Goal: Transaction & Acquisition: Obtain resource

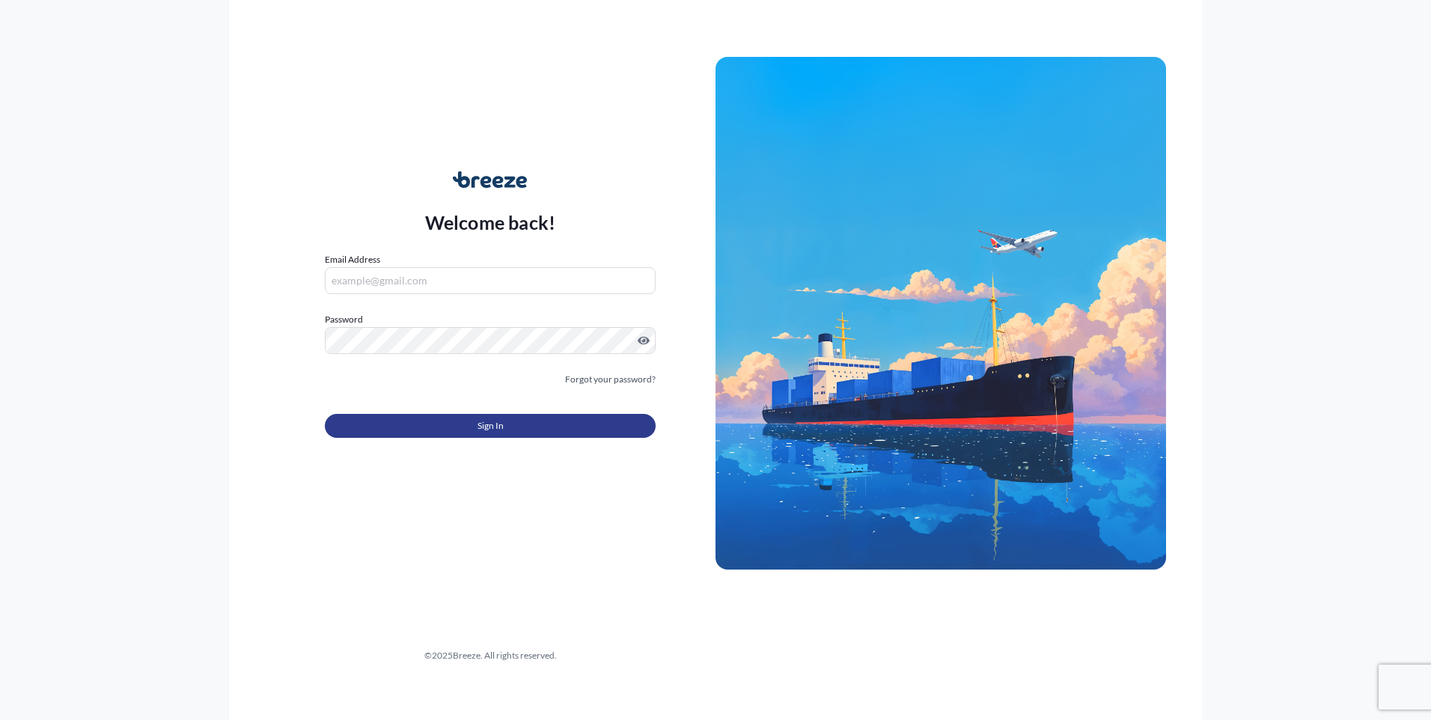
type input "[PERSON_NAME][EMAIL_ADDRESS][PERSON_NAME][DOMAIN_NAME]"
click at [503, 417] on button "Sign In" at bounding box center [490, 426] width 331 height 24
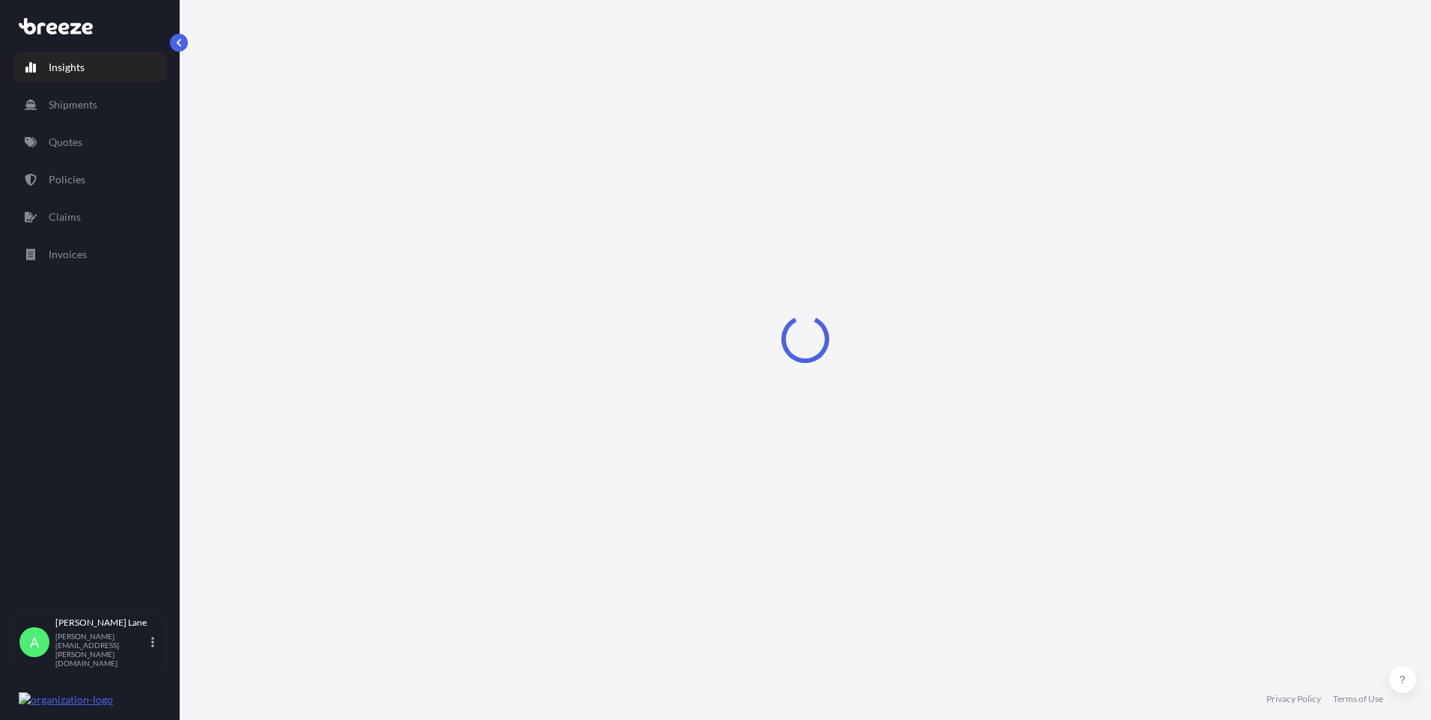
select select "2025"
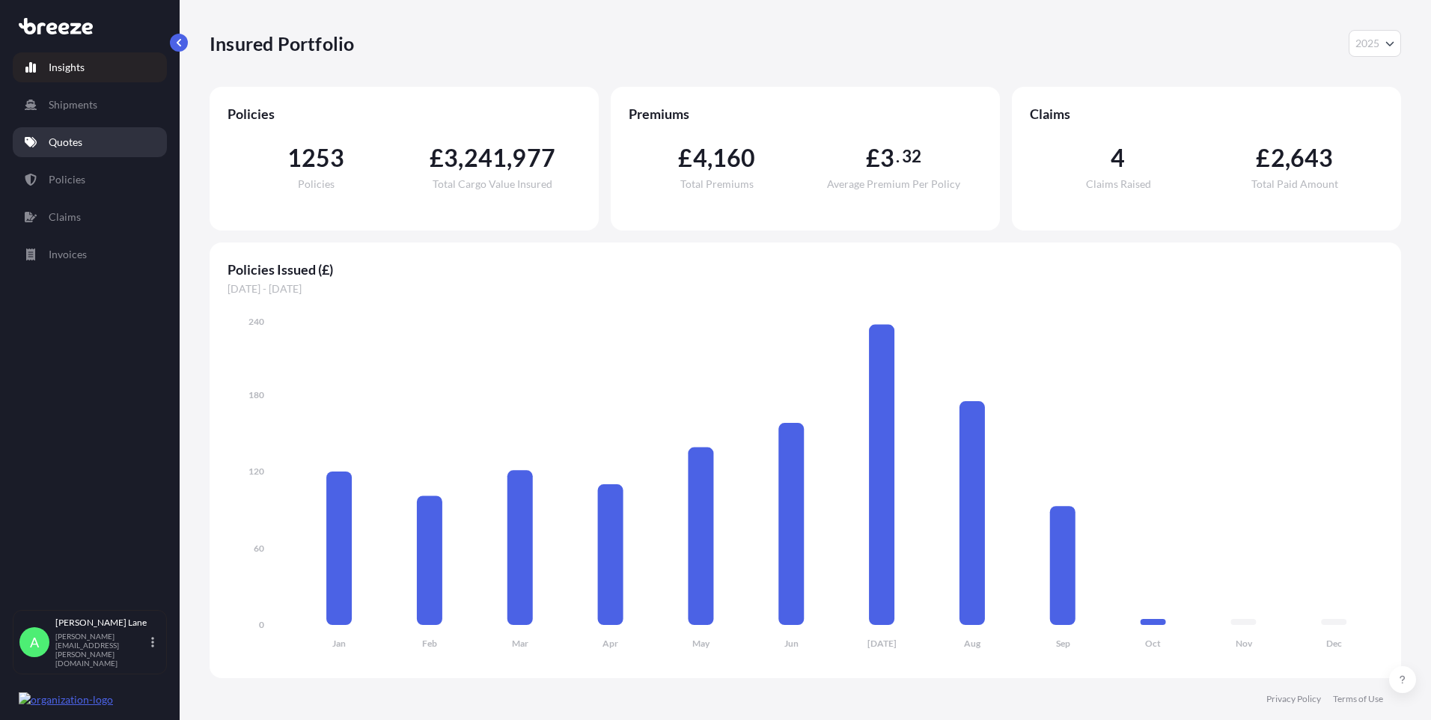
click at [52, 146] on p "Quotes" at bounding box center [66, 142] width 34 height 15
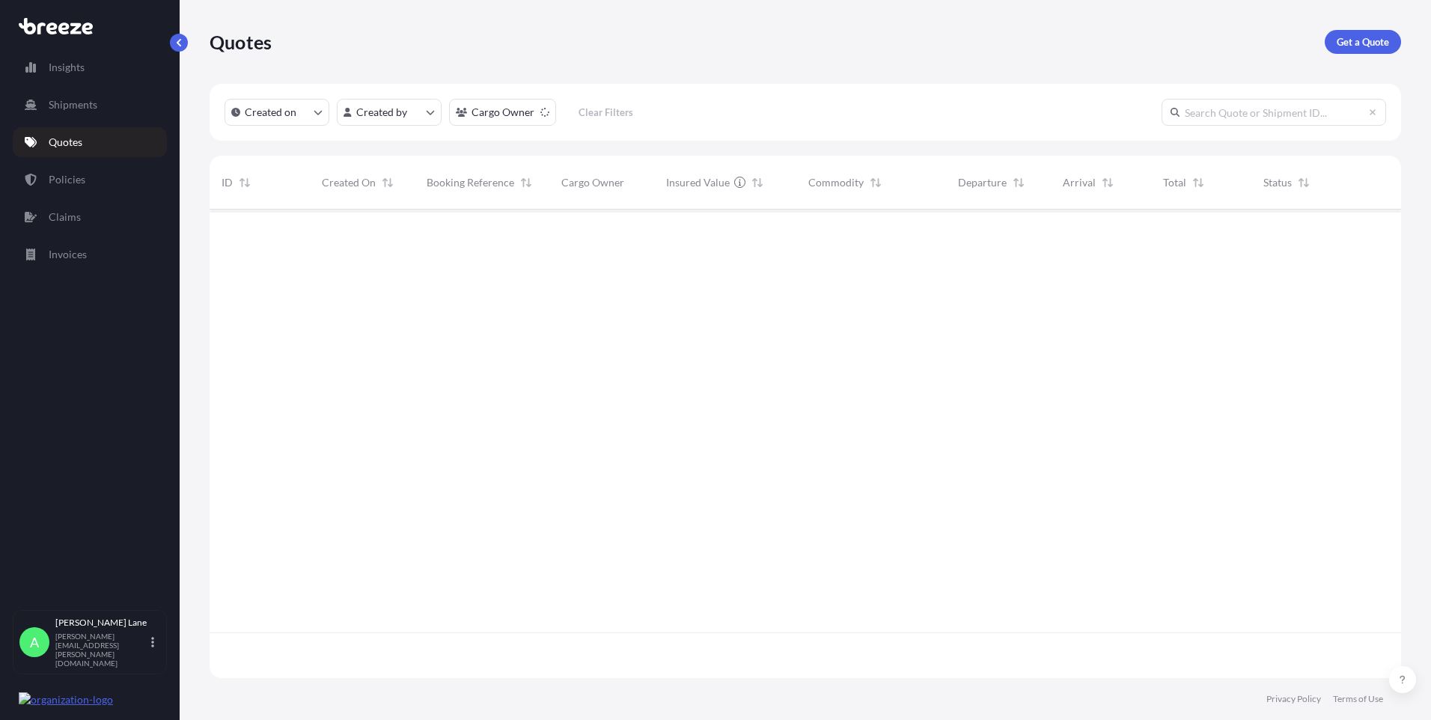
scroll to position [511, 1180]
click at [1381, 31] on div "Quotes Get a Quote" at bounding box center [805, 42] width 1191 height 84
click at [1379, 33] on link "Get a Quote" at bounding box center [1363, 42] width 76 height 24
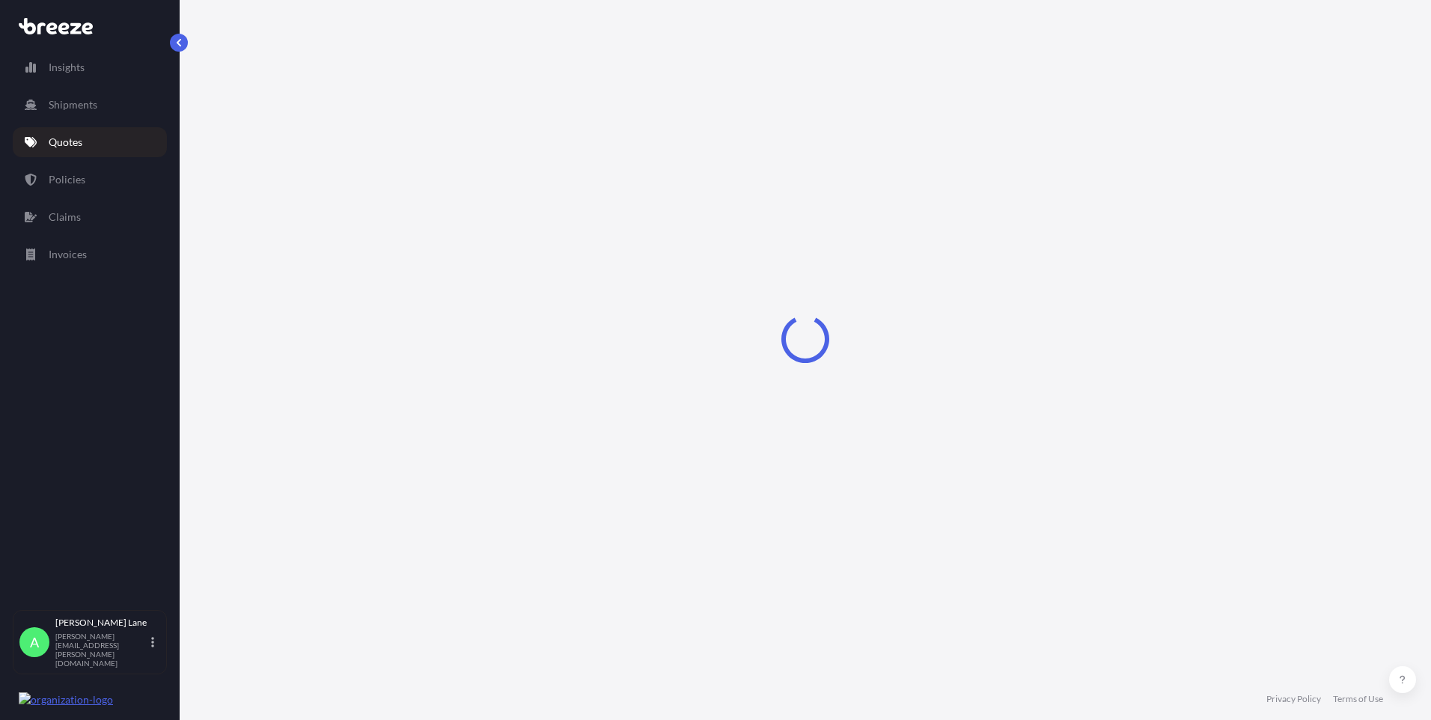
select select "Road"
select select "1"
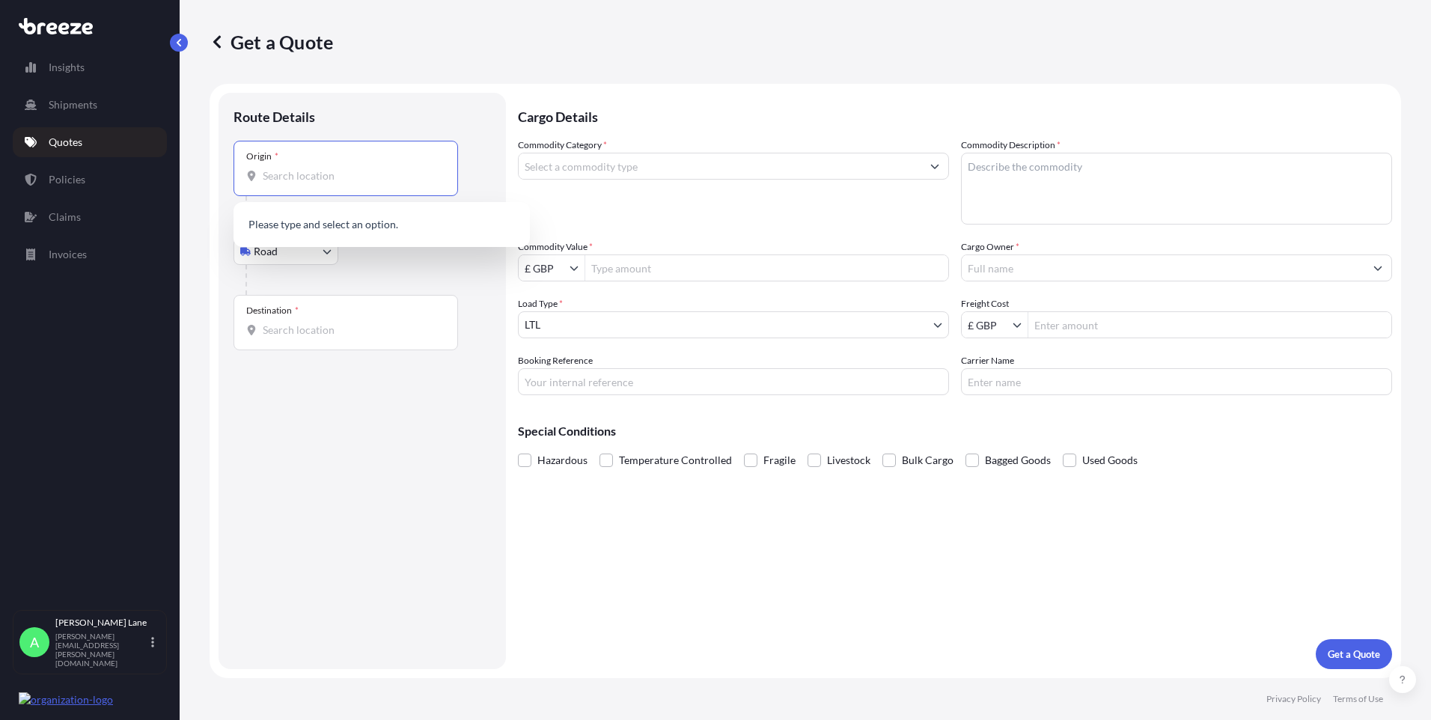
click at [316, 180] on input "Origin *" at bounding box center [351, 175] width 177 height 15
paste input "W1U 1FD"
click at [356, 233] on div "[GEOGRAPHIC_DATA] W1U 1FD , [GEOGRAPHIC_DATA]" at bounding box center [381, 229] width 284 height 42
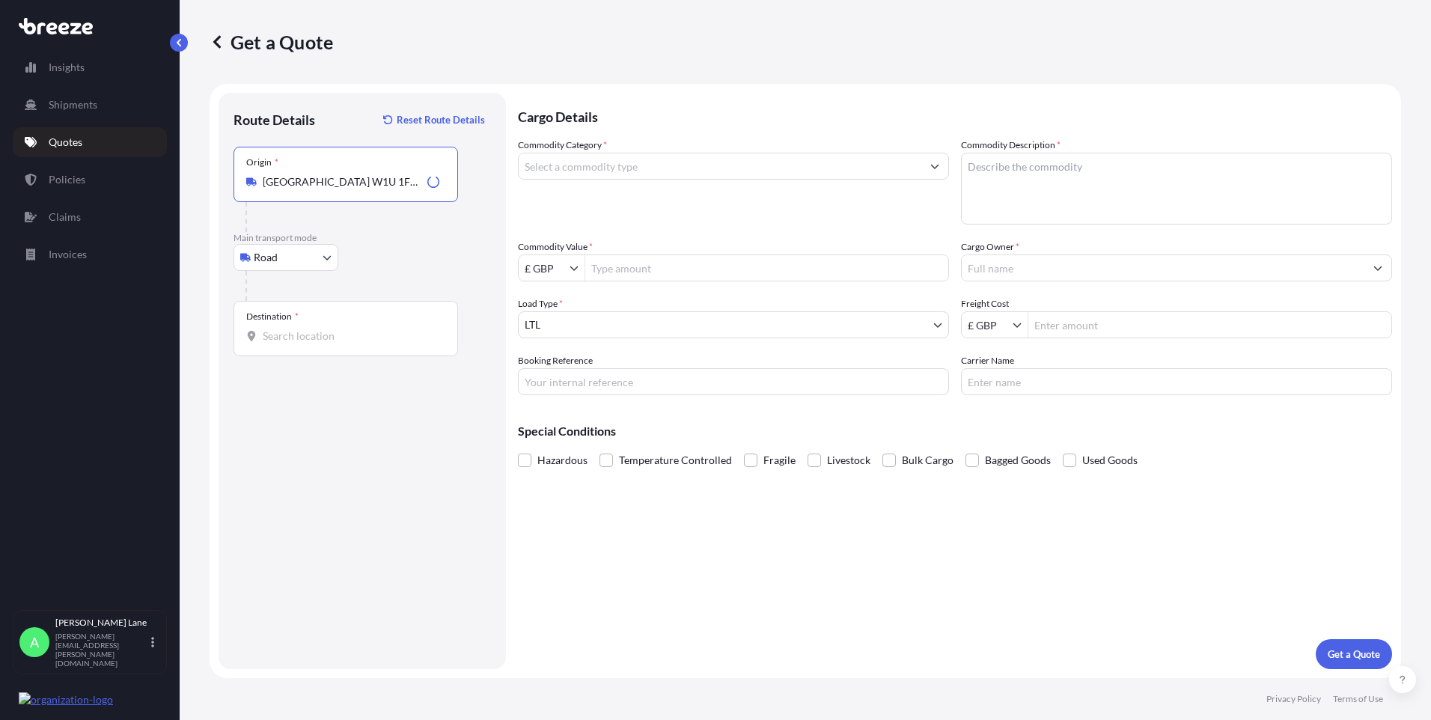
type input "[GEOGRAPHIC_DATA] W1U 1FD, [GEOGRAPHIC_DATA]"
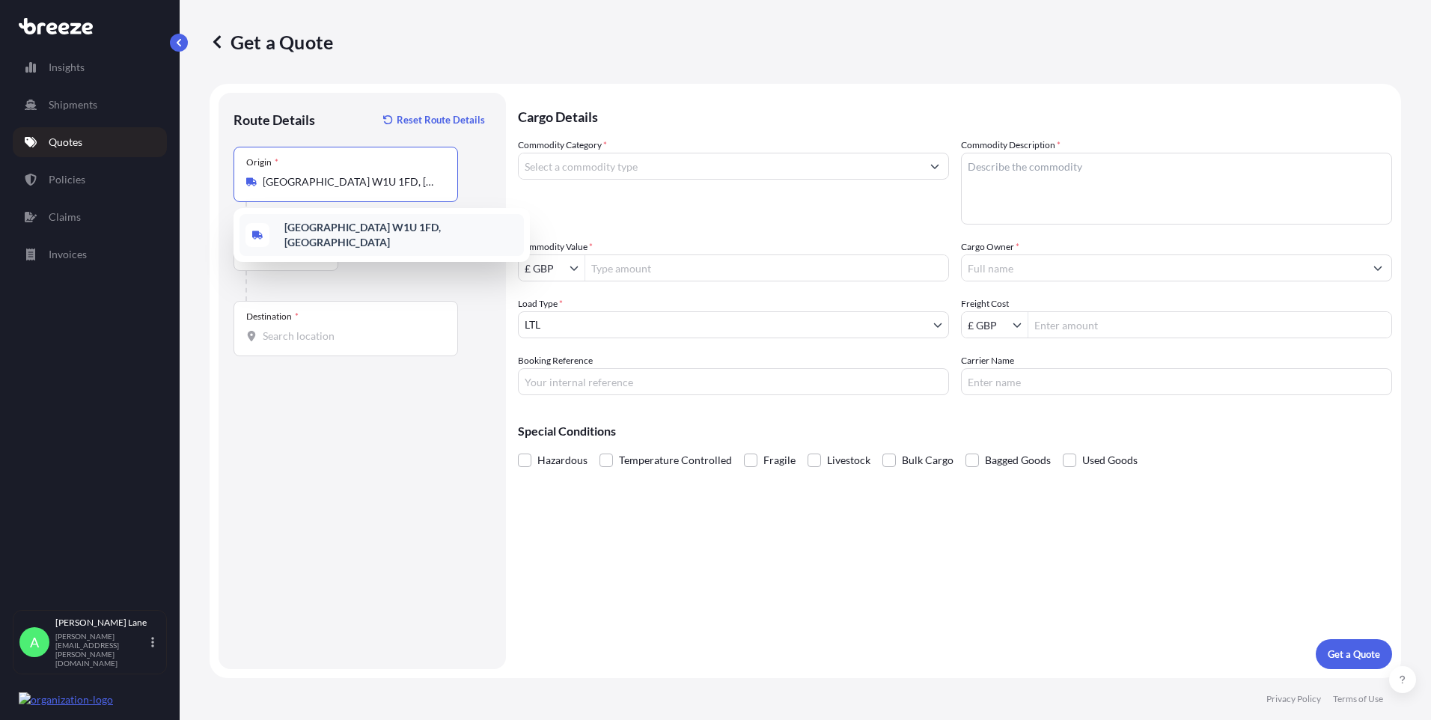
click at [355, 243] on div "[GEOGRAPHIC_DATA] W1U 1FD, [GEOGRAPHIC_DATA]" at bounding box center [381, 235] width 284 height 42
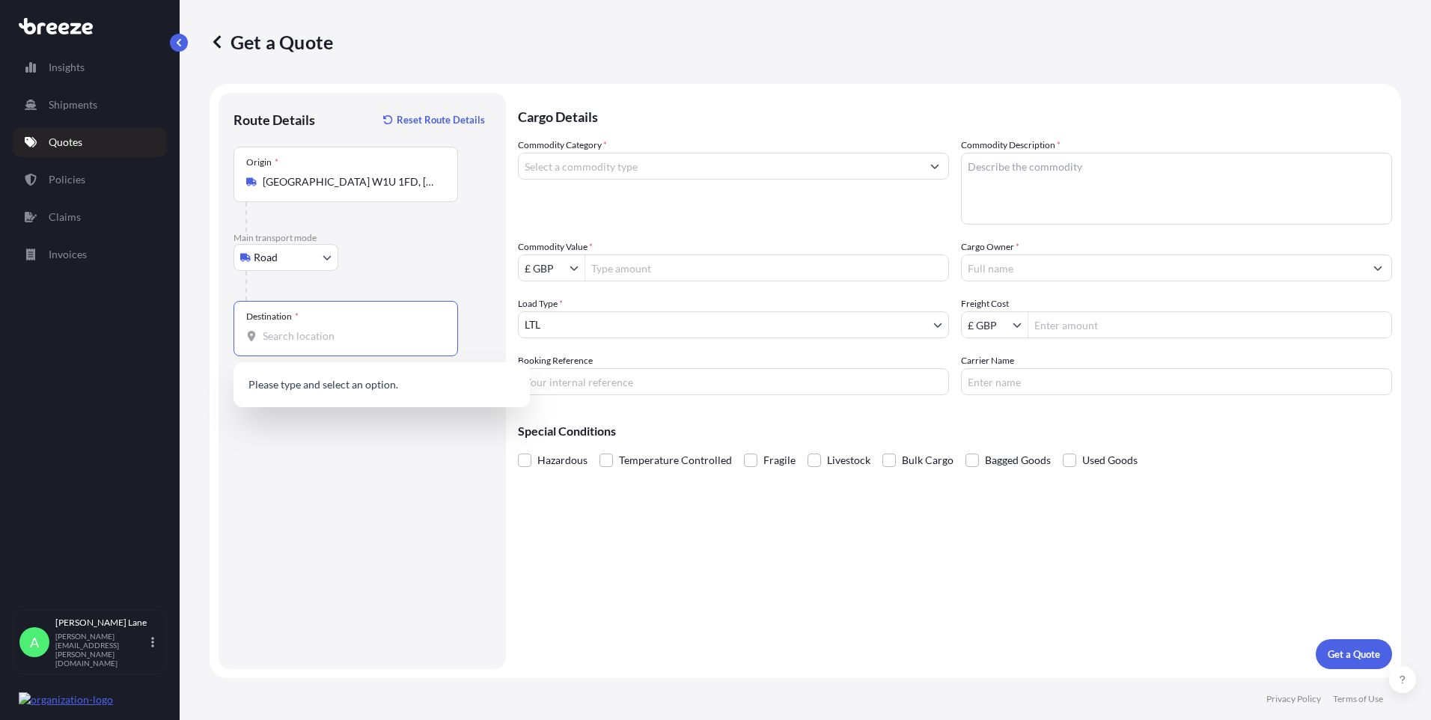
drag, startPoint x: 353, startPoint y: 324, endPoint x: 300, endPoint y: 334, distance: 54.0
click at [300, 334] on input "Destination *" at bounding box center [351, 336] width 177 height 15
paste input "b3 3ag"
click at [358, 391] on span "[STREET_ADDRESS]" at bounding box center [400, 389] width 233 height 30
type input "[STREET_ADDRESS]"
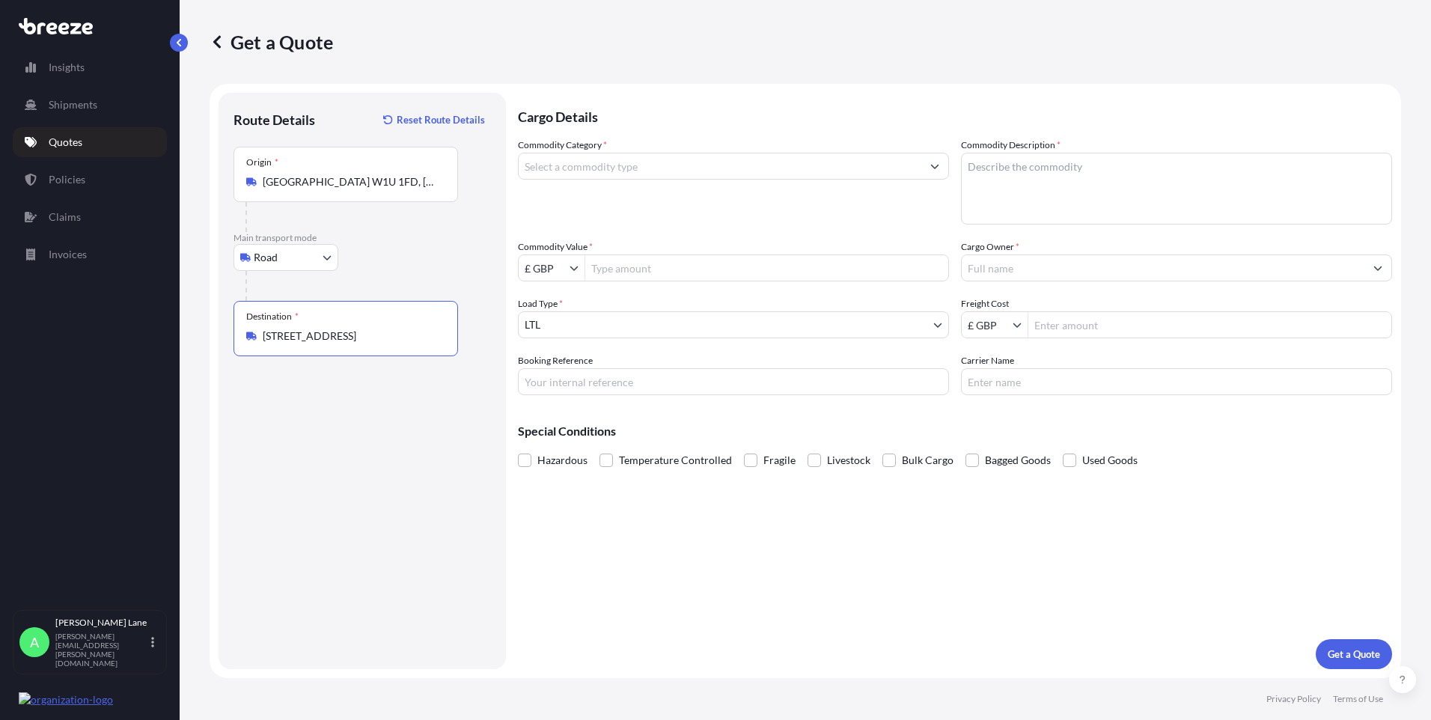
click at [617, 168] on input "Commodity Category *" at bounding box center [720, 166] width 403 height 27
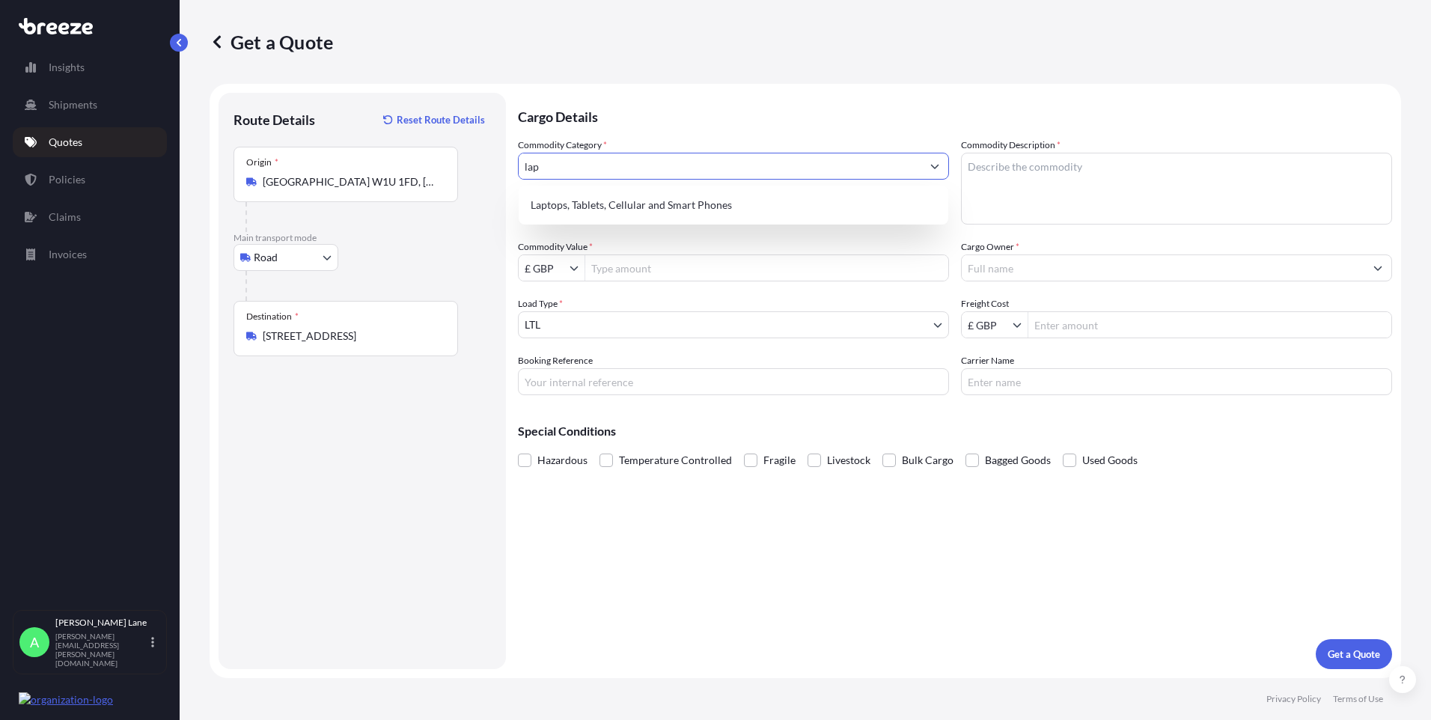
click at [618, 196] on div "Laptops, Tablets, Cellular and Smart Phones" at bounding box center [734, 205] width 418 height 27
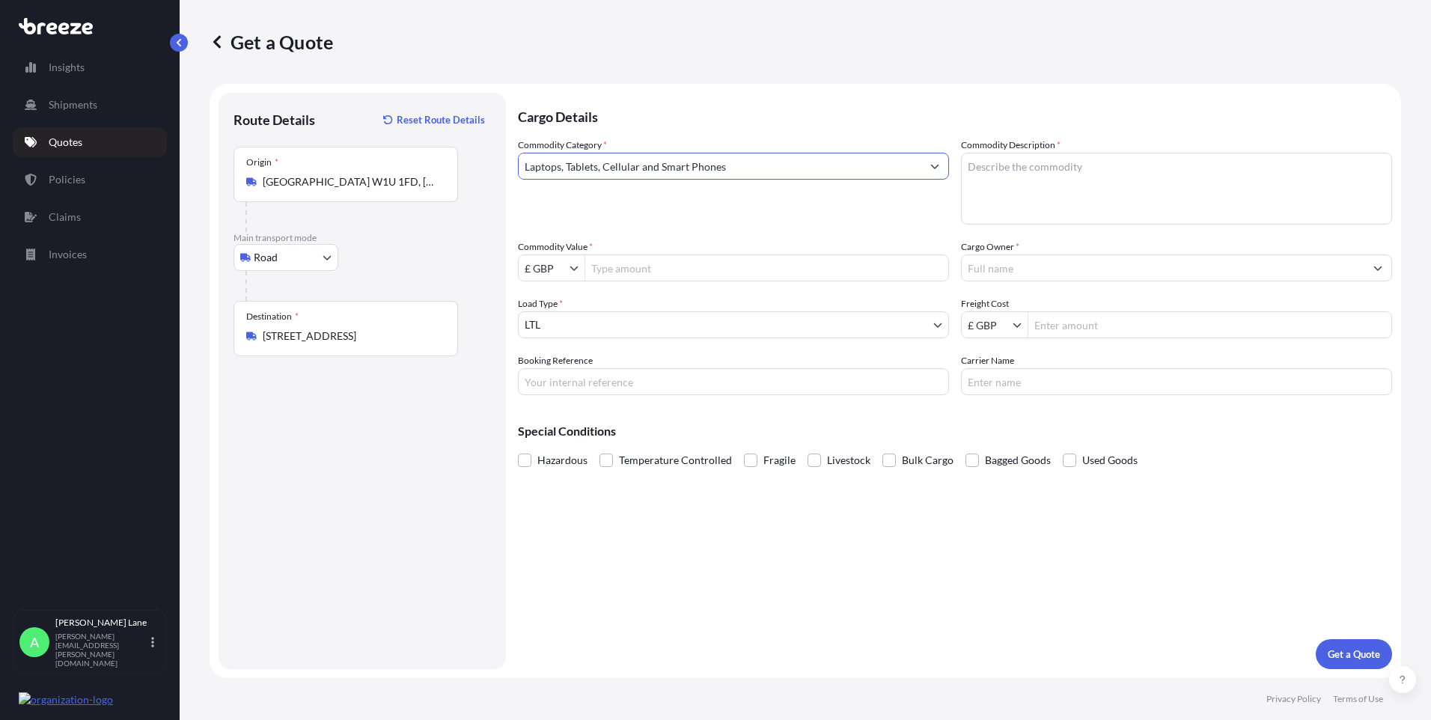
type input "Laptops, Tablets, Cellular and Smart Phones"
click at [632, 273] on input "Commodity Value *" at bounding box center [766, 267] width 363 height 27
type input "500"
drag, startPoint x: 611, startPoint y: 377, endPoint x: 607, endPoint y: 388, distance: 11.8
click at [611, 377] on input "Booking Reference" at bounding box center [733, 381] width 431 height 27
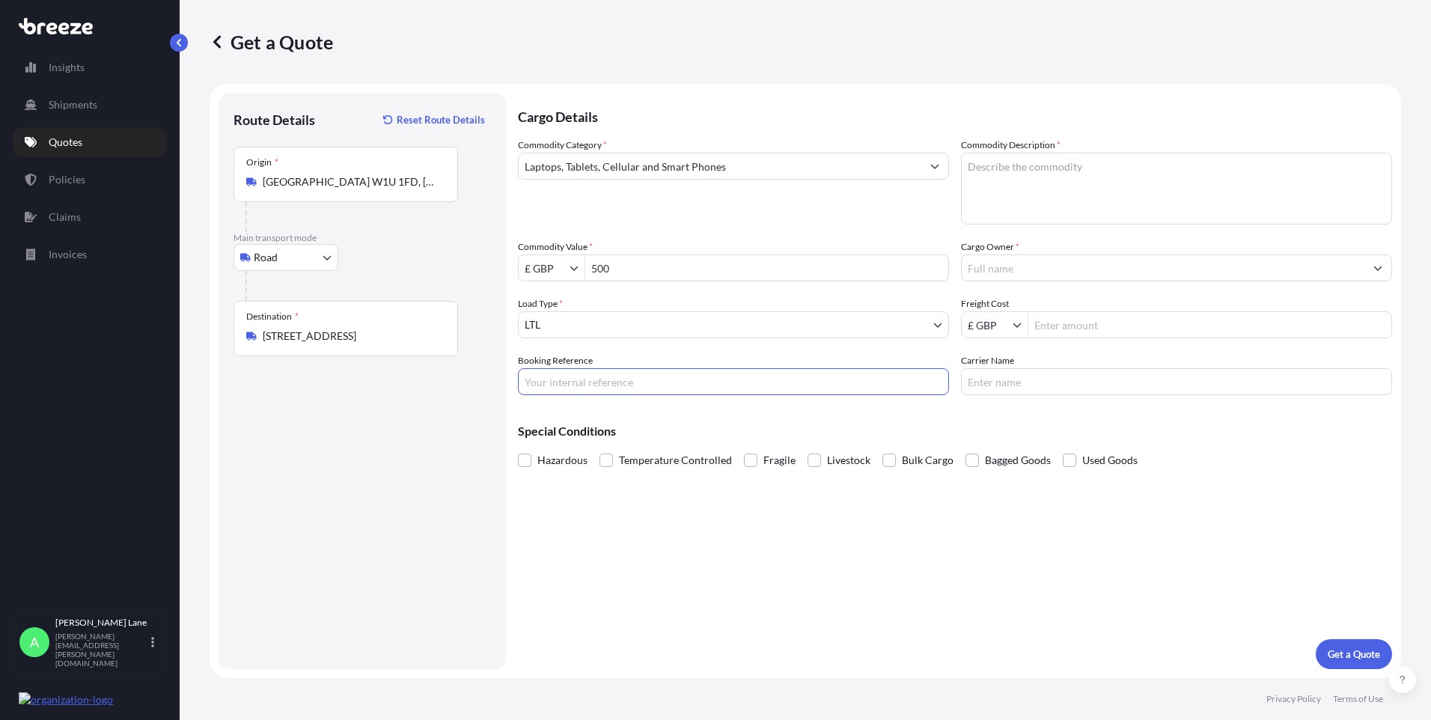
paste input "1898419"
type input "1898419"
click at [1033, 180] on textarea "Commodity Description *" at bounding box center [1176, 189] width 431 height 72
paste textarea "mobile phone"
type textarea "mobile phone"
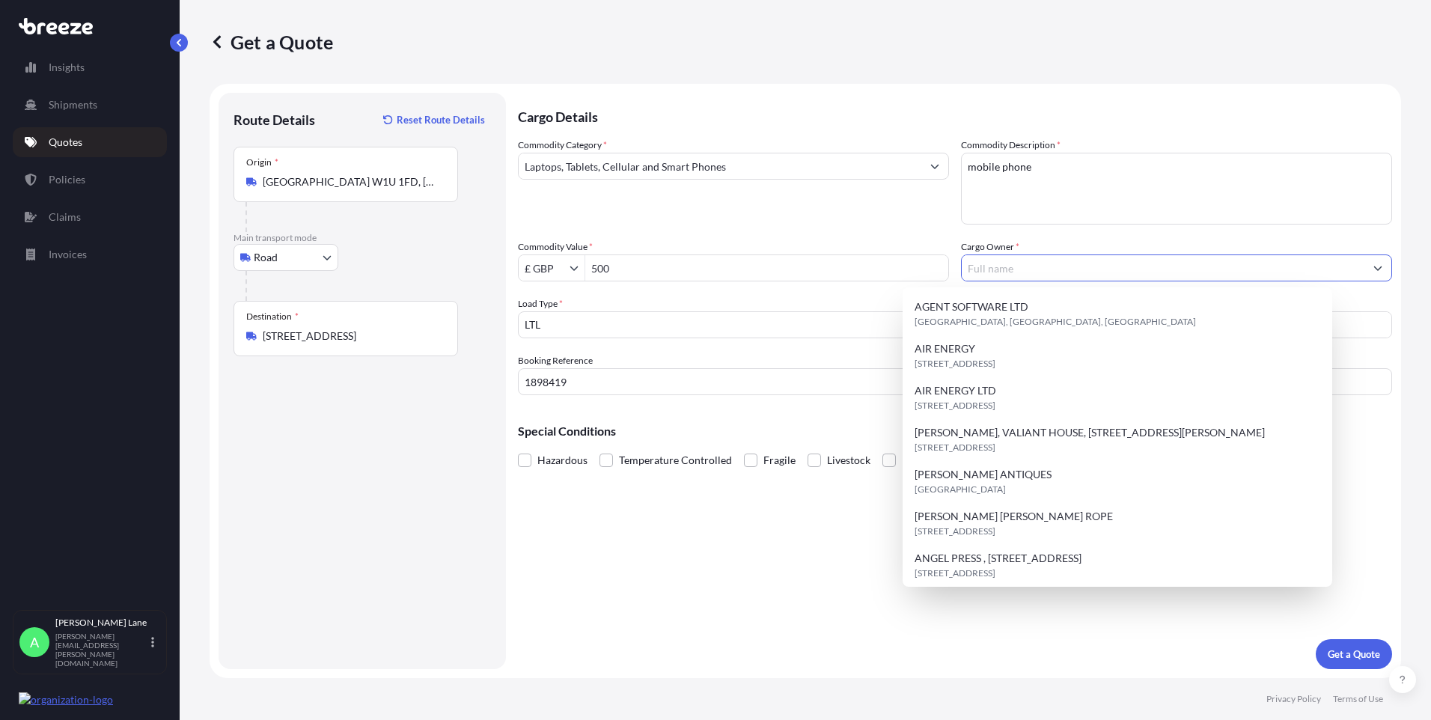
click at [1019, 270] on input "Cargo Owner *" at bounding box center [1163, 267] width 403 height 27
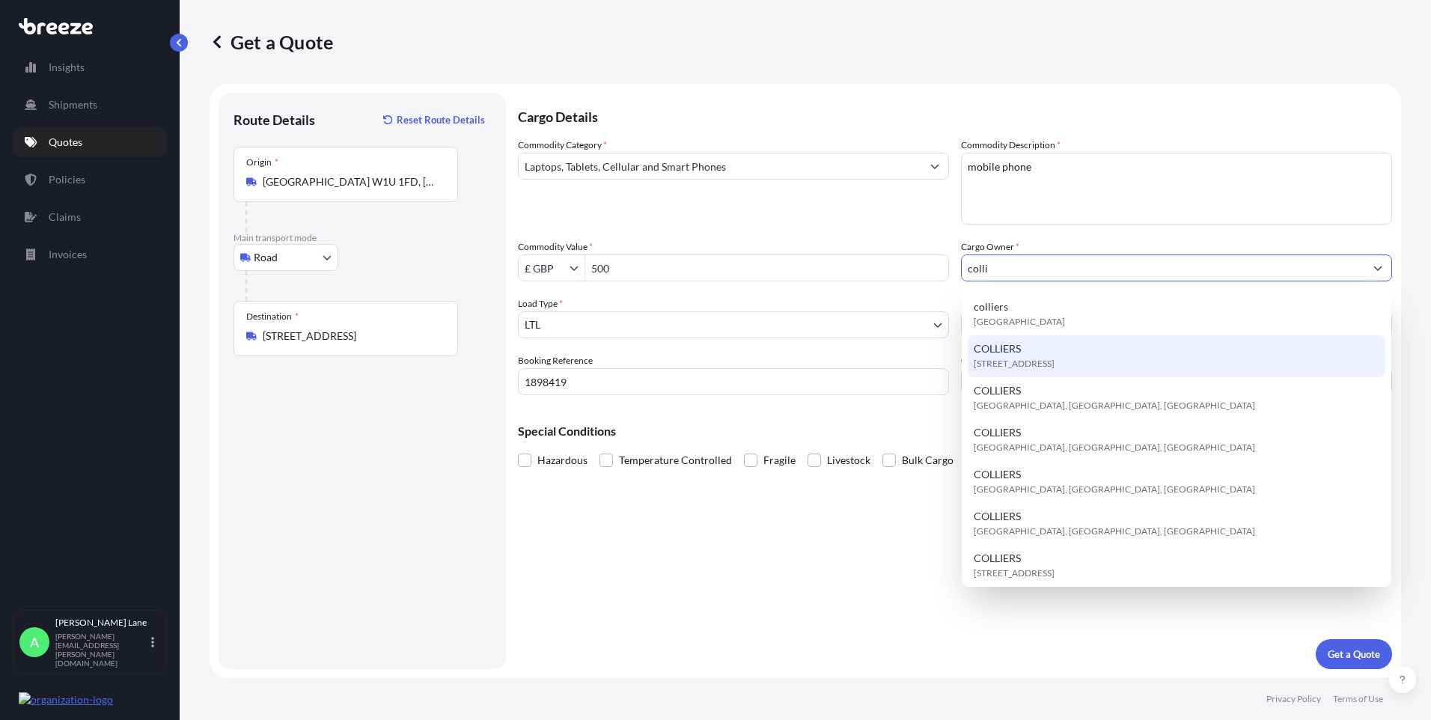
click at [1043, 361] on span "[STREET_ADDRESS]" at bounding box center [1014, 363] width 81 height 15
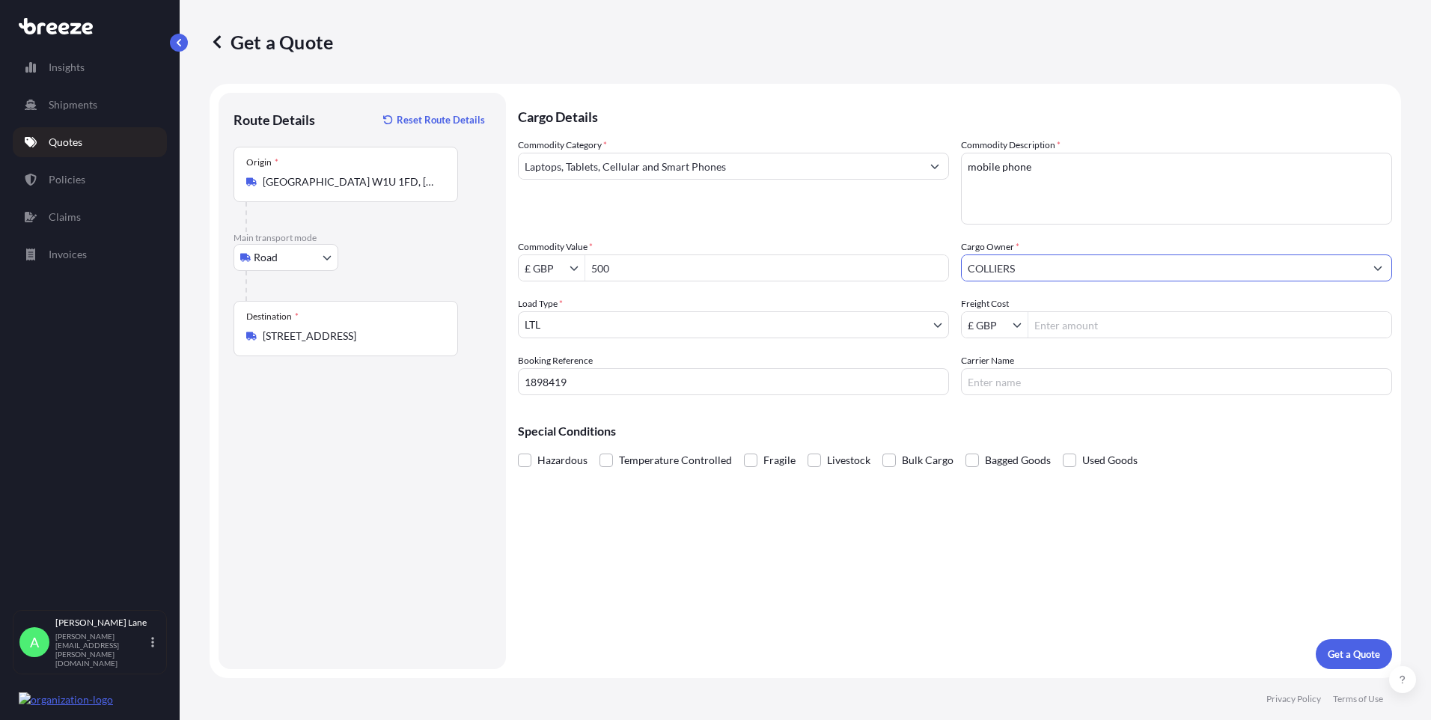
type input "COLLIERS"
click at [1060, 331] on input "Freight Cost" at bounding box center [1209, 324] width 363 height 27
type input "22.3"
click at [985, 391] on input "Carrier Name" at bounding box center [1176, 381] width 431 height 27
type input "FEDEX"
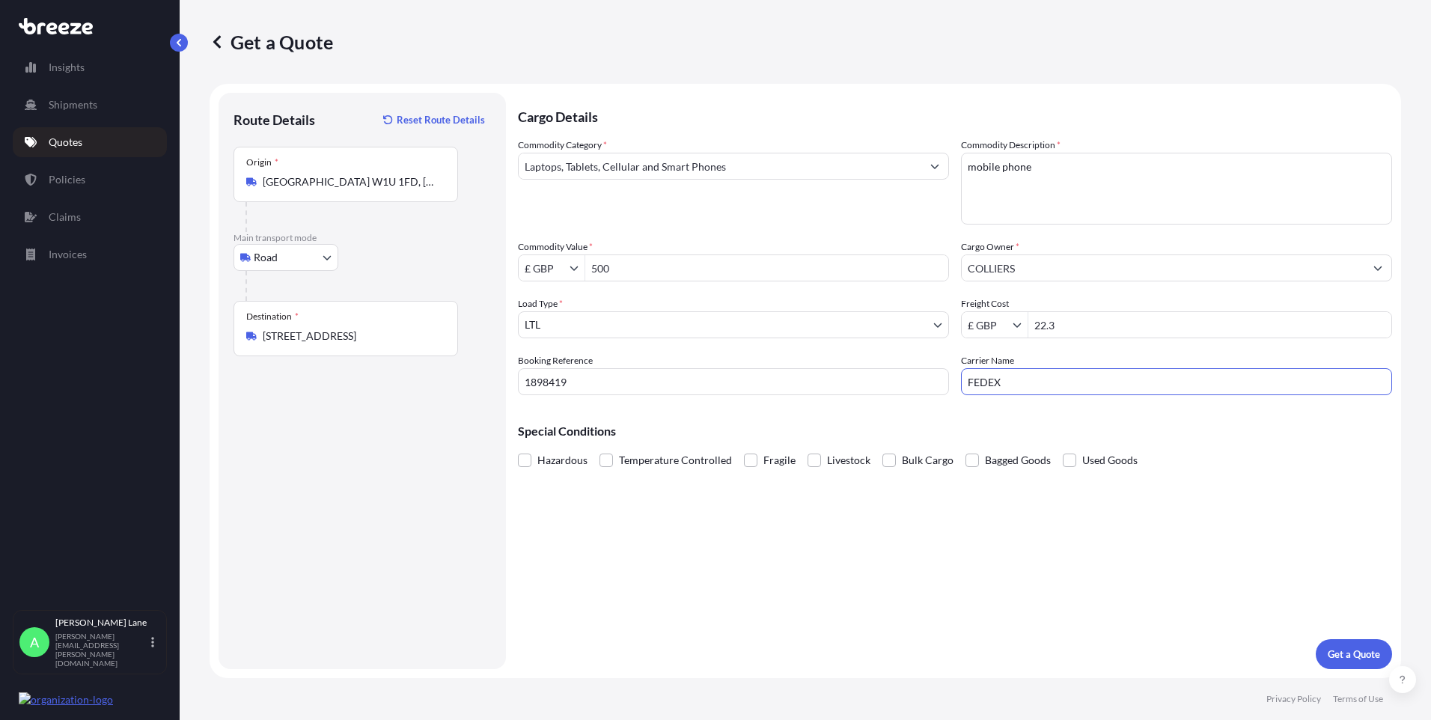
click at [861, 541] on div "Cargo Details Commodity Category * Laptops, Tablets, Cellular and Smart Phones …" at bounding box center [955, 381] width 874 height 576
click at [1346, 653] on p "Get a Quote" at bounding box center [1354, 654] width 52 height 15
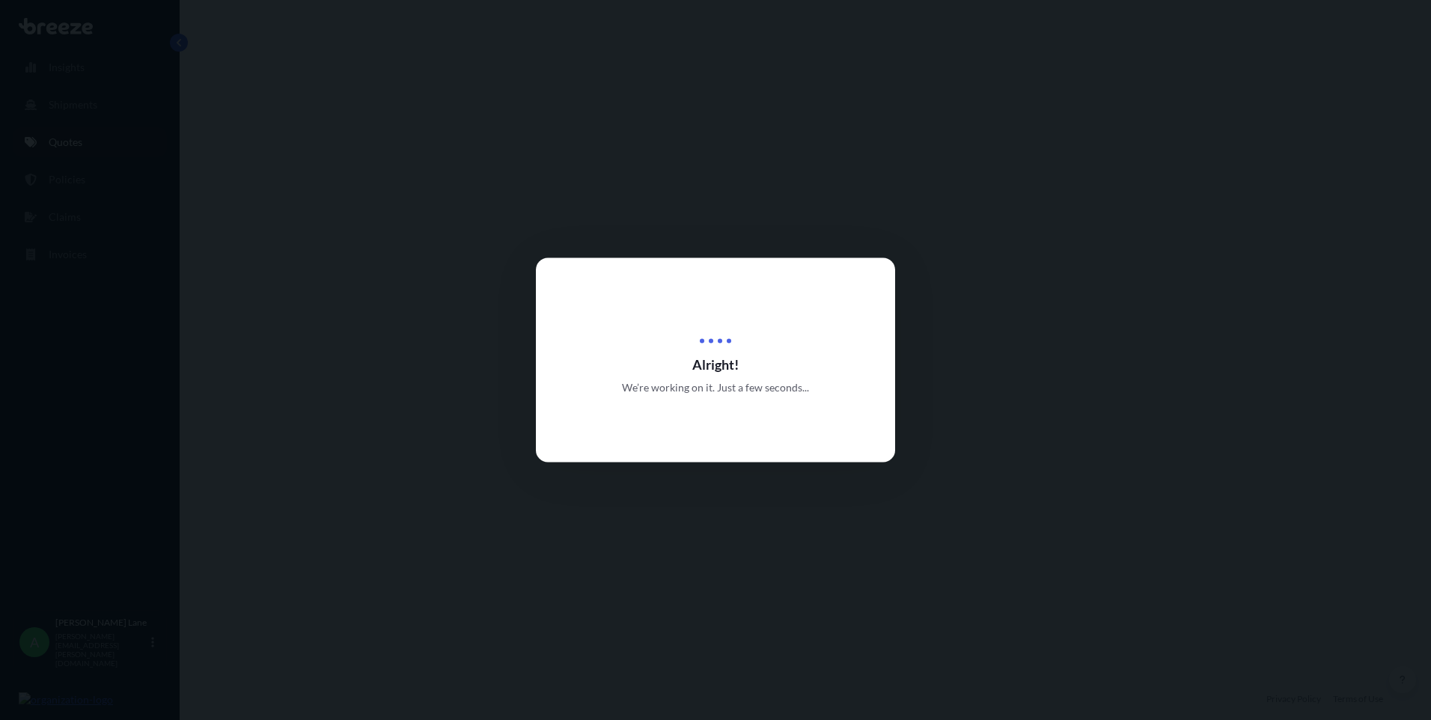
select select "Road"
select select "1"
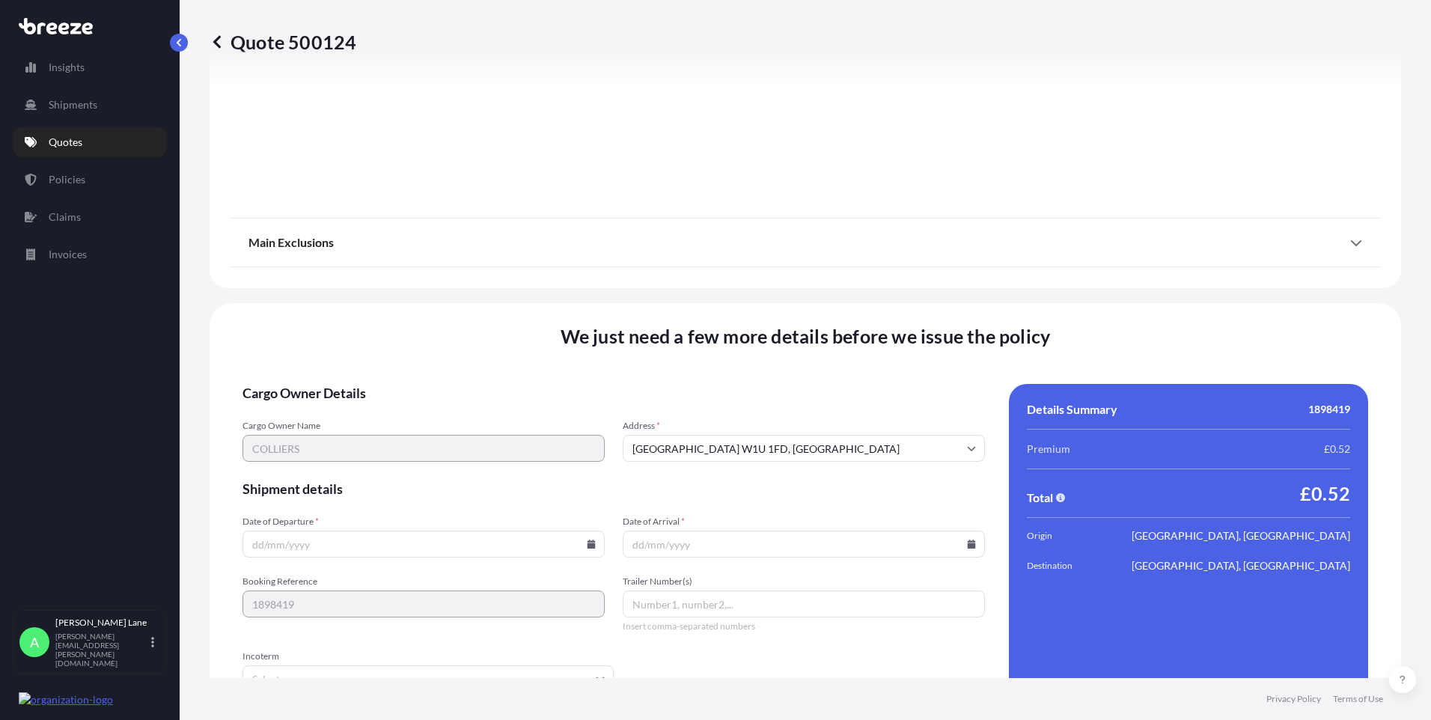
scroll to position [1655, 0]
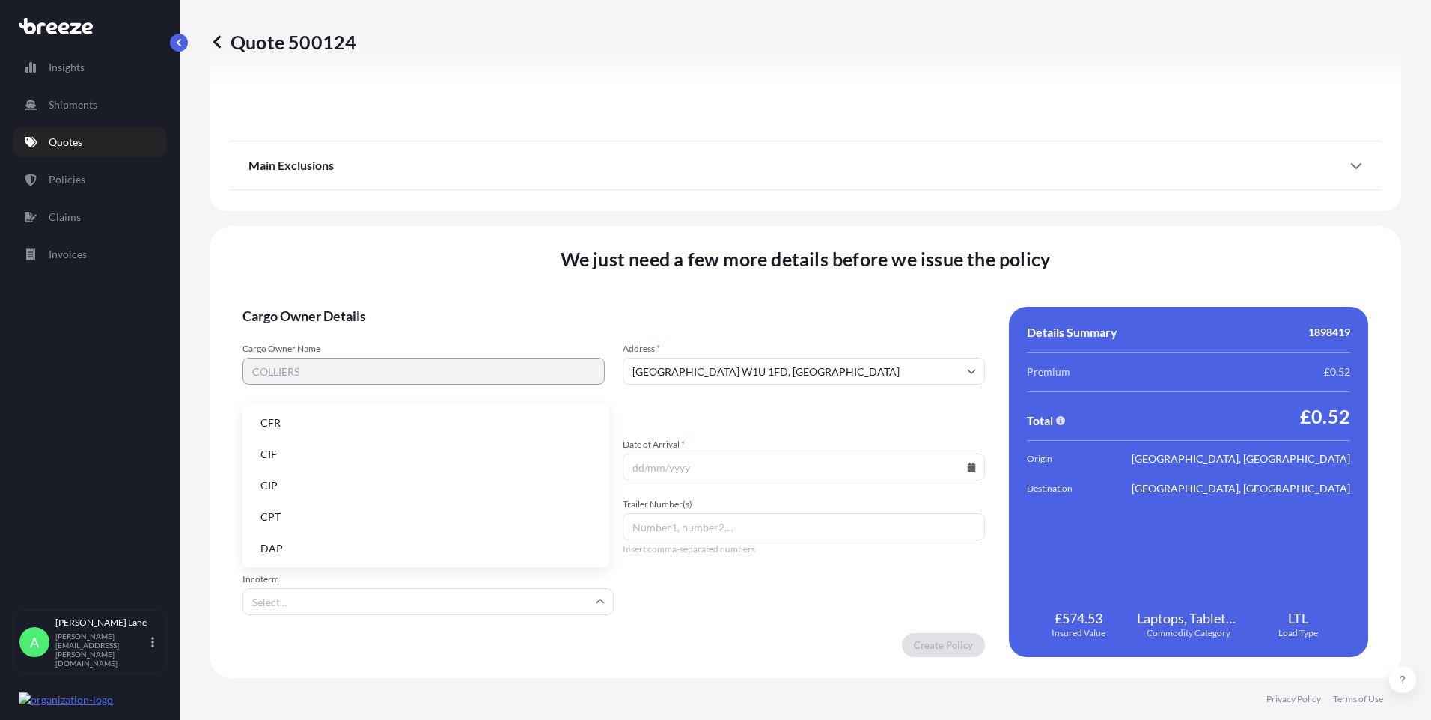
click at [464, 598] on input "Incoterm" at bounding box center [427, 601] width 371 height 27
click at [369, 556] on li "DAP" at bounding box center [425, 548] width 355 height 28
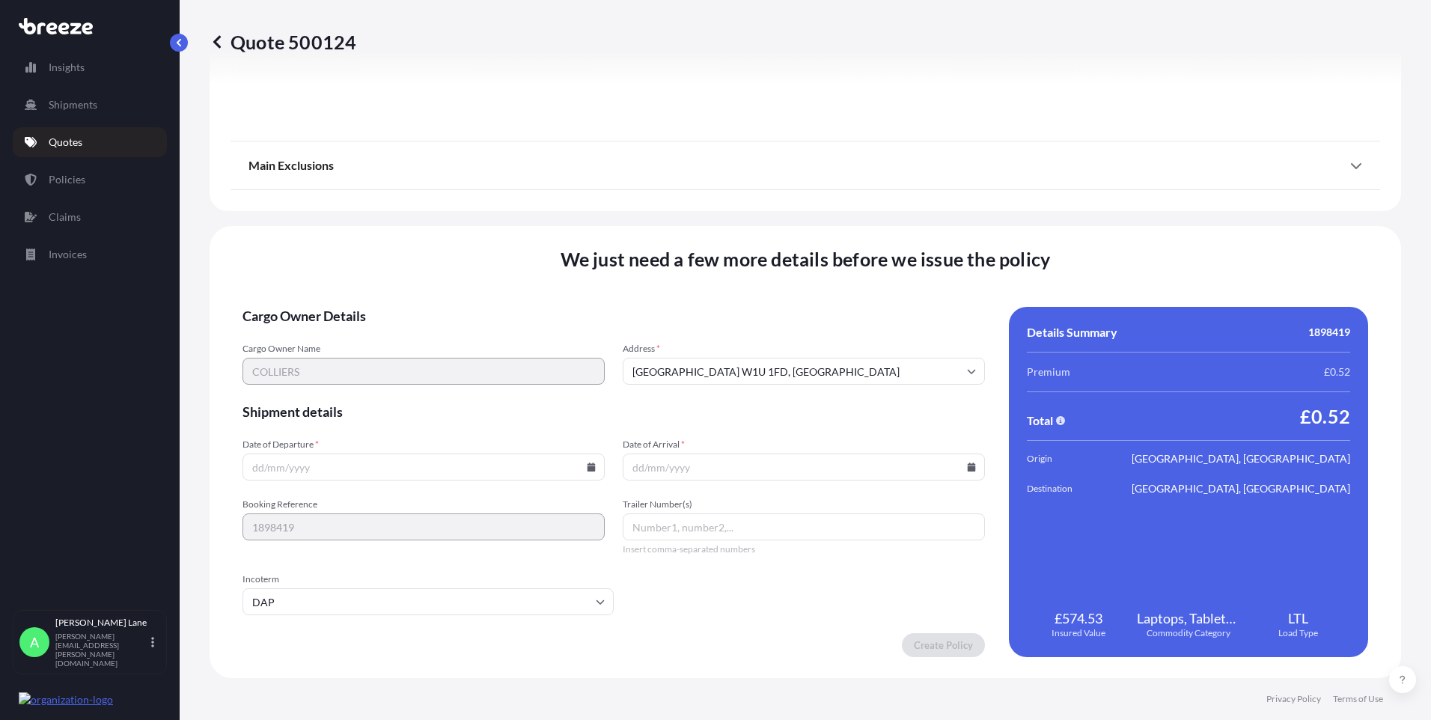
click at [587, 467] on icon at bounding box center [591, 466] width 8 height 9
click at [455, 365] on button "26" at bounding box center [457, 362] width 24 height 24
click at [582, 466] on input "[DATE]" at bounding box center [423, 467] width 362 height 27
click at [587, 468] on icon at bounding box center [591, 466] width 8 height 9
click at [317, 392] on button "29" at bounding box center [317, 391] width 24 height 24
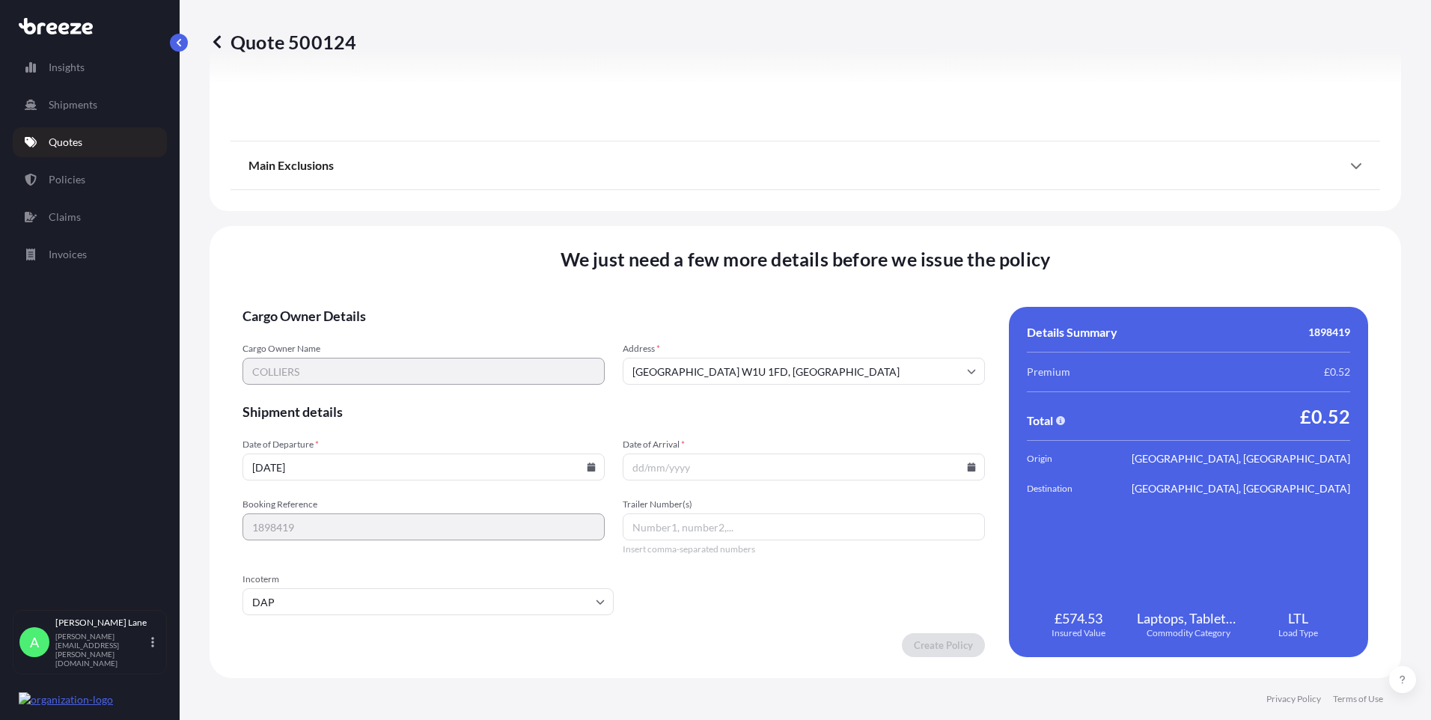
type input "[DATE]"
paste input "393684544410"
type input "393684544410"
click at [967, 465] on icon at bounding box center [971, 466] width 9 height 9
click at [722, 388] on button "30" at bounding box center [729, 391] width 24 height 24
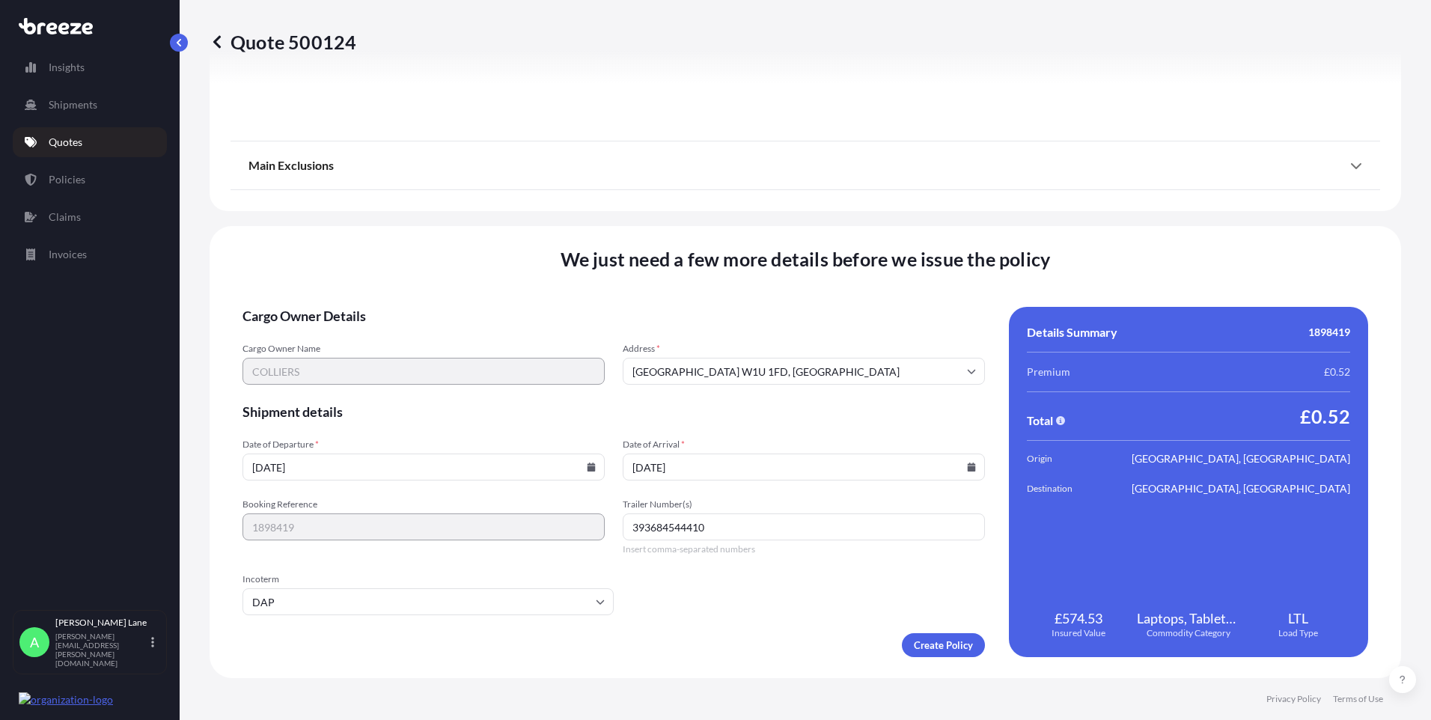
type input "[DATE]"
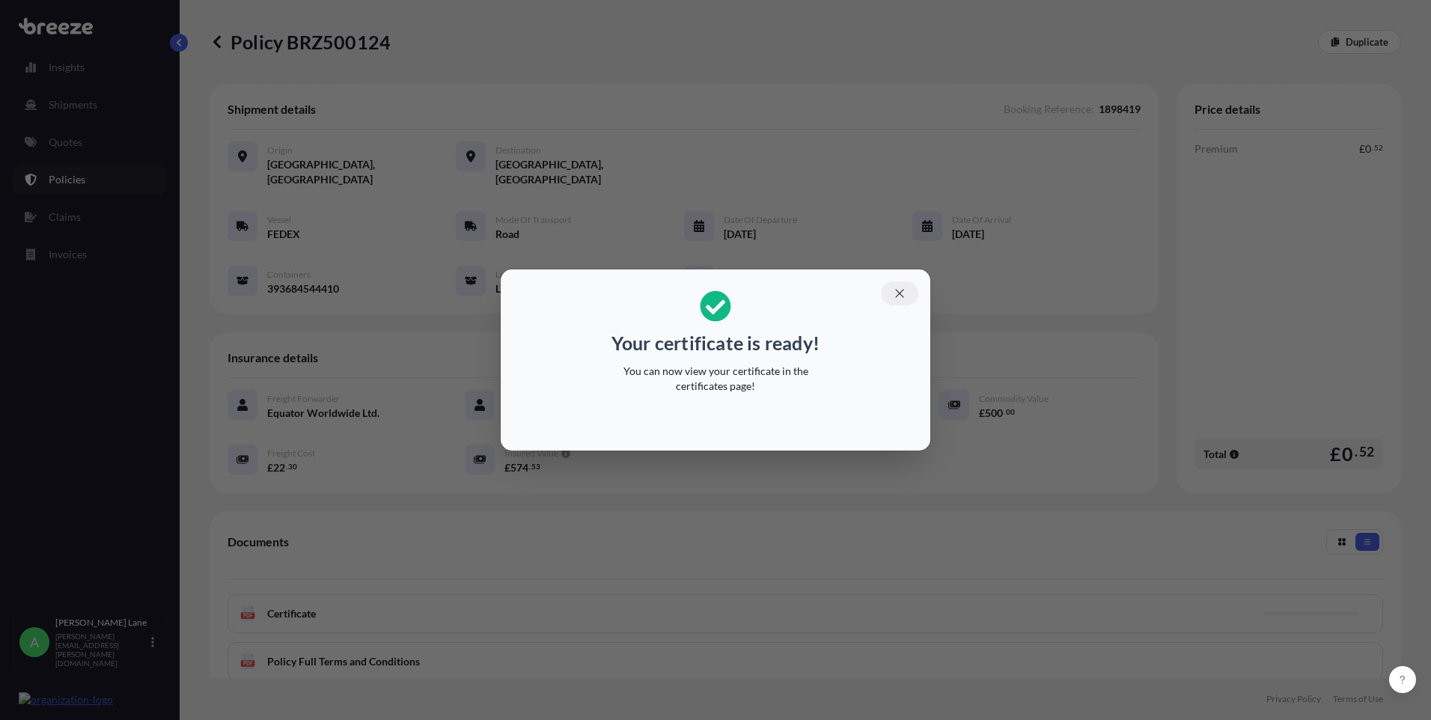
click at [898, 295] on icon "button" at bounding box center [899, 293] width 13 height 13
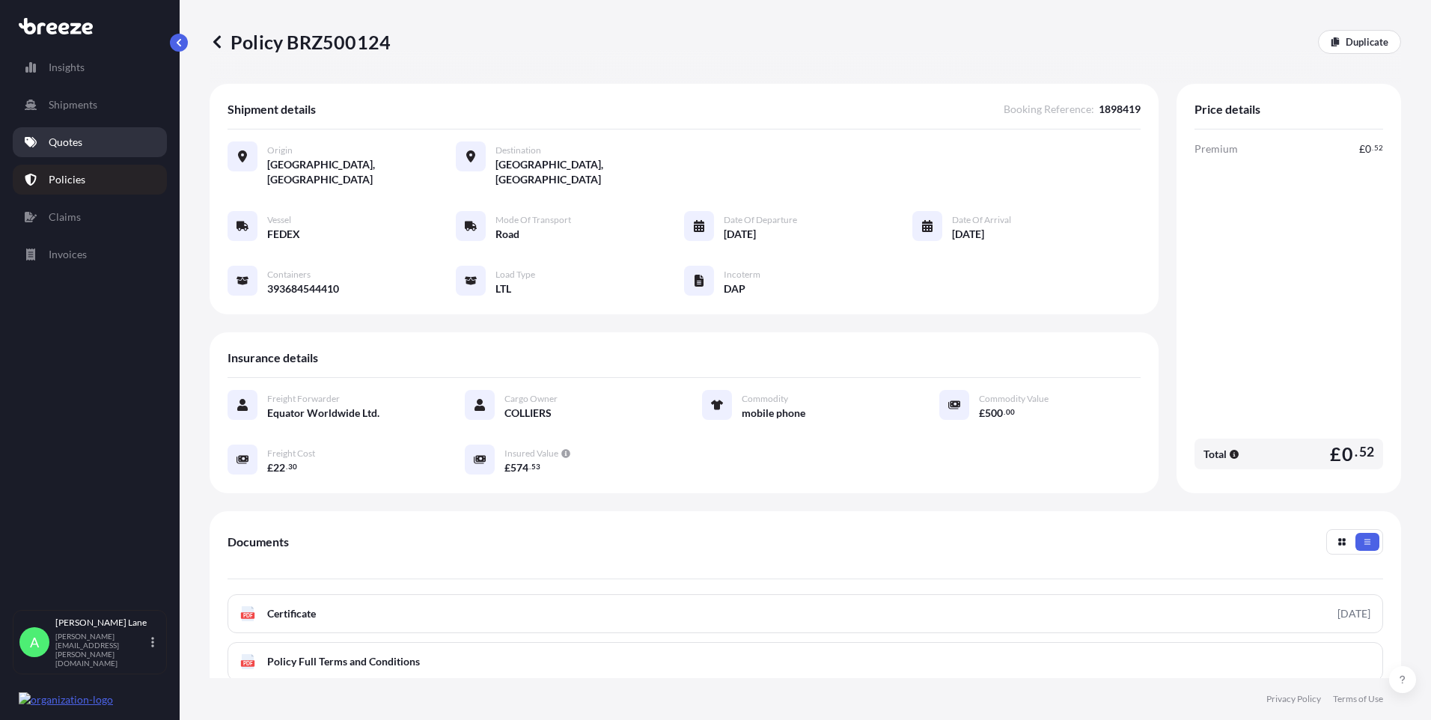
click at [99, 148] on link "Quotes" at bounding box center [90, 142] width 154 height 30
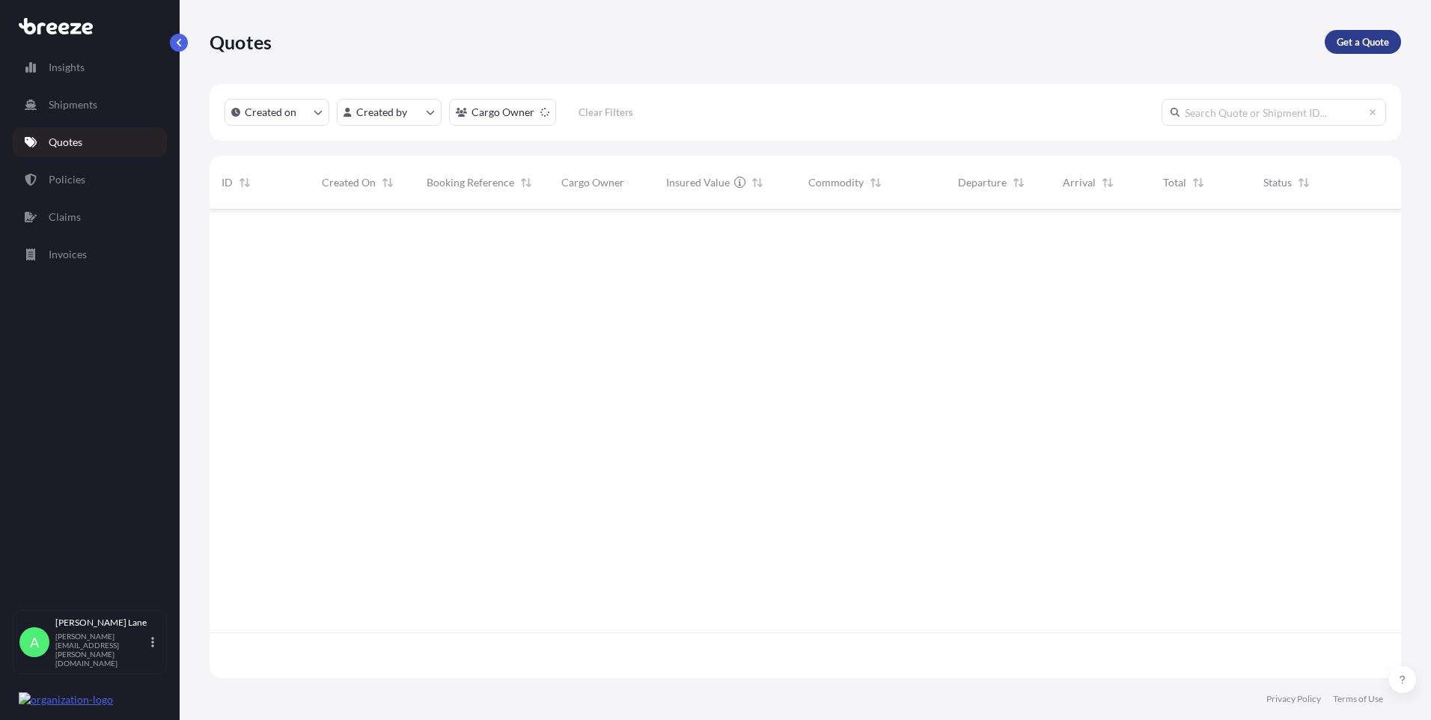
scroll to position [511, 1180]
click at [1367, 45] on p "Get a Quote" at bounding box center [1363, 41] width 52 height 15
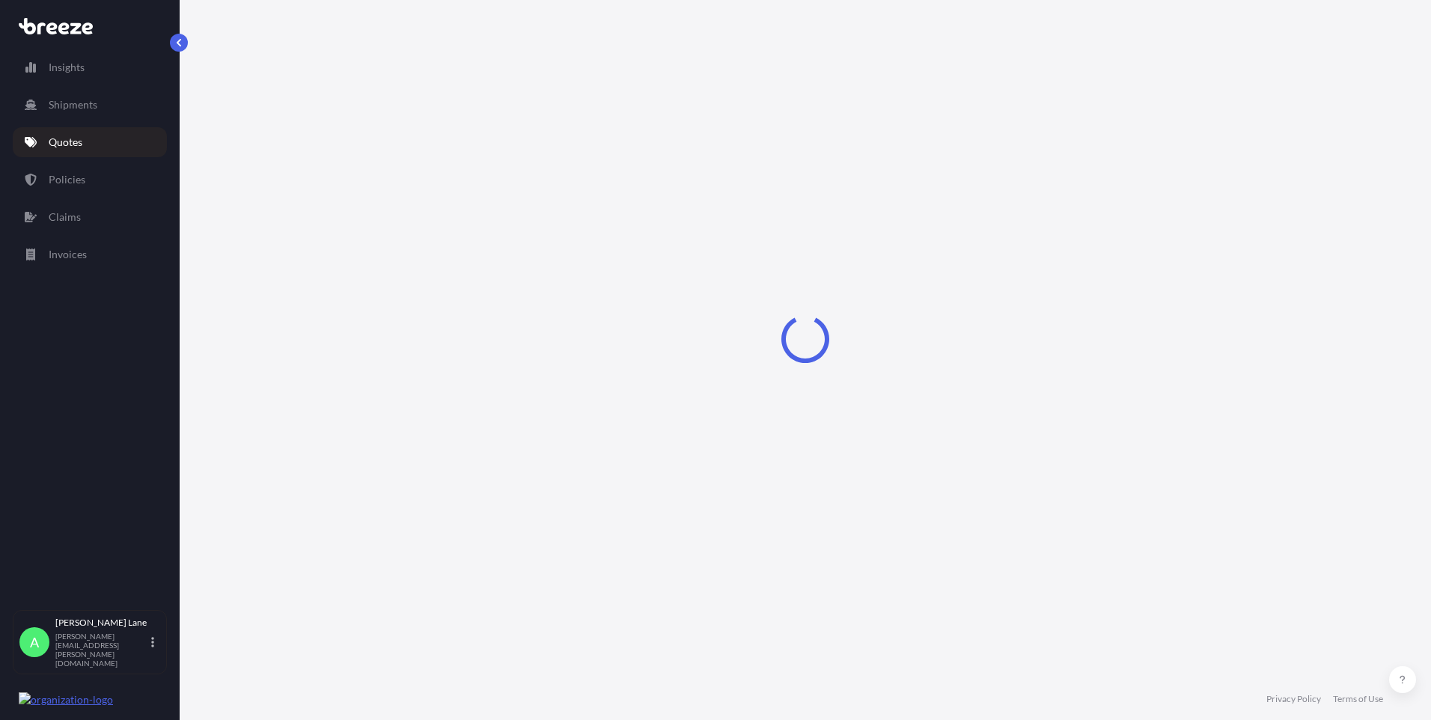
select select "Road"
select select "1"
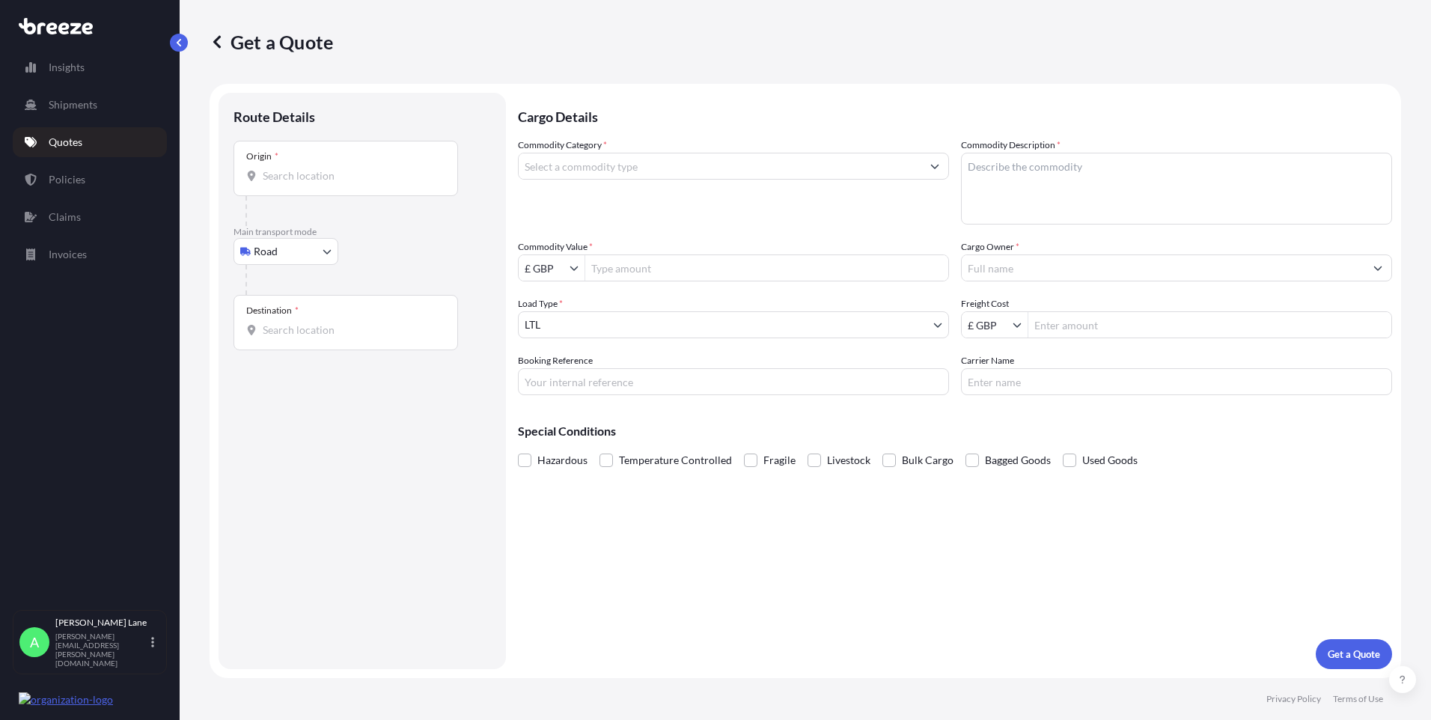
click at [290, 251] on body "Insights Shipments Quotes Policies Claims Invoices A [PERSON_NAME] [PERSON_NAME…" at bounding box center [715, 360] width 1431 height 720
click at [290, 314] on div "Air" at bounding box center [285, 317] width 93 height 27
select select "Air"
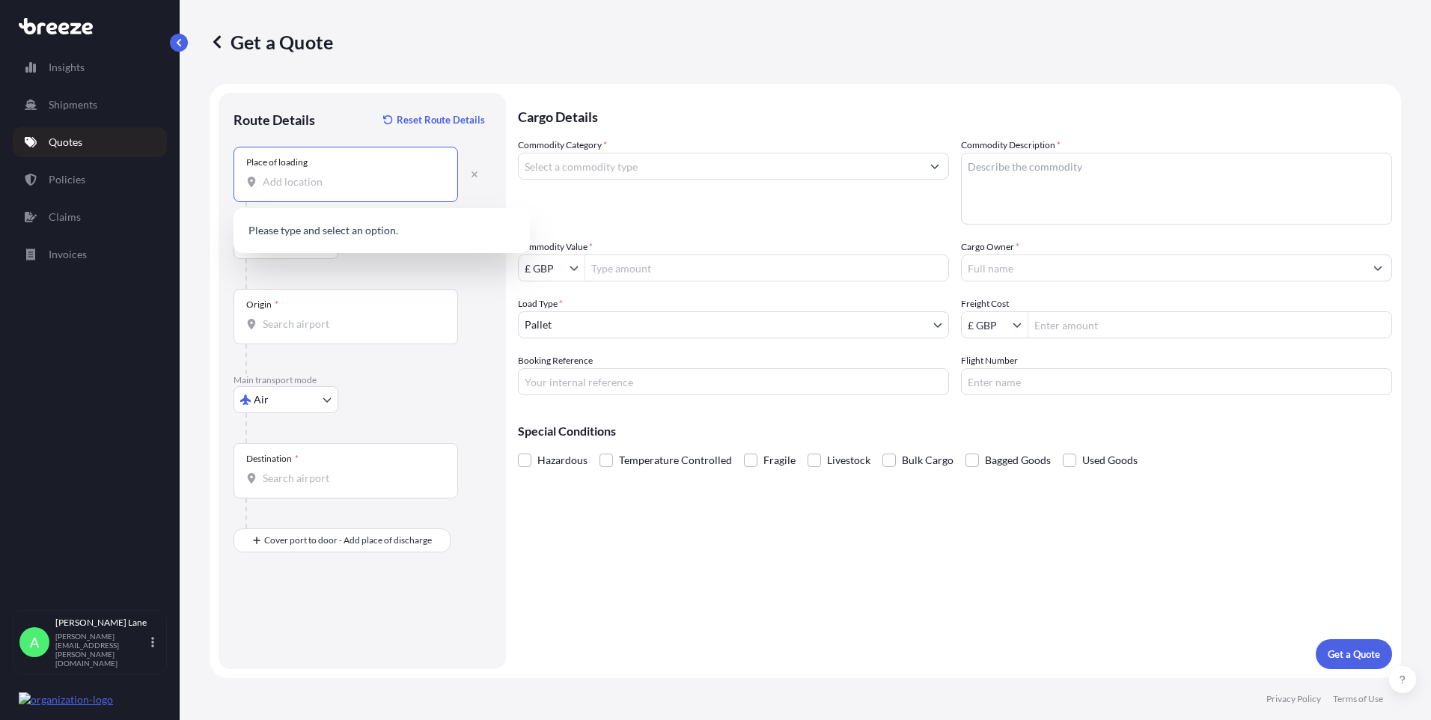
paste input "EN3 7QA"
click at [346, 238] on span "[STREET_ADDRESS]" at bounding box center [378, 232] width 188 height 15
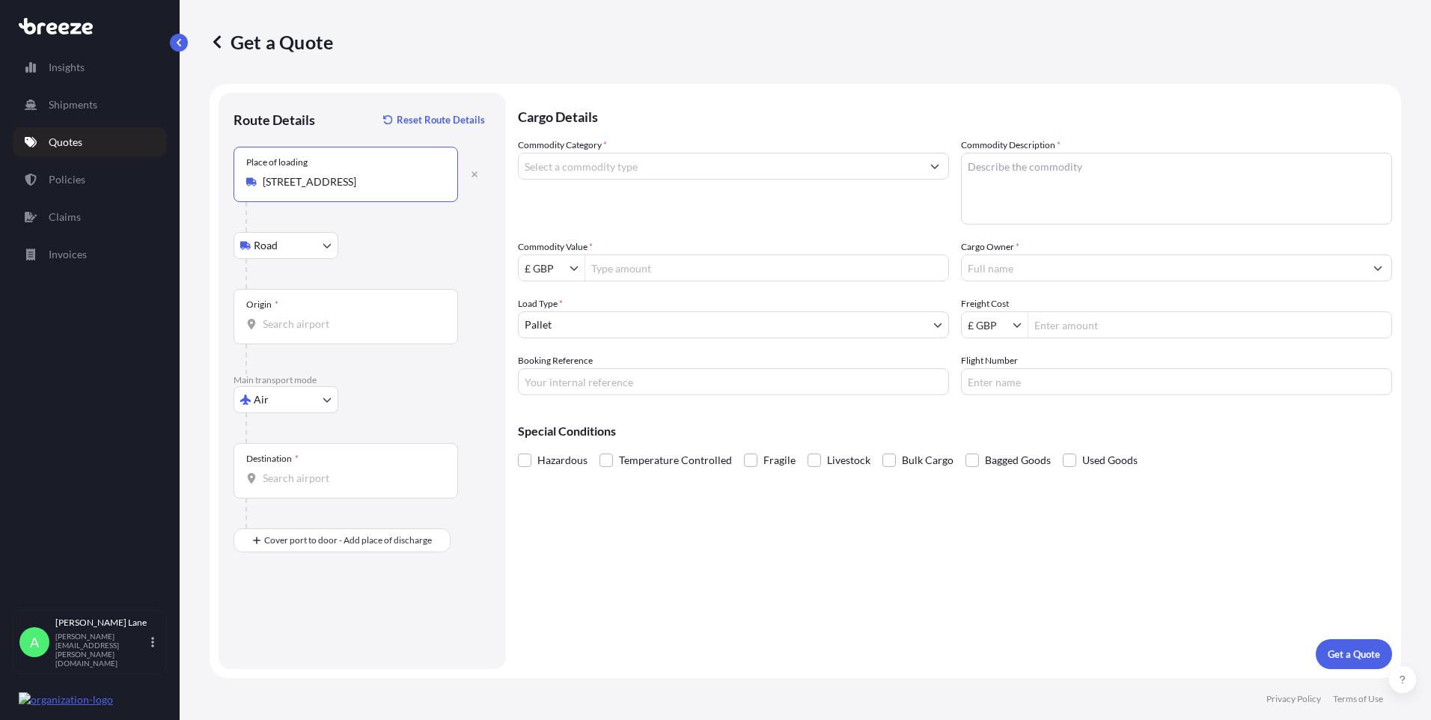
type input "[STREET_ADDRESS]"
click at [337, 330] on input "Origin *" at bounding box center [351, 324] width 177 height 15
type input "GBSTN - Stansted Apt/[GEOGRAPHIC_DATA], [GEOGRAPHIC_DATA]"
click at [346, 478] on input "Destination *" at bounding box center [351, 478] width 177 height 15
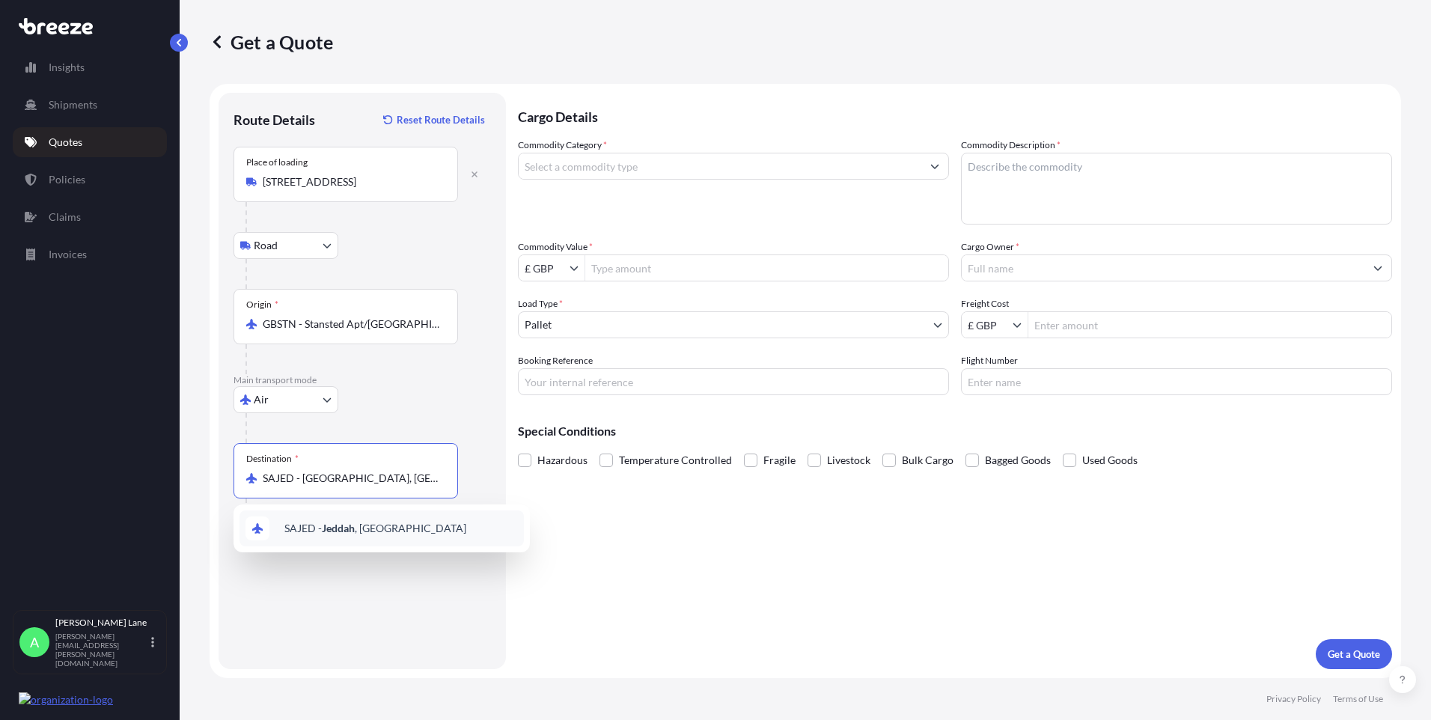
type input "SAJED - [GEOGRAPHIC_DATA], [GEOGRAPHIC_DATA]"
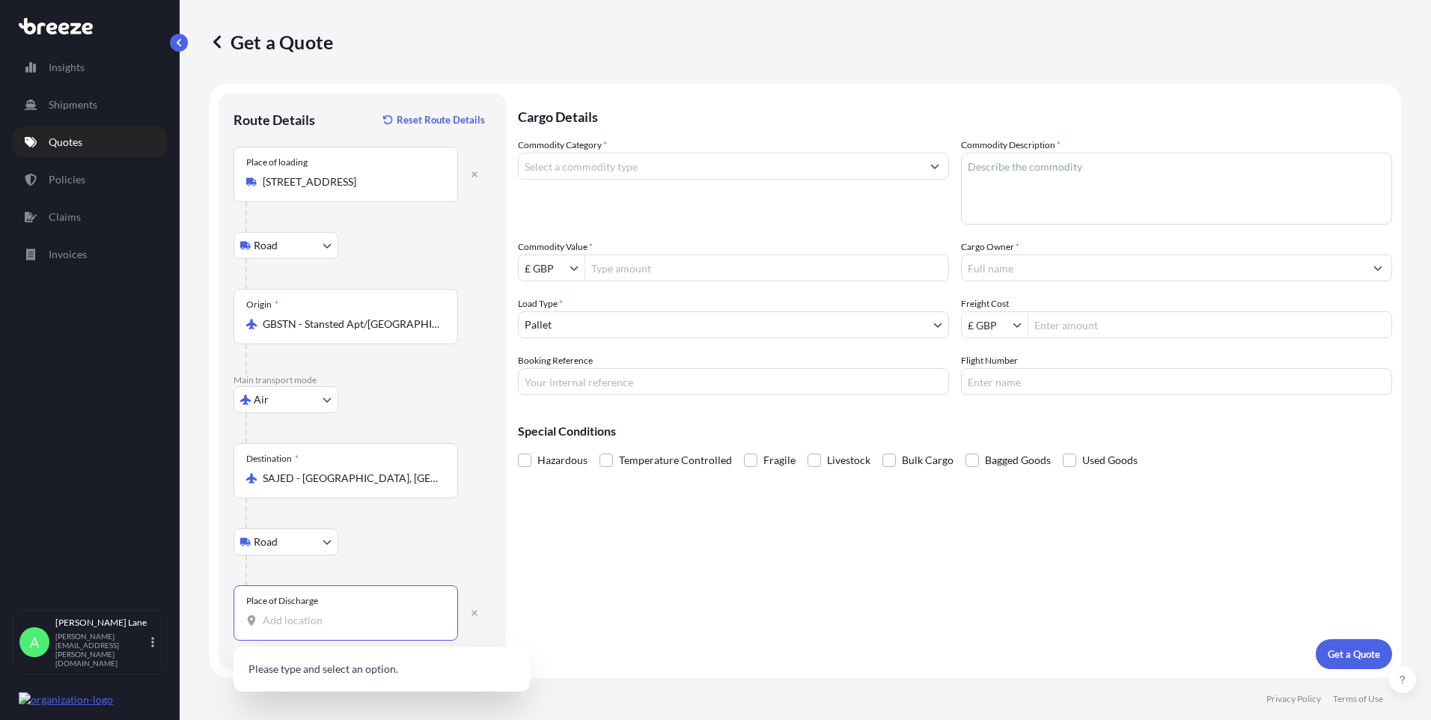
paste input "Jeddah"
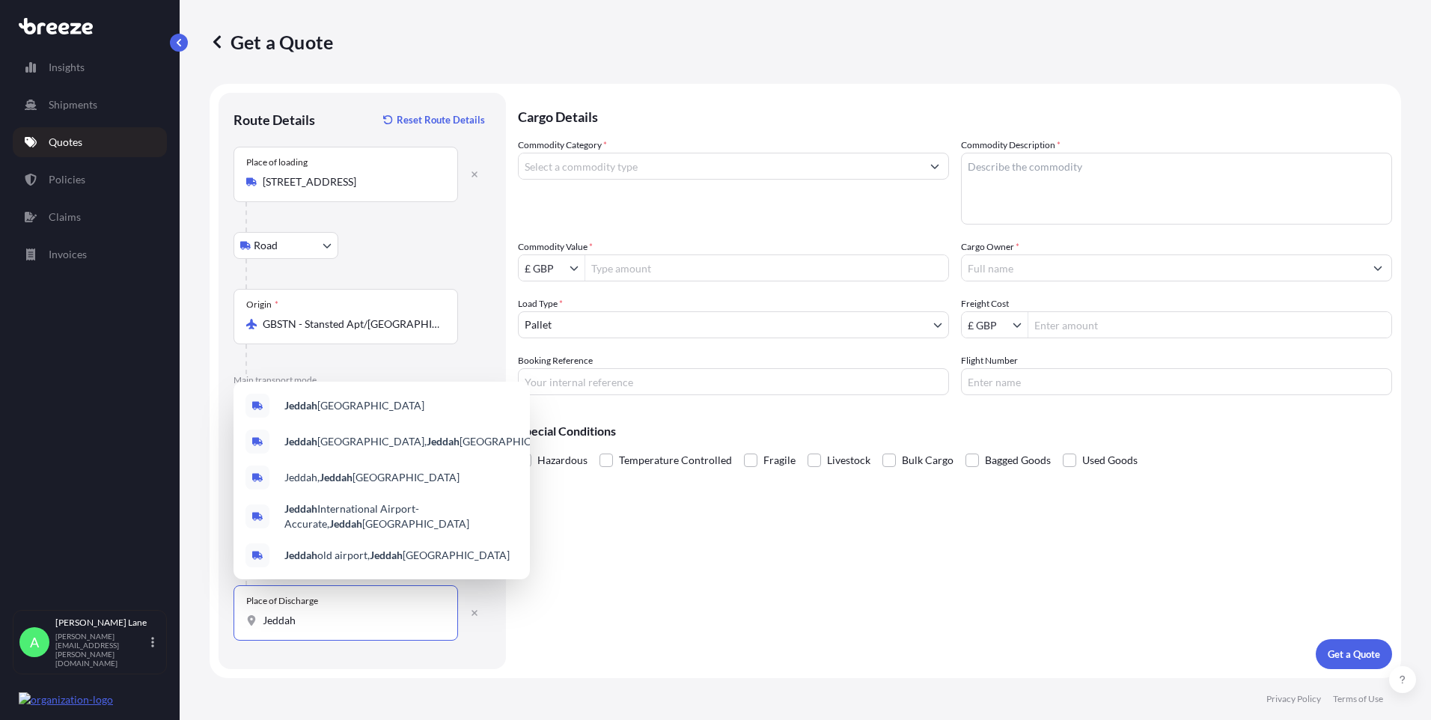
paste input "22333"
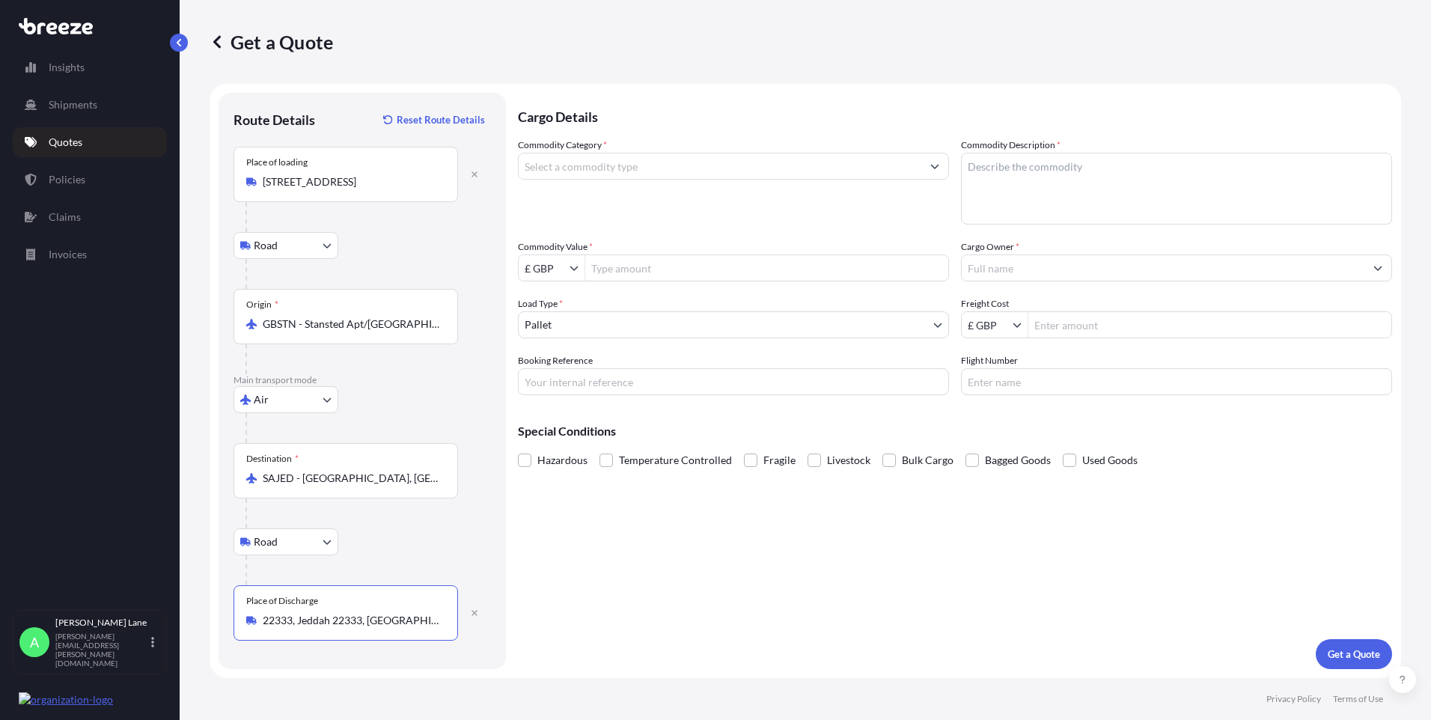
type input "22333, Jeddah 22333, [GEOGRAPHIC_DATA]"
click at [584, 170] on input "Commodity Category *" at bounding box center [720, 166] width 403 height 27
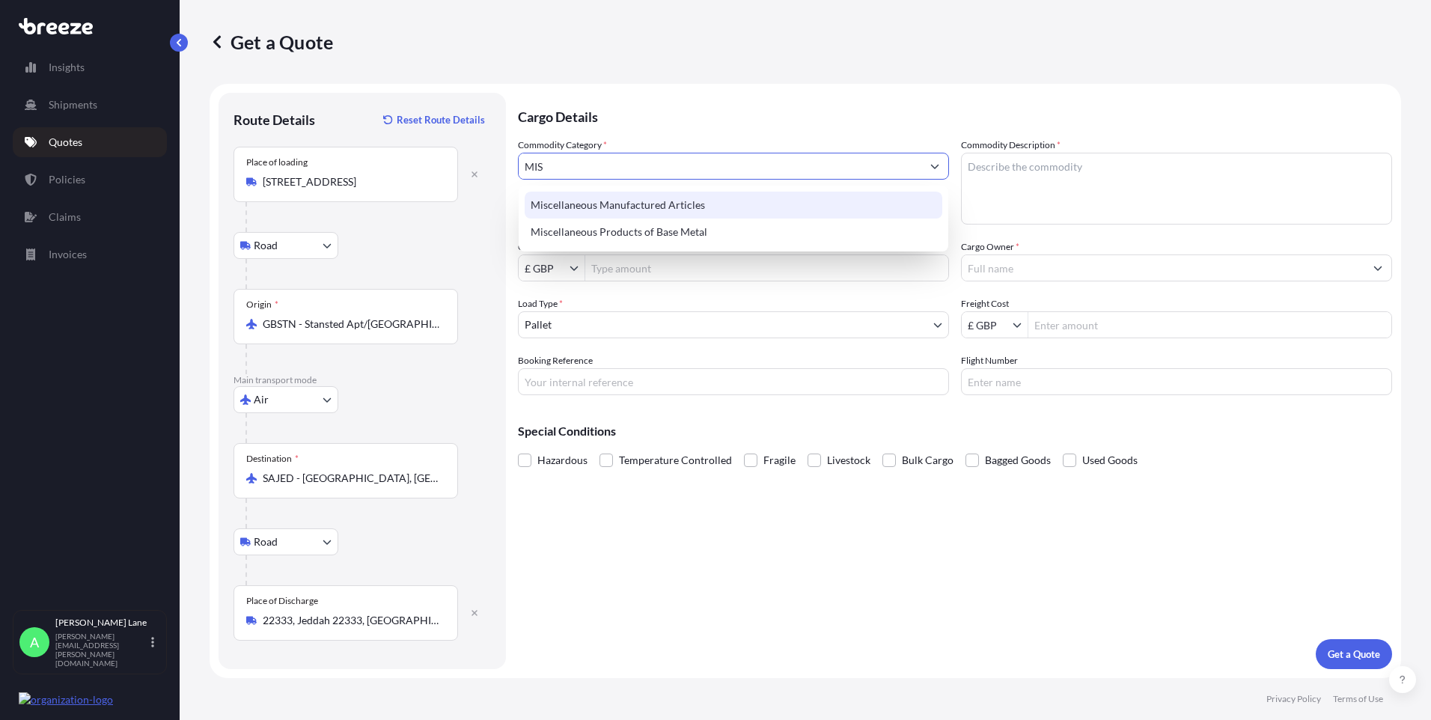
click at [589, 205] on div "Miscellaneous Manufactured Articles" at bounding box center [734, 205] width 418 height 27
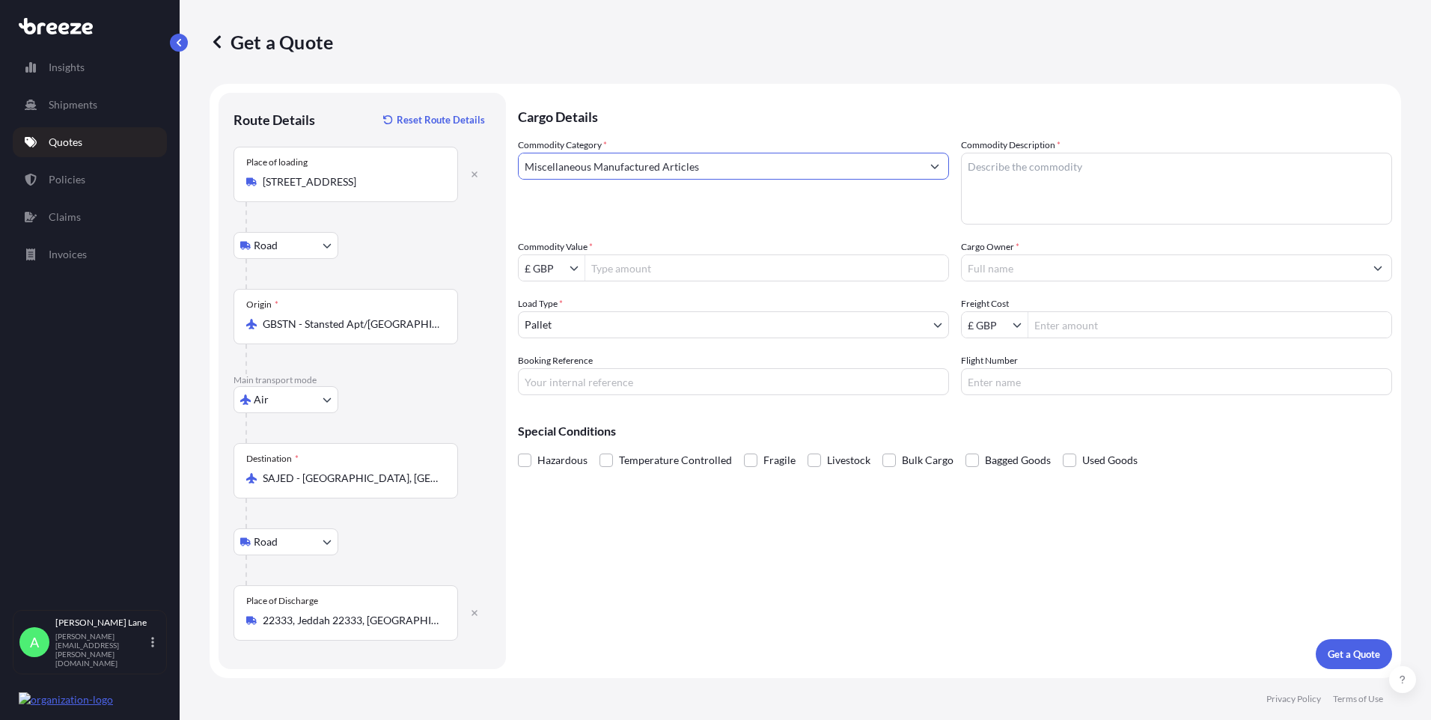
type input "Miscellaneous Manufactured Articles"
click at [605, 269] on input "Commodity Value *" at bounding box center [766, 267] width 363 height 27
type input "346"
click at [555, 335] on body "346 Insights Shipments Quotes Policies Claims Invoices A [PERSON_NAME] [PERSON_…" at bounding box center [715, 360] width 1431 height 720
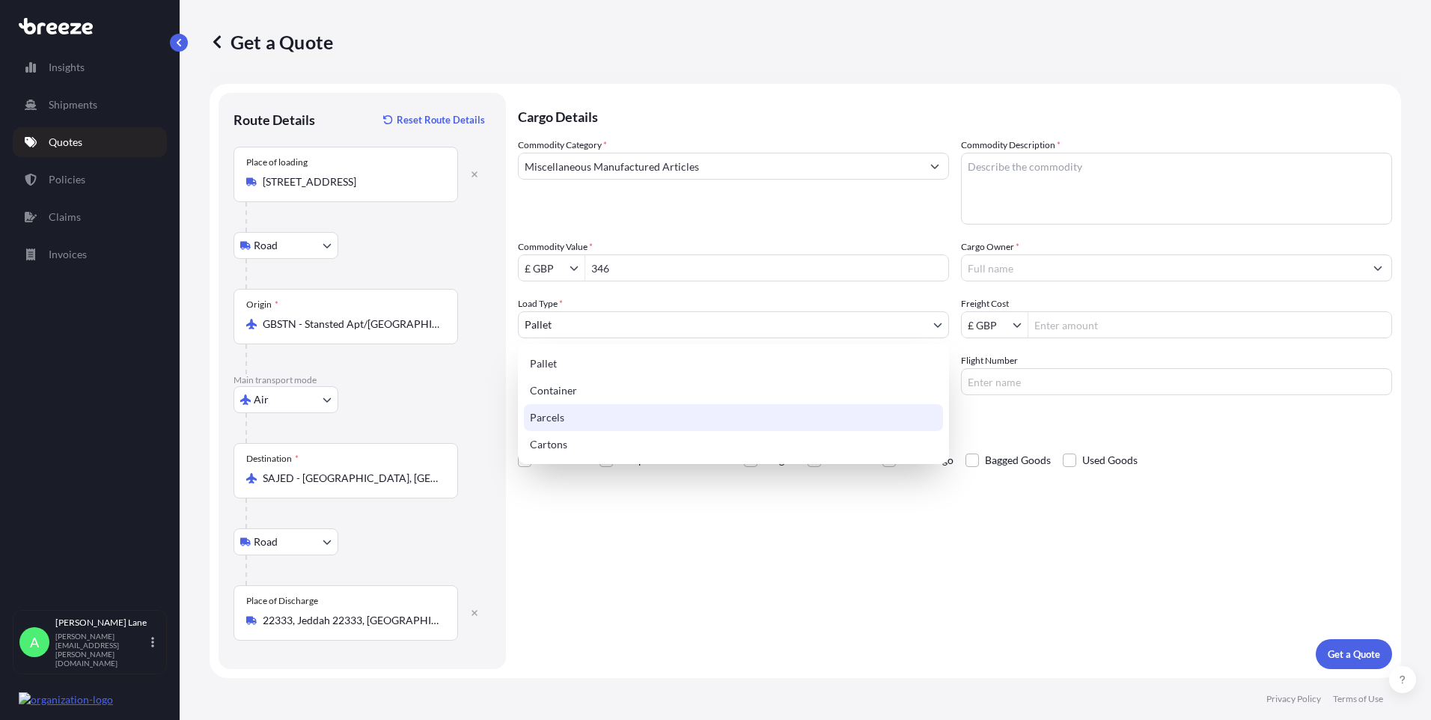
click at [584, 410] on div "Parcels" at bounding box center [733, 417] width 419 height 27
select select "3"
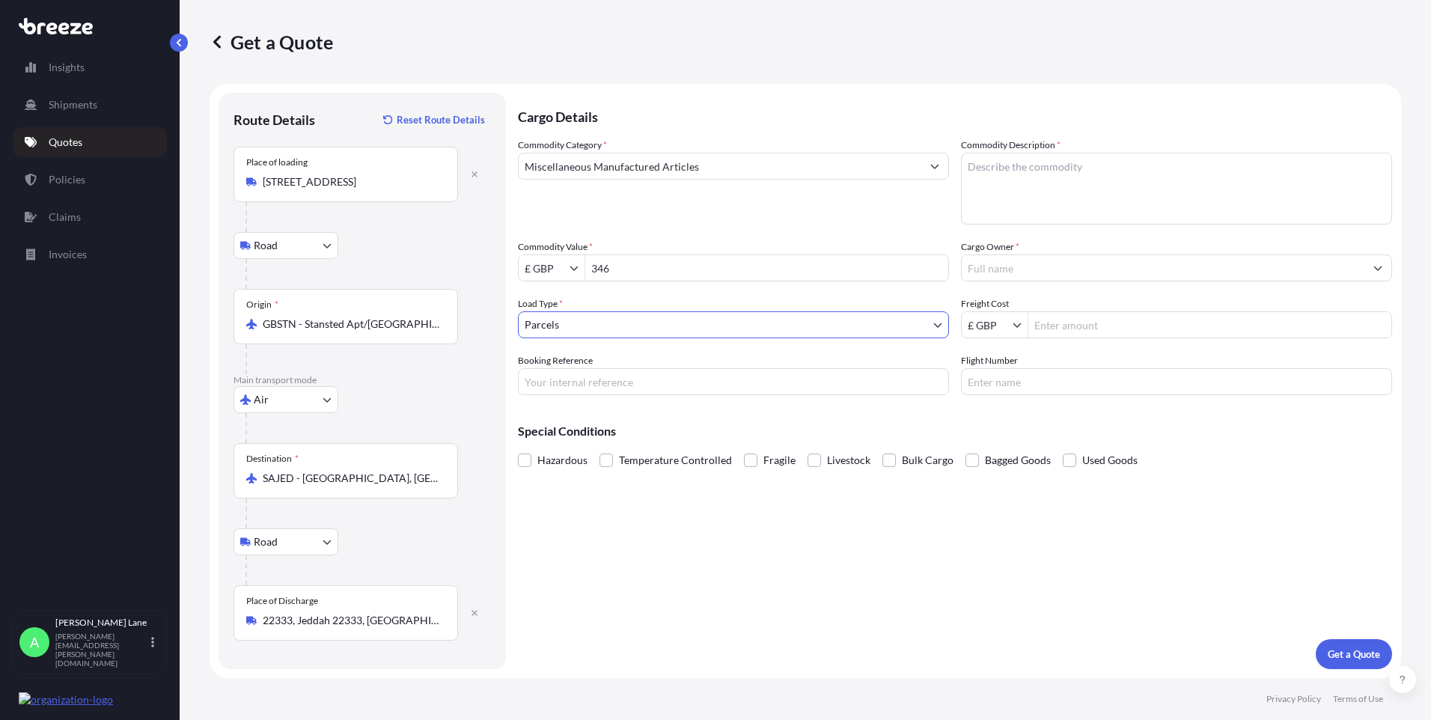
click at [612, 379] on input "Booking Reference" at bounding box center [733, 381] width 431 height 27
paste input "1898399"
type input "1898399"
click at [1081, 190] on textarea "Commodity Description *" at bounding box center [1176, 189] width 431 height 72
type textarea "G"
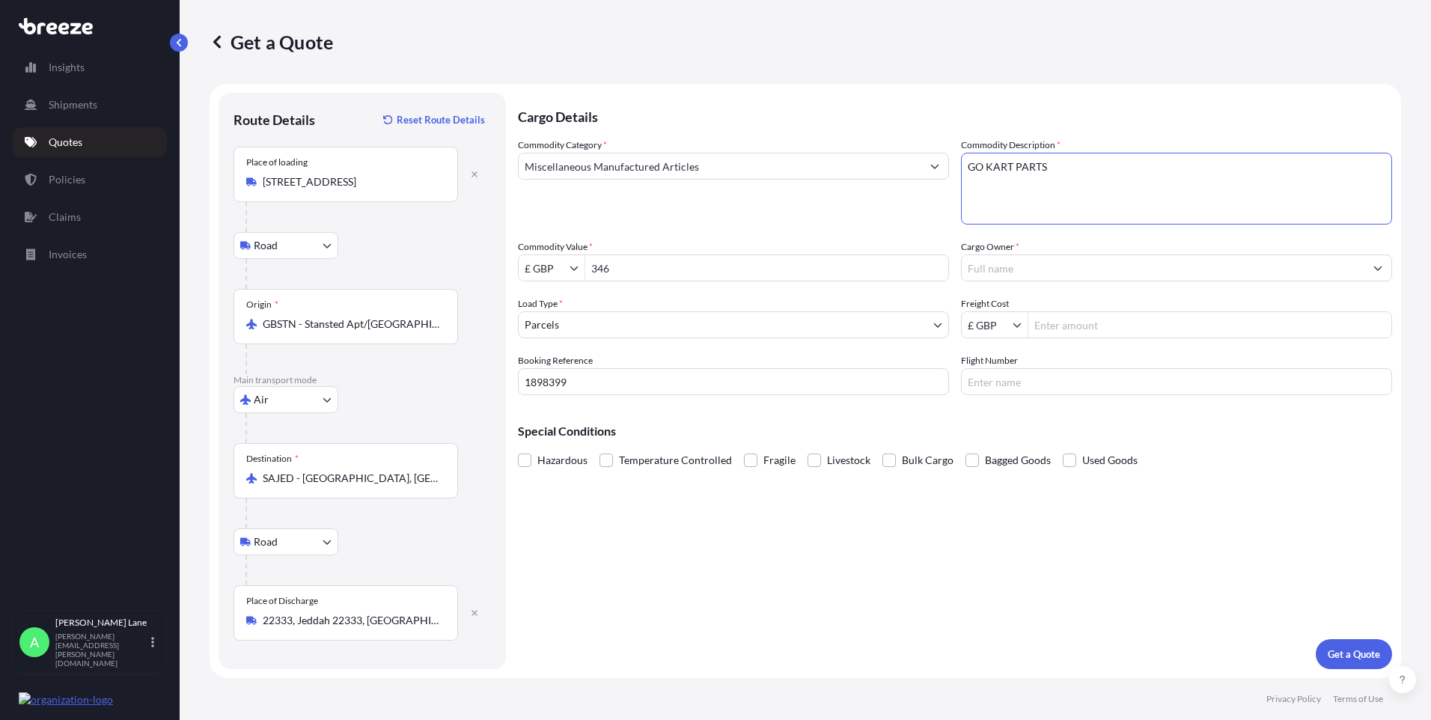
type textarea "GO KART PARTS"
click at [1010, 269] on input "Cargo Owner *" at bounding box center [1163, 267] width 403 height 27
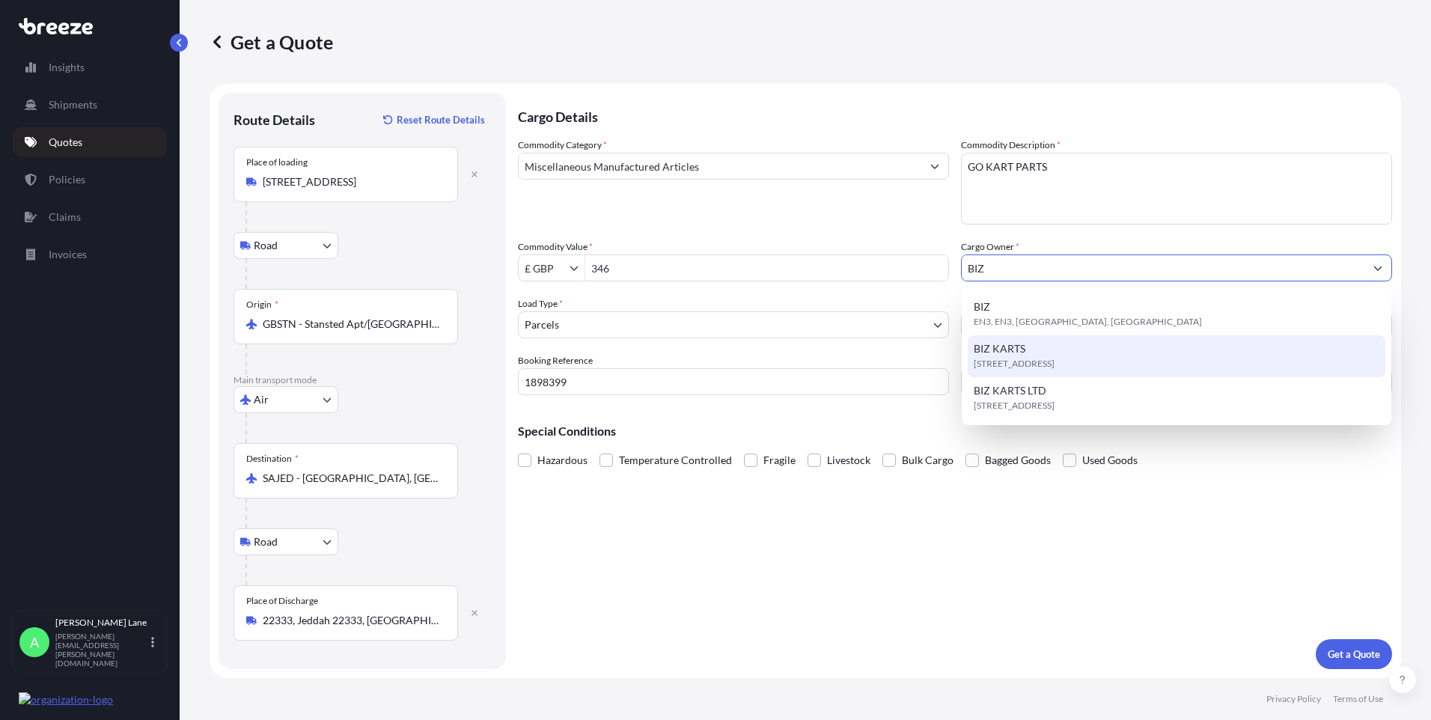
click at [1035, 363] on span "[STREET_ADDRESS]" at bounding box center [1014, 363] width 81 height 15
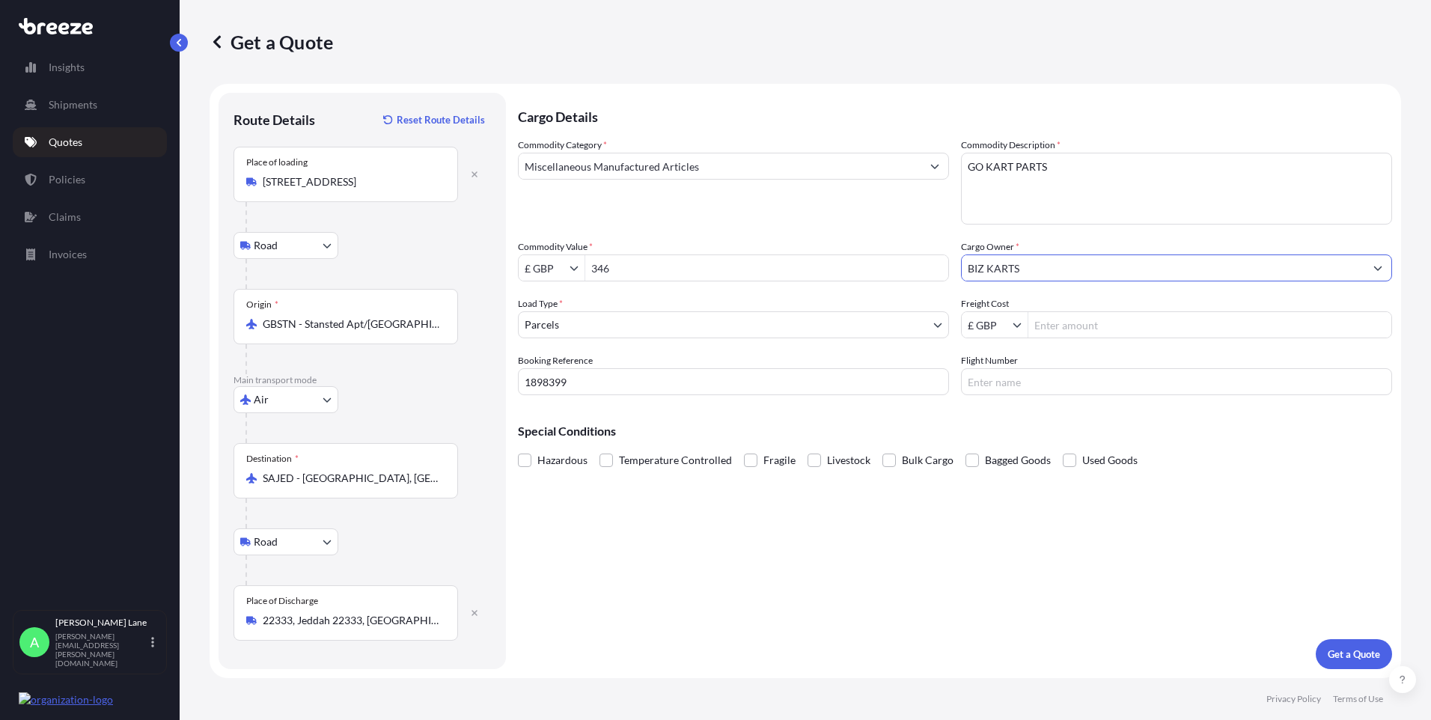
type input "BIZ KARTS"
click at [1055, 328] on input "Freight Cost" at bounding box center [1209, 324] width 363 height 27
type input "77.11"
click at [1016, 387] on input "Flight Number" at bounding box center [1176, 381] width 431 height 27
type input "FEDEX"
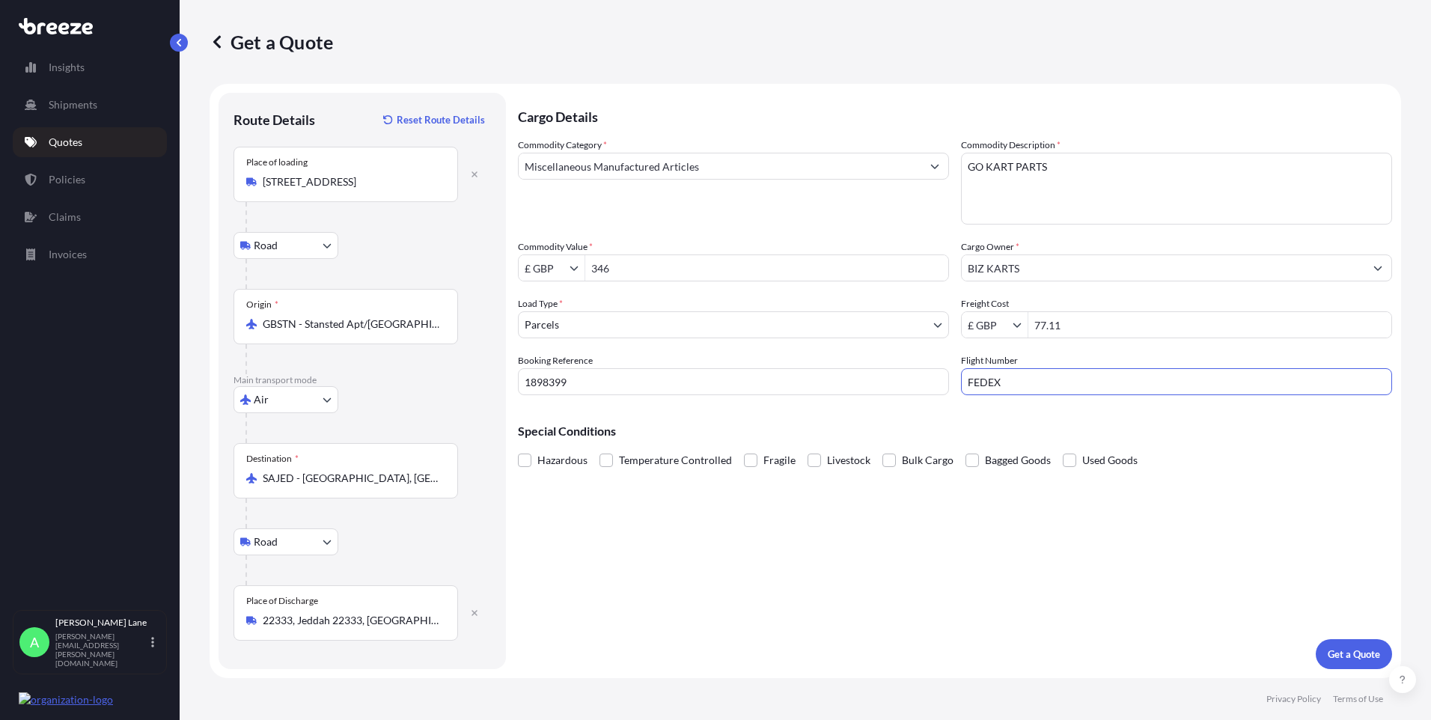
click at [875, 521] on div "Cargo Details Commodity Category * Miscellaneous Manufactured Articles Commodit…" at bounding box center [955, 381] width 874 height 576
click at [1331, 651] on p "Get a Quote" at bounding box center [1354, 654] width 52 height 15
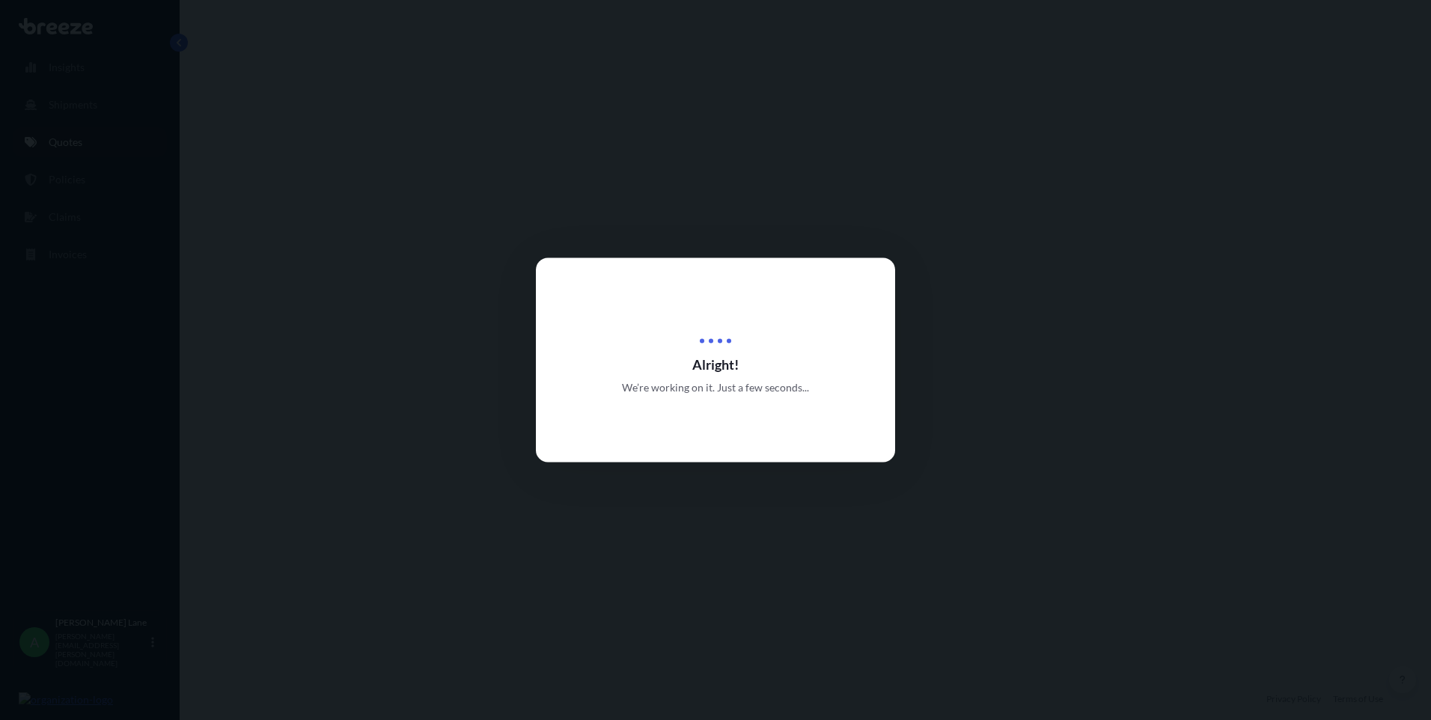
select select "Road"
select select "Air"
select select "Road"
select select "3"
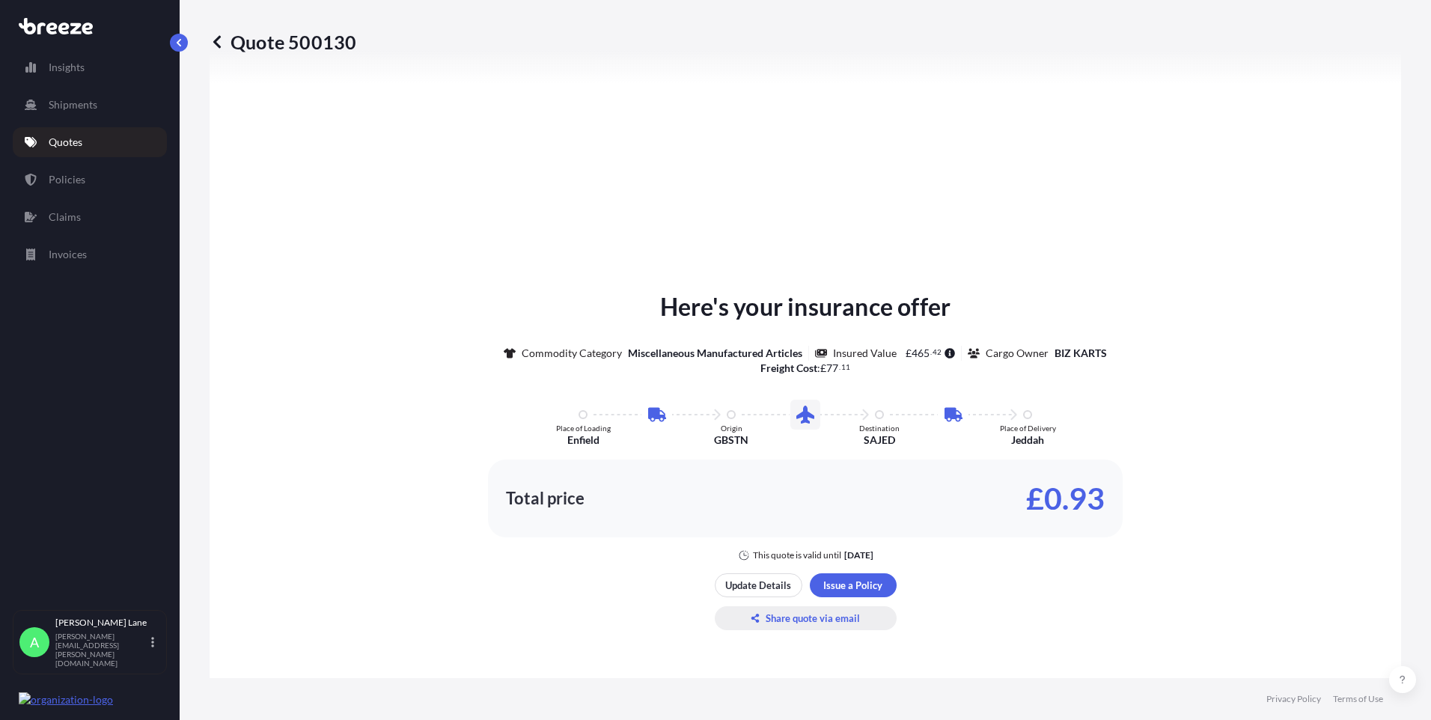
scroll to position [748, 0]
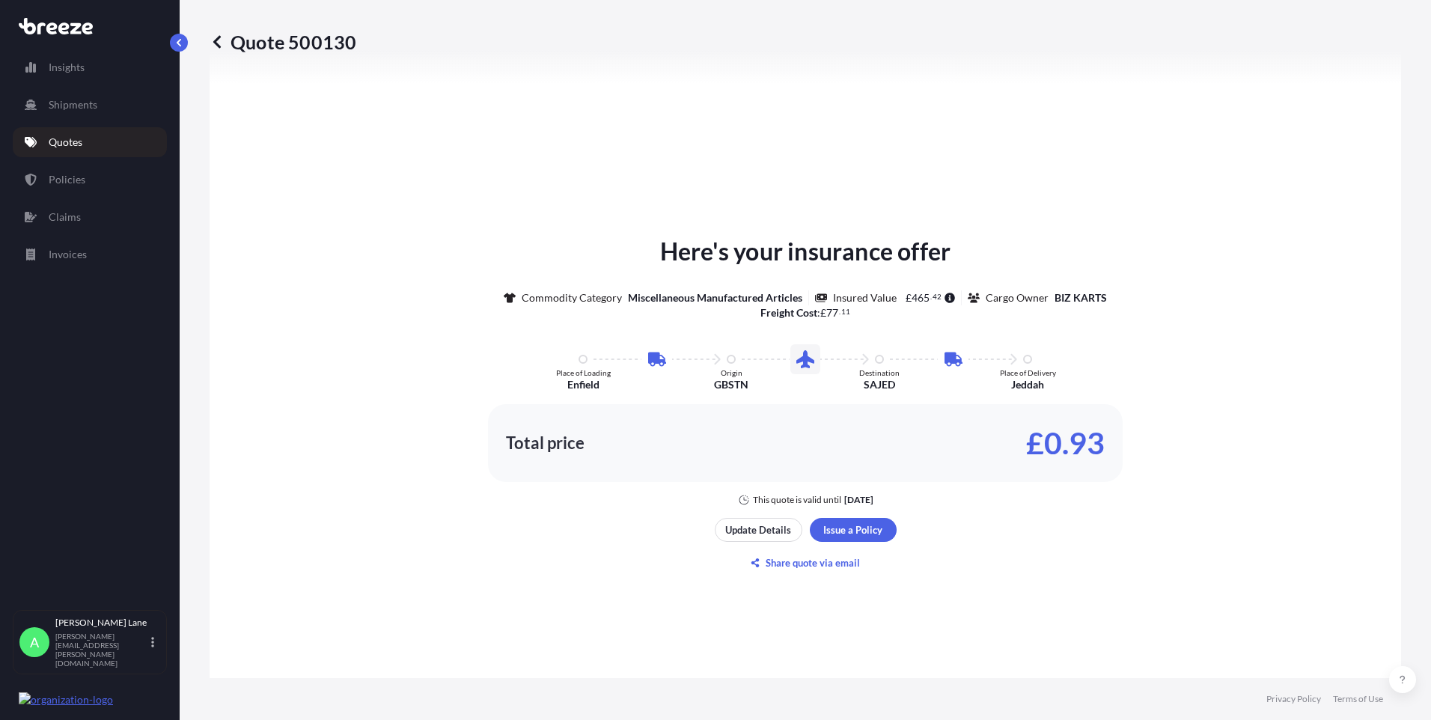
click at [826, 542] on div "Update Details Issue a Policy Share quote via email" at bounding box center [806, 546] width 182 height 57
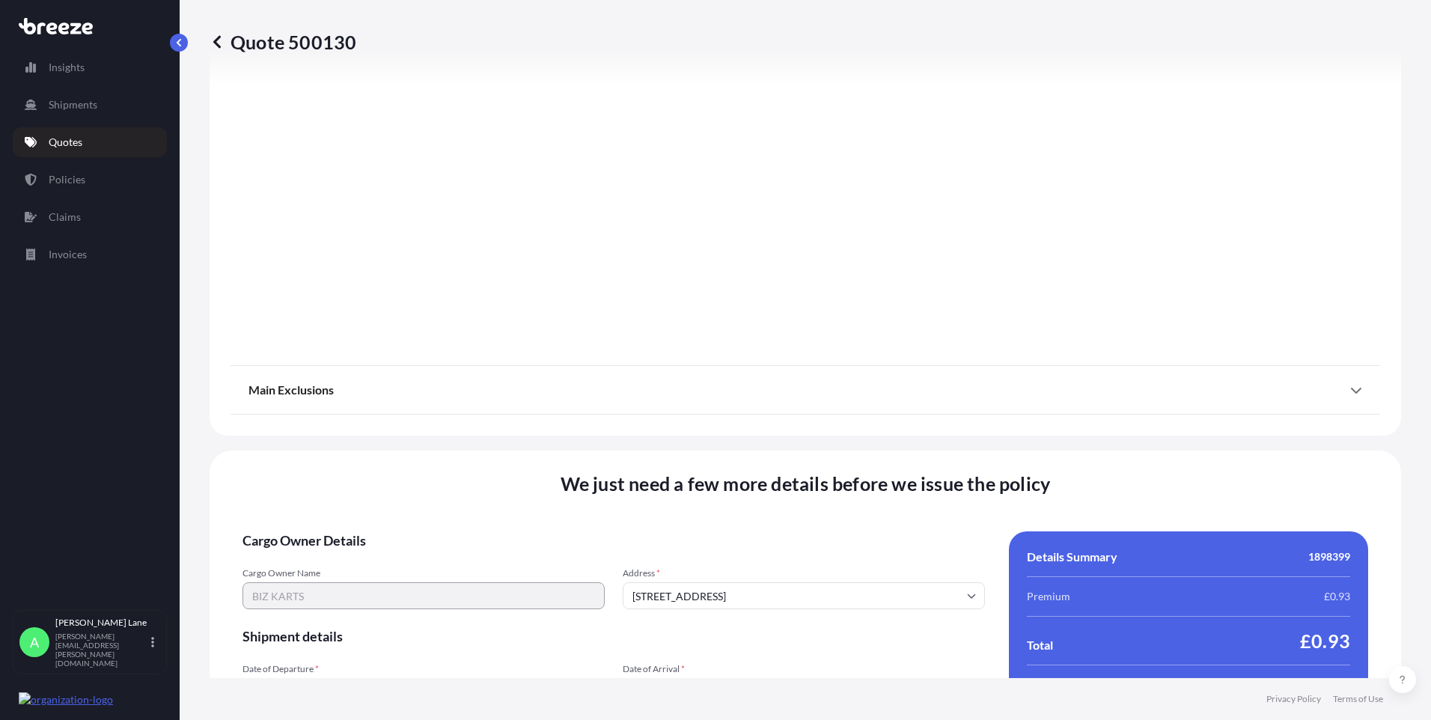
scroll to position [1952, 0]
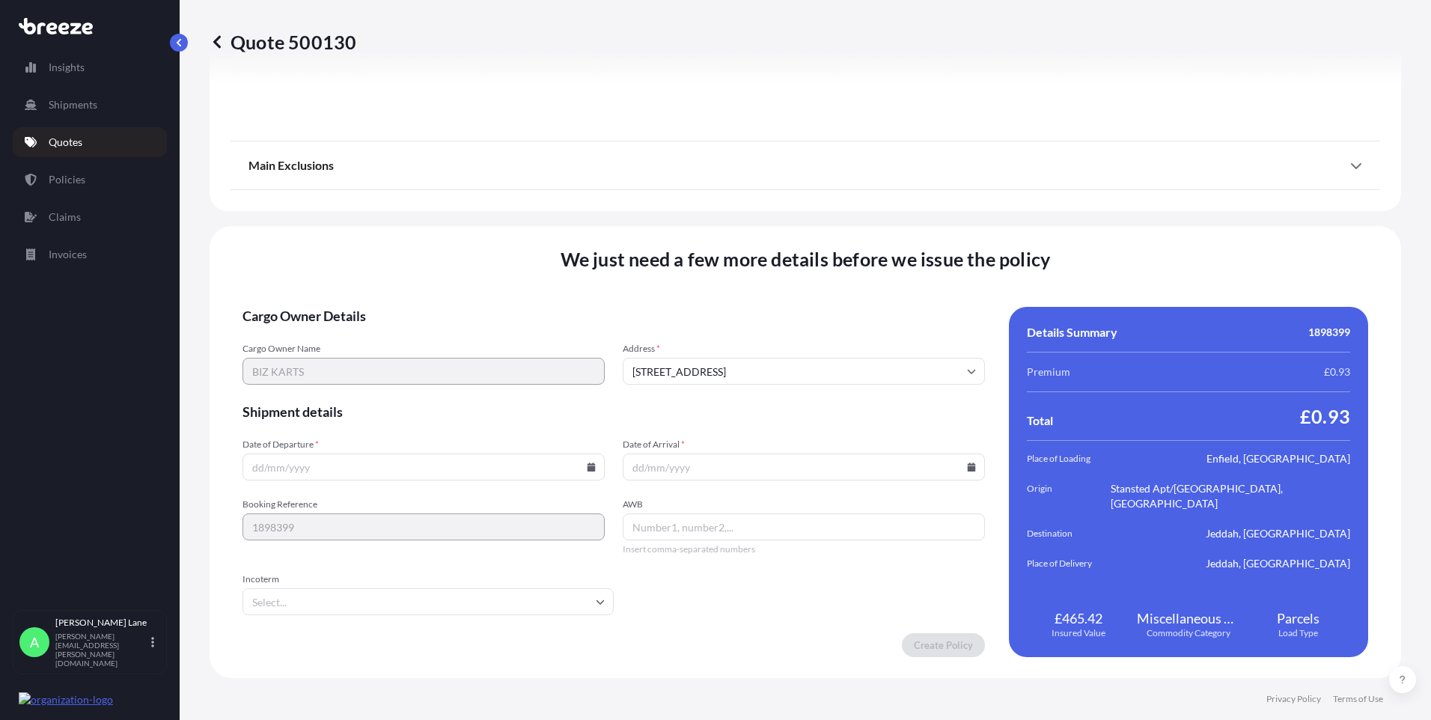
click at [587, 465] on icon at bounding box center [591, 466] width 9 height 9
click at [318, 392] on button "29" at bounding box center [317, 391] width 24 height 24
type input "[DATE]"
click at [286, 606] on input "Incoterm" at bounding box center [427, 601] width 371 height 27
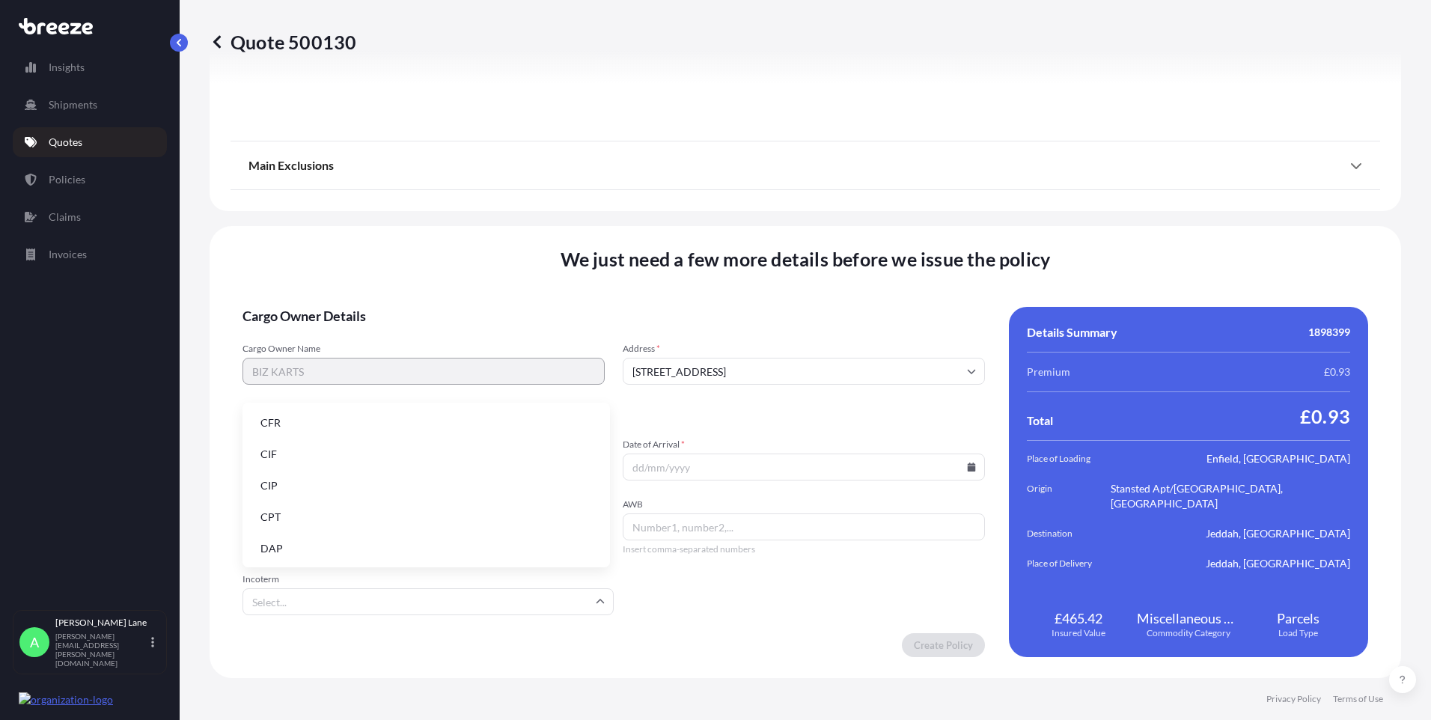
click at [303, 544] on li "DAP" at bounding box center [425, 548] width 355 height 28
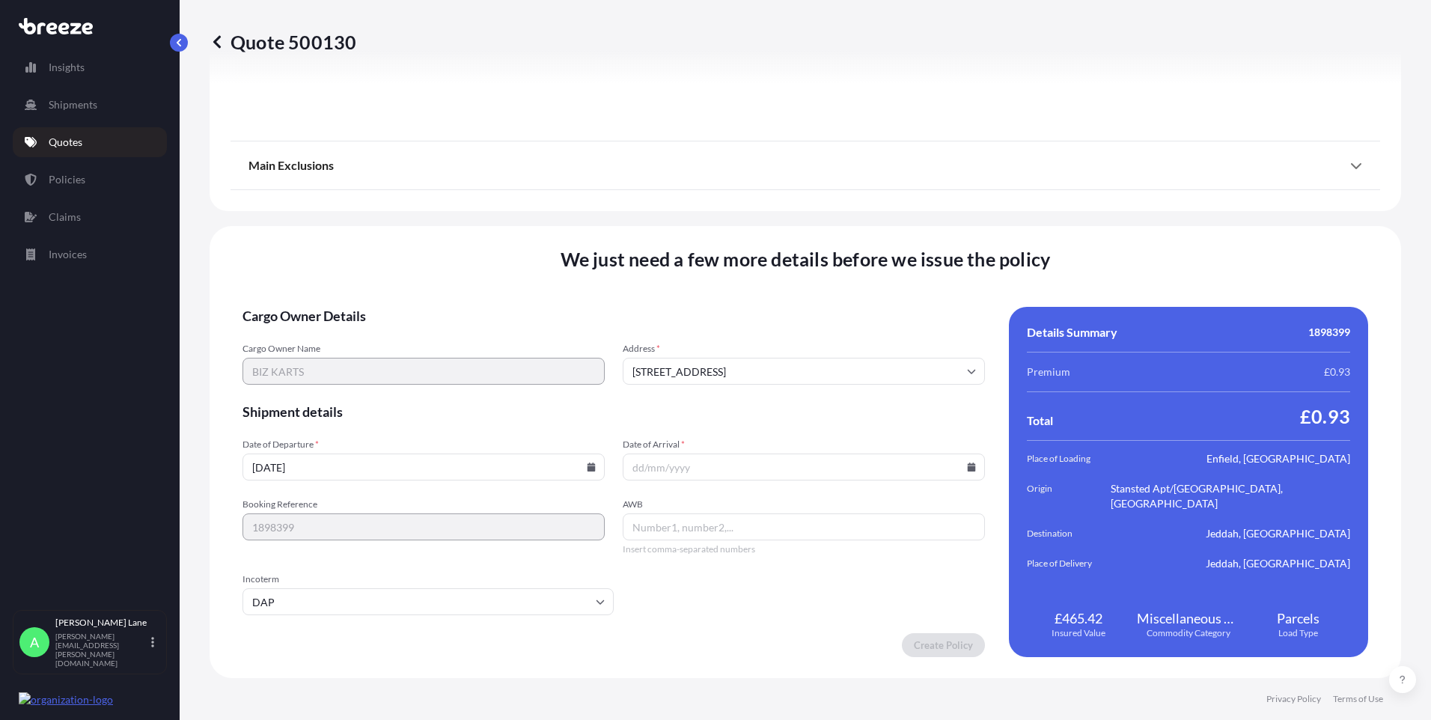
paste input "393684134348"
type input "393684134348"
click at [968, 467] on icon at bounding box center [972, 466] width 8 height 9
click at [900, 216] on icon at bounding box center [900, 214] width 6 height 9
click at [801, 273] on button "2" at bounding box center [799, 277] width 24 height 24
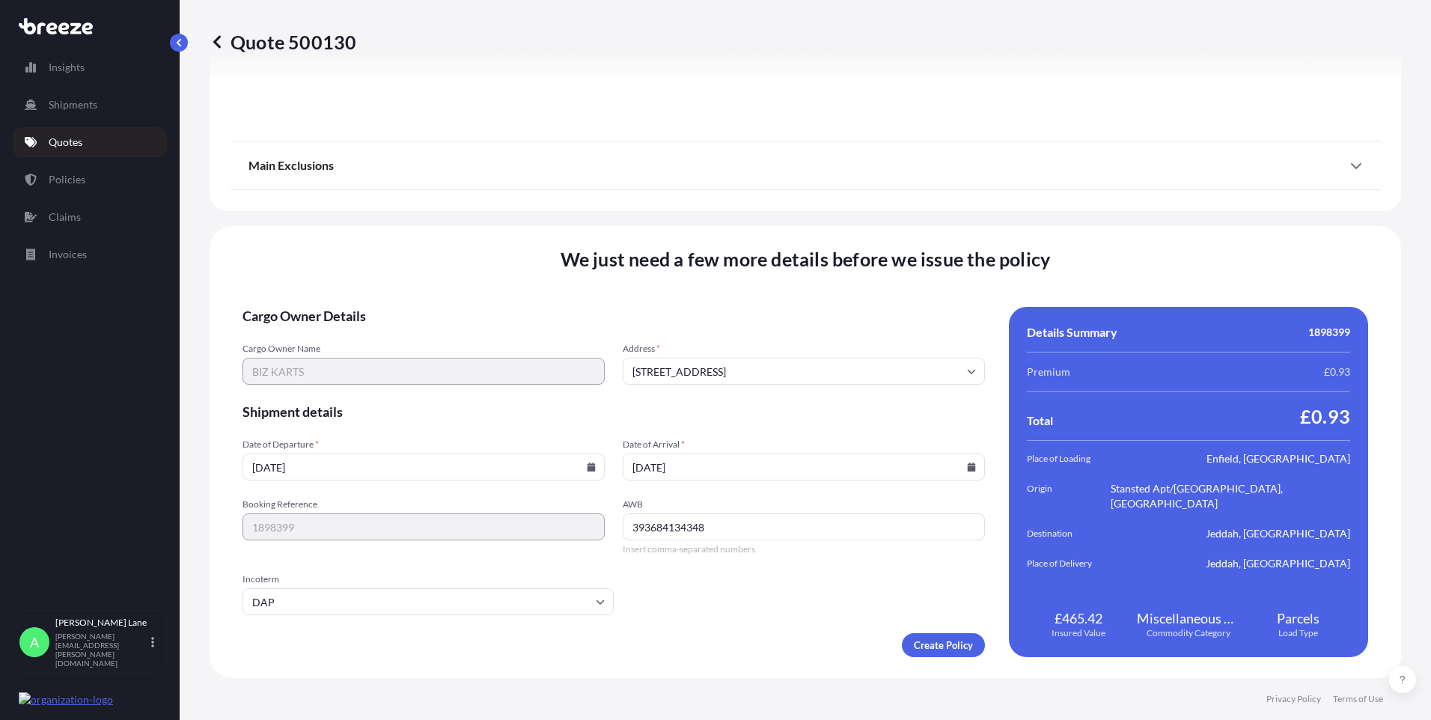
type input "[DATE]"
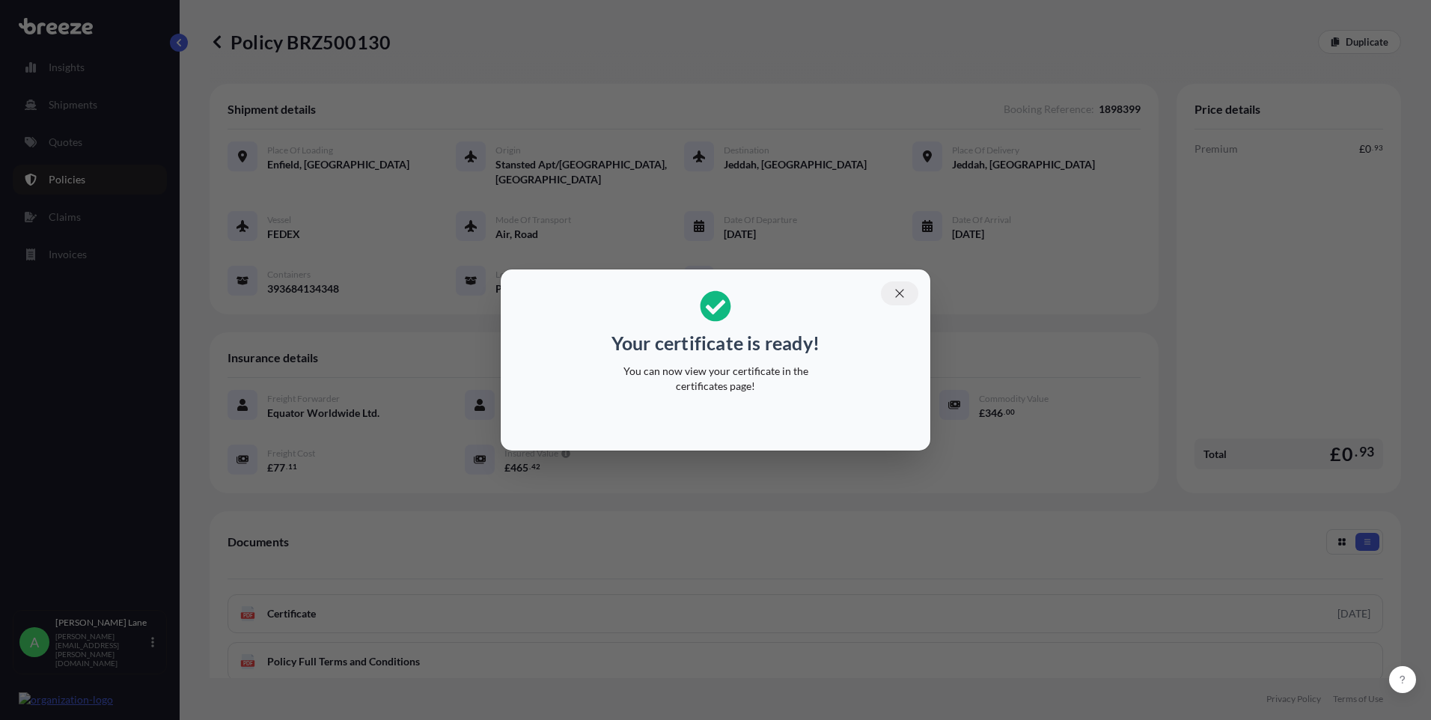
click at [900, 293] on icon "button" at bounding box center [899, 293] width 8 height 8
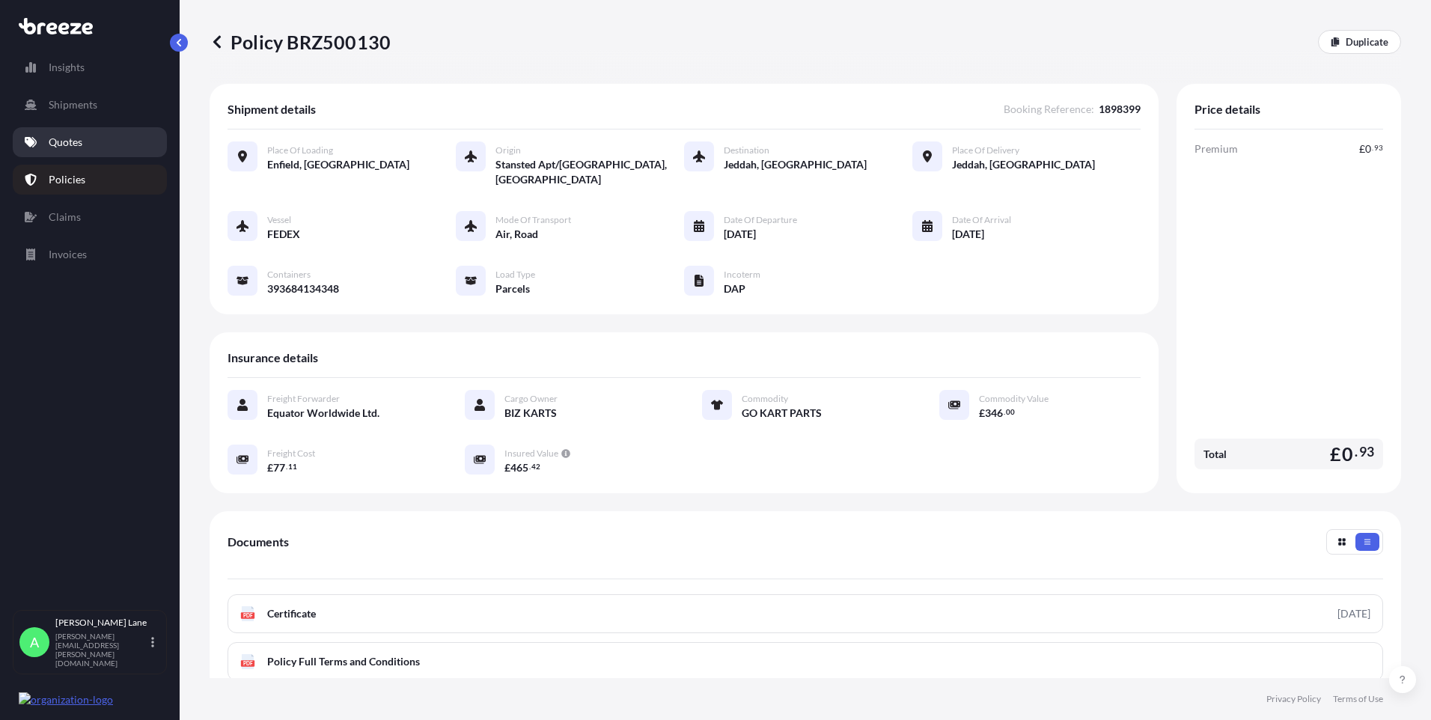
click at [96, 149] on link "Quotes" at bounding box center [90, 142] width 154 height 30
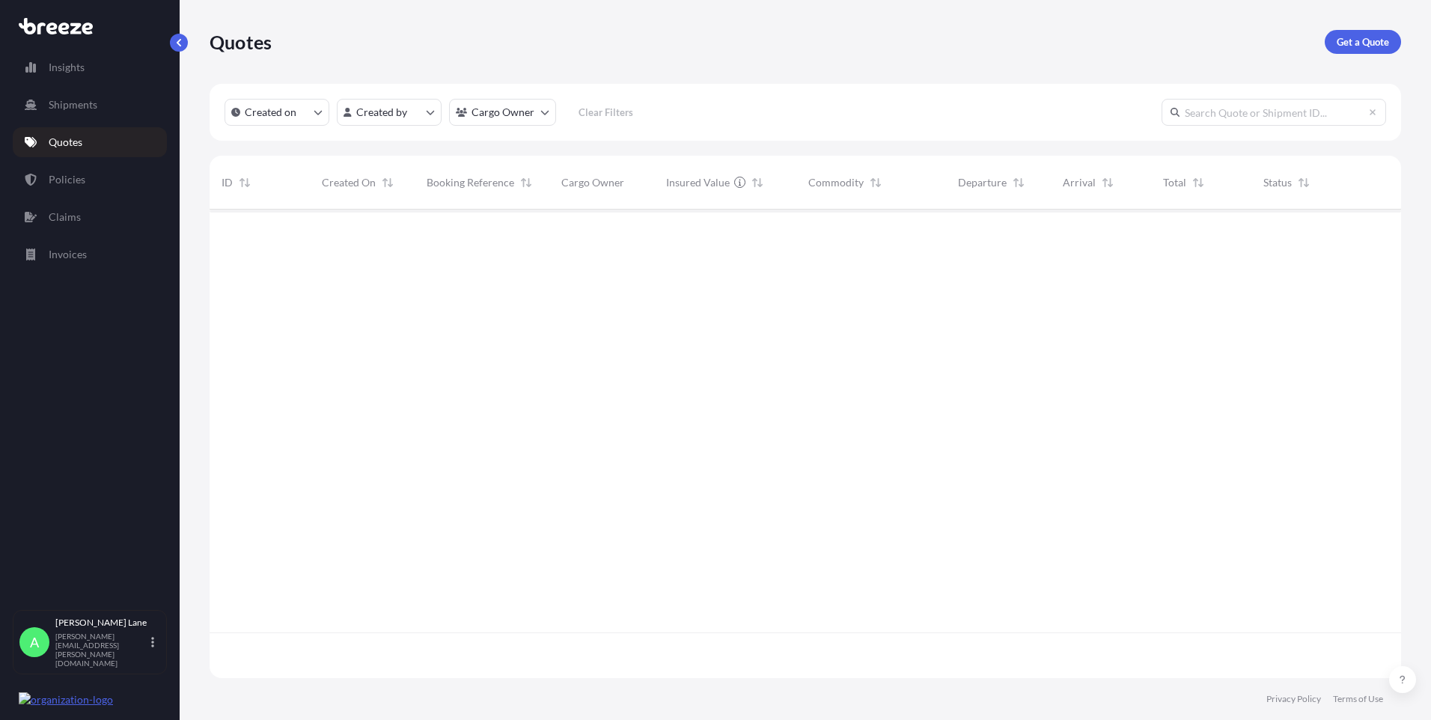
scroll to position [465, 1180]
click at [1357, 43] on p "Get a Quote" at bounding box center [1363, 41] width 52 height 15
select select "Road"
select select "1"
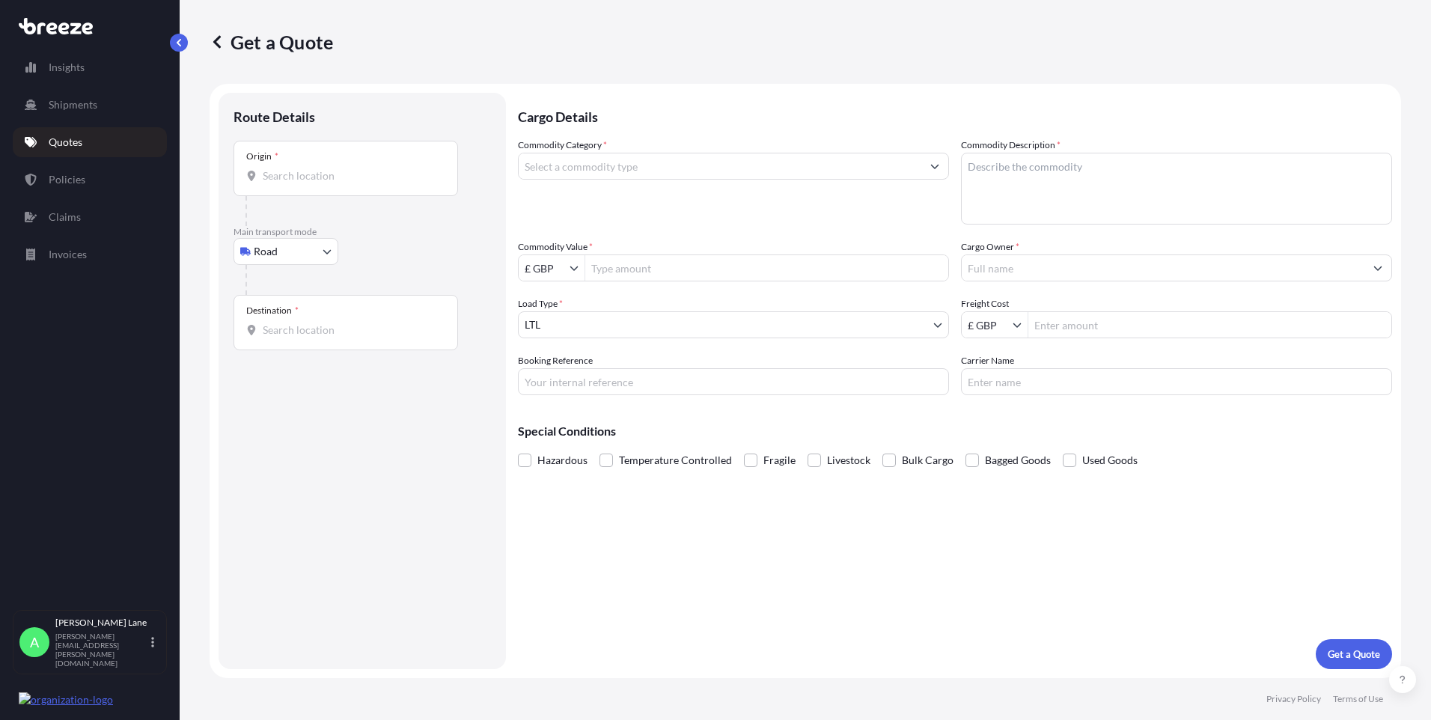
click at [302, 257] on body "Insights Shipments Quotes Policies Claims Invoices A [PERSON_NAME] [PERSON_NAME…" at bounding box center [715, 360] width 1431 height 720
click at [290, 309] on div "Air" at bounding box center [285, 317] width 93 height 27
select select "Air"
click at [345, 186] on input "Place of loading" at bounding box center [351, 181] width 177 height 15
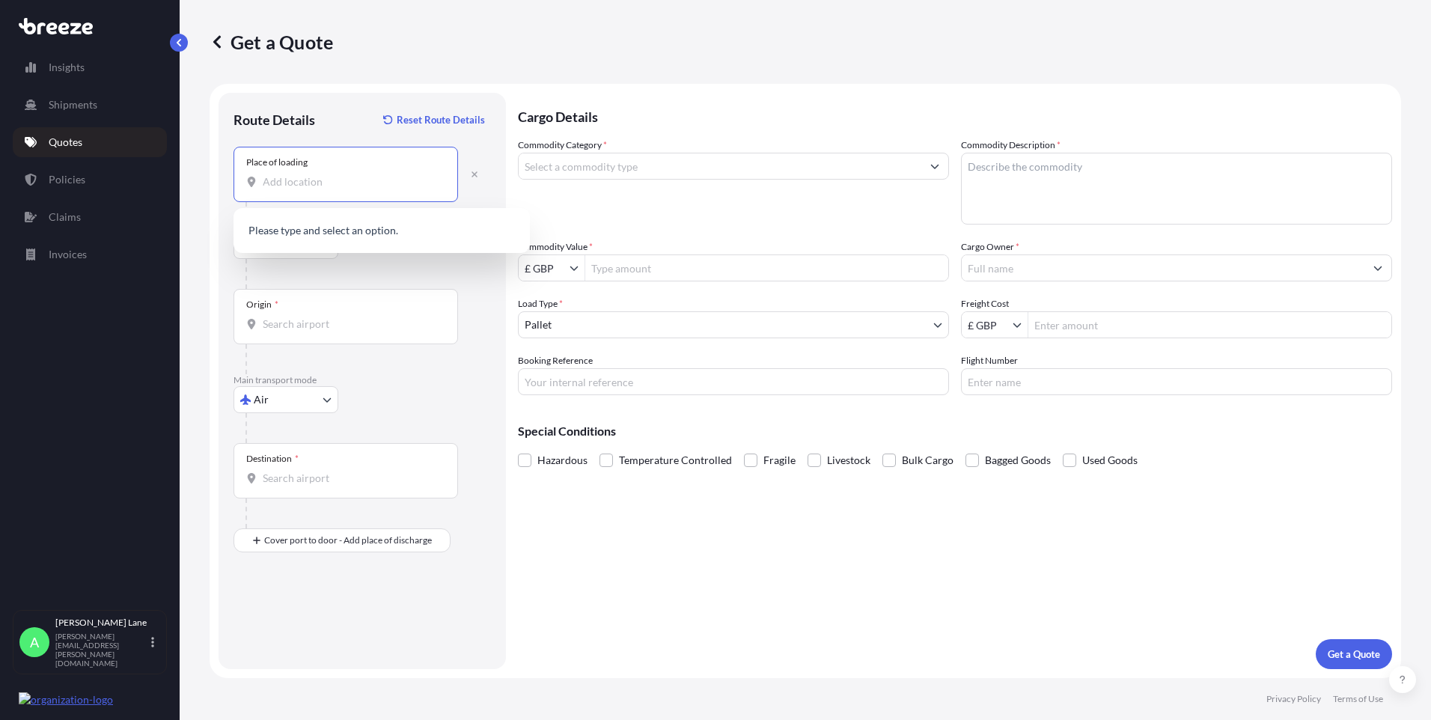
paste input "EN3 7QA"
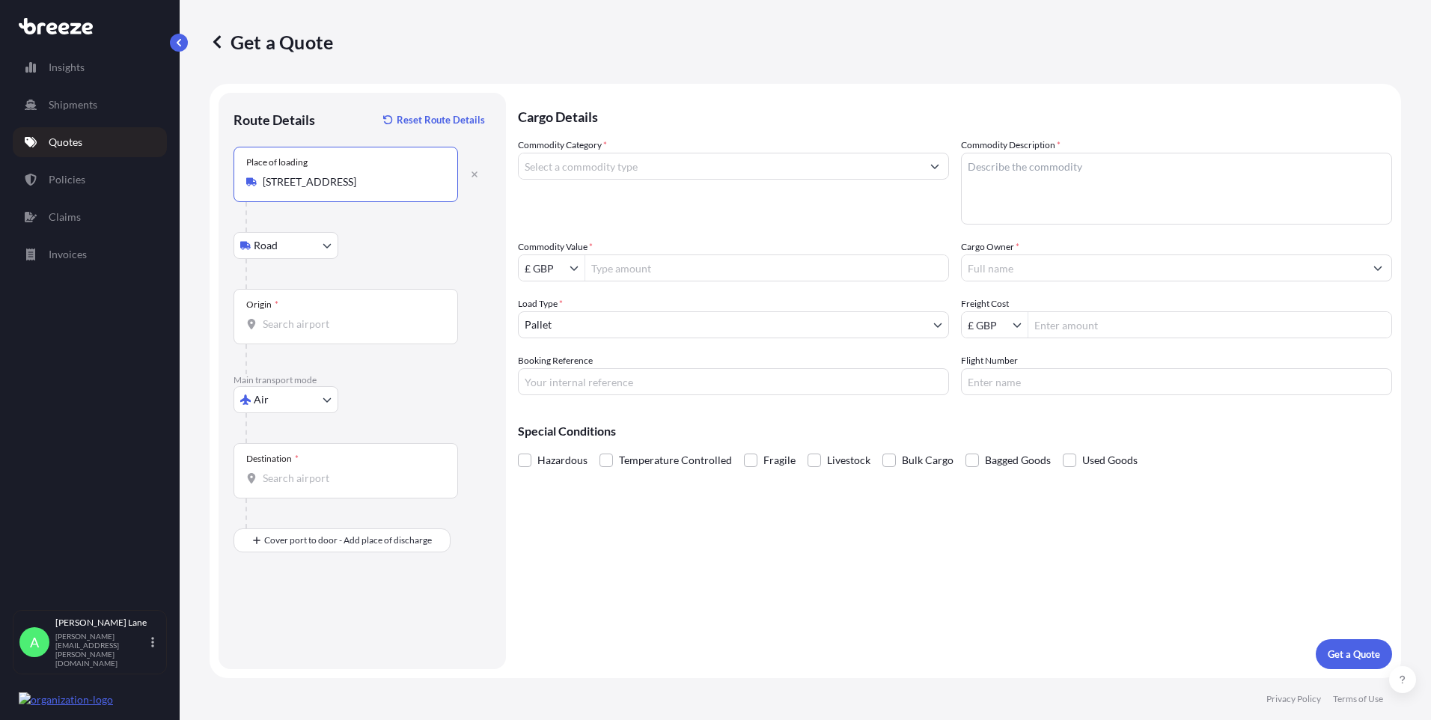
type input "[STREET_ADDRESS]"
click at [323, 318] on input "Origin *" at bounding box center [351, 324] width 177 height 15
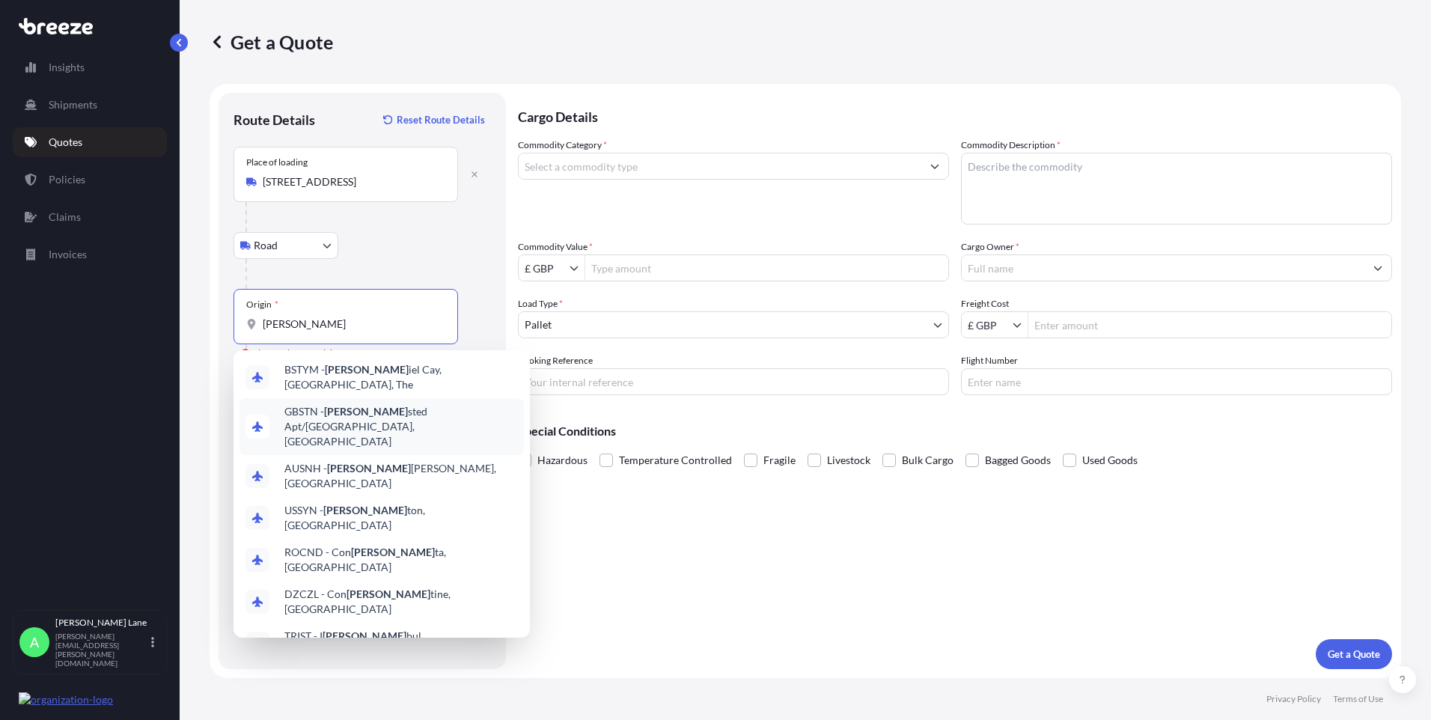
click at [358, 409] on span "GBSTN - [PERSON_NAME] Apt/[GEOGRAPHIC_DATA], [GEOGRAPHIC_DATA]" at bounding box center [400, 426] width 233 height 45
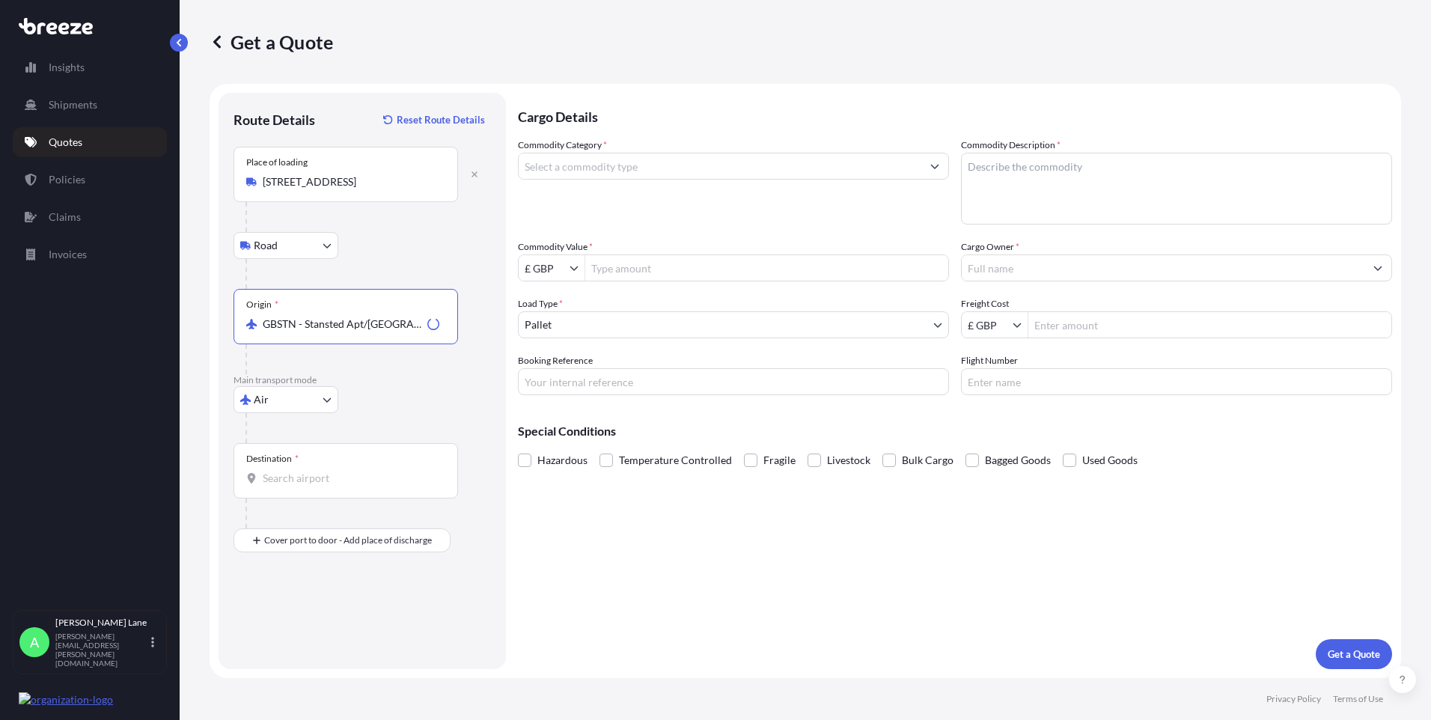
type input "GBSTN - Stansted Apt/[GEOGRAPHIC_DATA], [GEOGRAPHIC_DATA]"
click at [335, 470] on div "Destination *" at bounding box center [345, 470] width 225 height 55
click at [335, 471] on input "Destination *" at bounding box center [351, 478] width 177 height 15
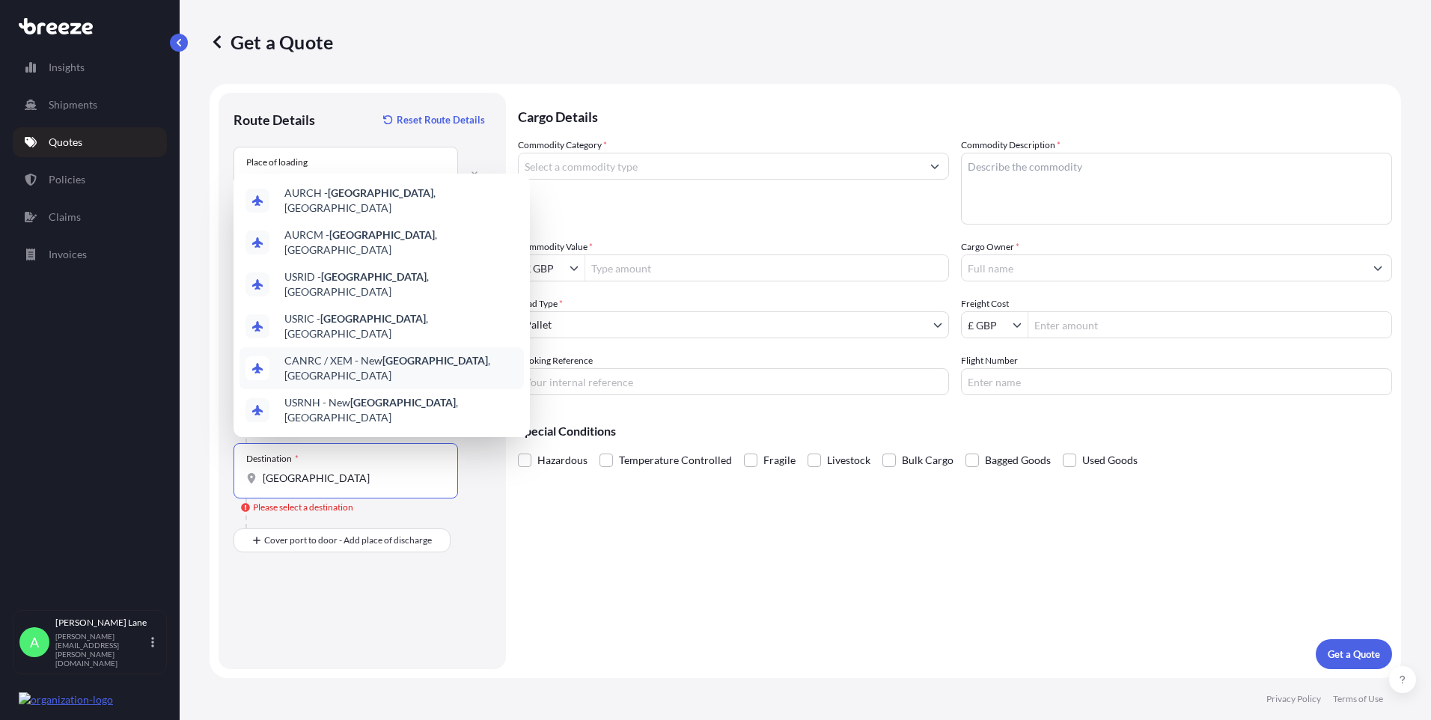
click at [425, 387] on div "CANRC / XEM - [GEOGRAPHIC_DATA] , [GEOGRAPHIC_DATA]" at bounding box center [381, 368] width 284 height 42
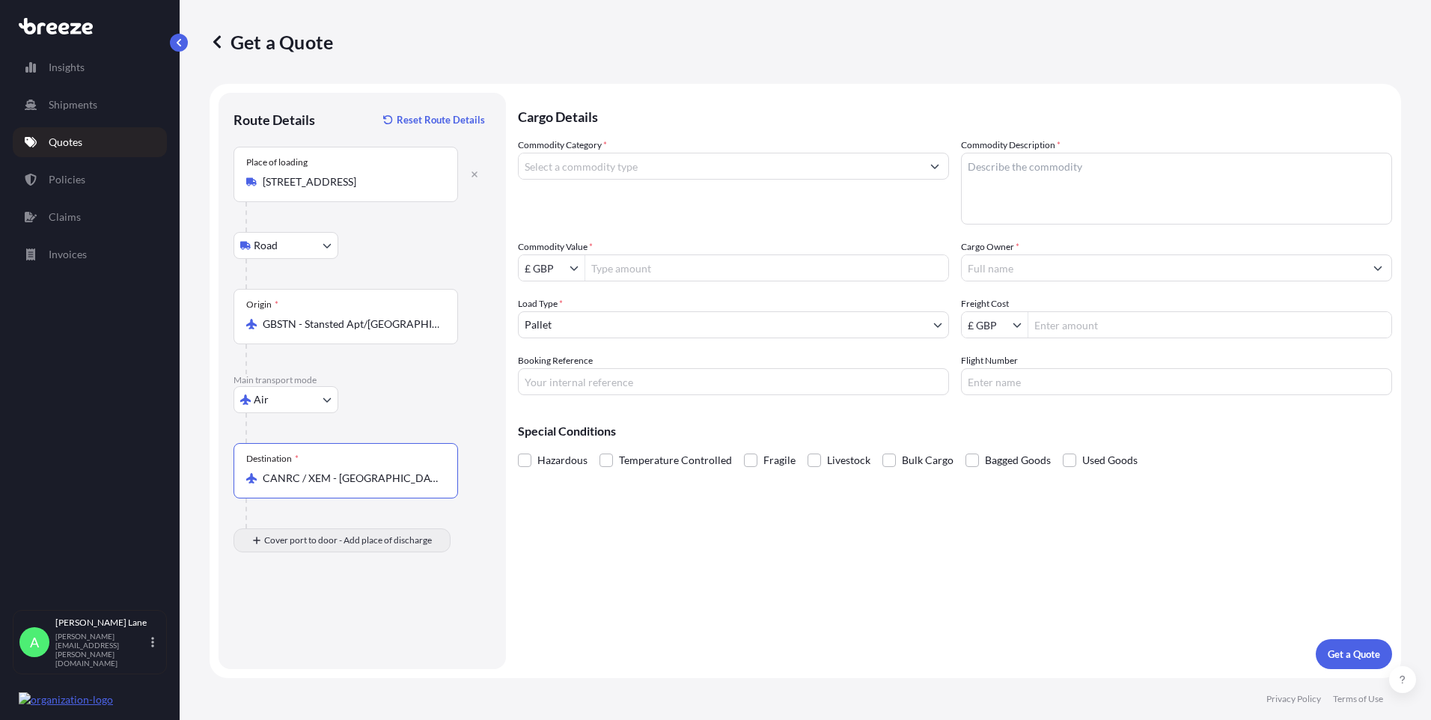
type input "CANRC / XEM - [GEOGRAPHIC_DATA], [GEOGRAPHIC_DATA]"
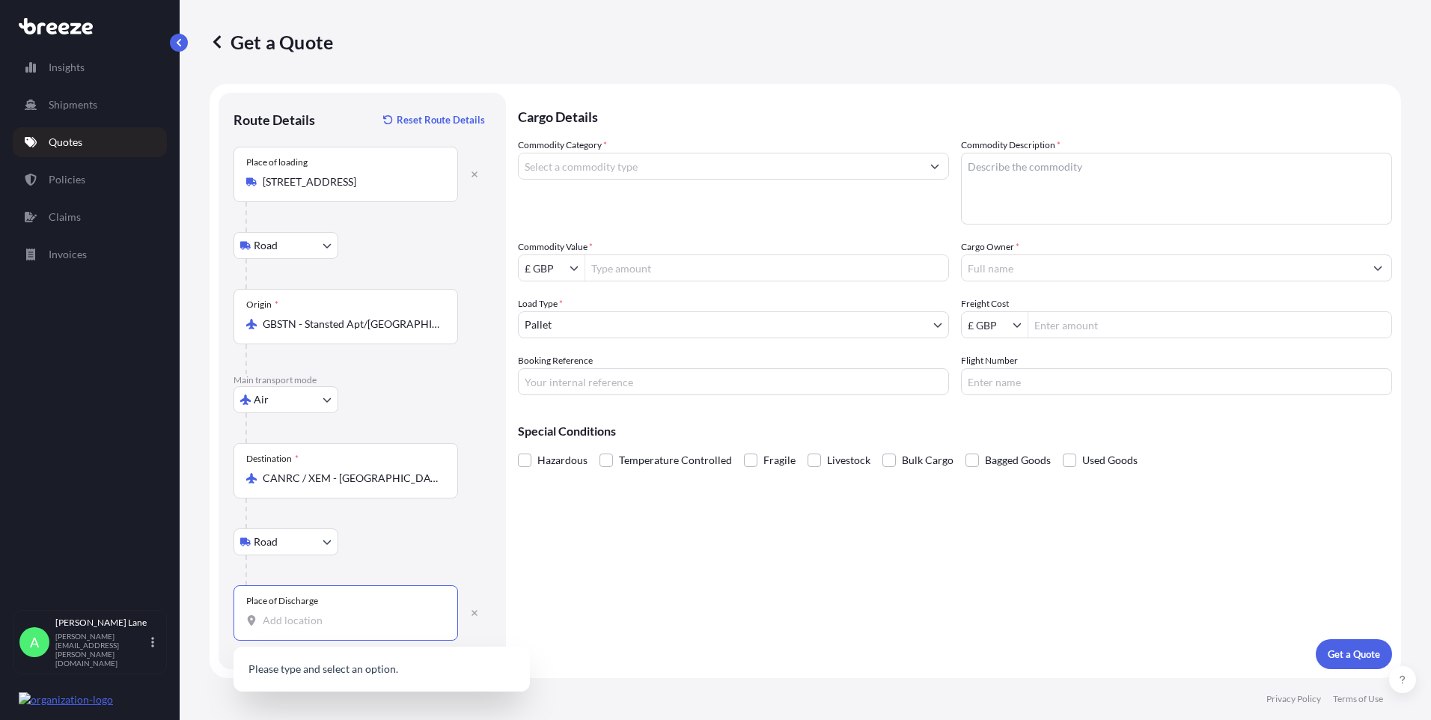
click at [271, 622] on input "Place of Discharge" at bounding box center [351, 620] width 177 height 15
paste input "V6V 1Y9"
click at [354, 684] on div "[GEOGRAPHIC_DATA], BC V6V 1Y9 , [GEOGRAPHIC_DATA]" at bounding box center [381, 681] width 284 height 57
type input "[GEOGRAPHIC_DATA], BC V6V 1Y9, [GEOGRAPHIC_DATA]"
click at [635, 169] on input "Commodity Category *" at bounding box center [720, 166] width 403 height 27
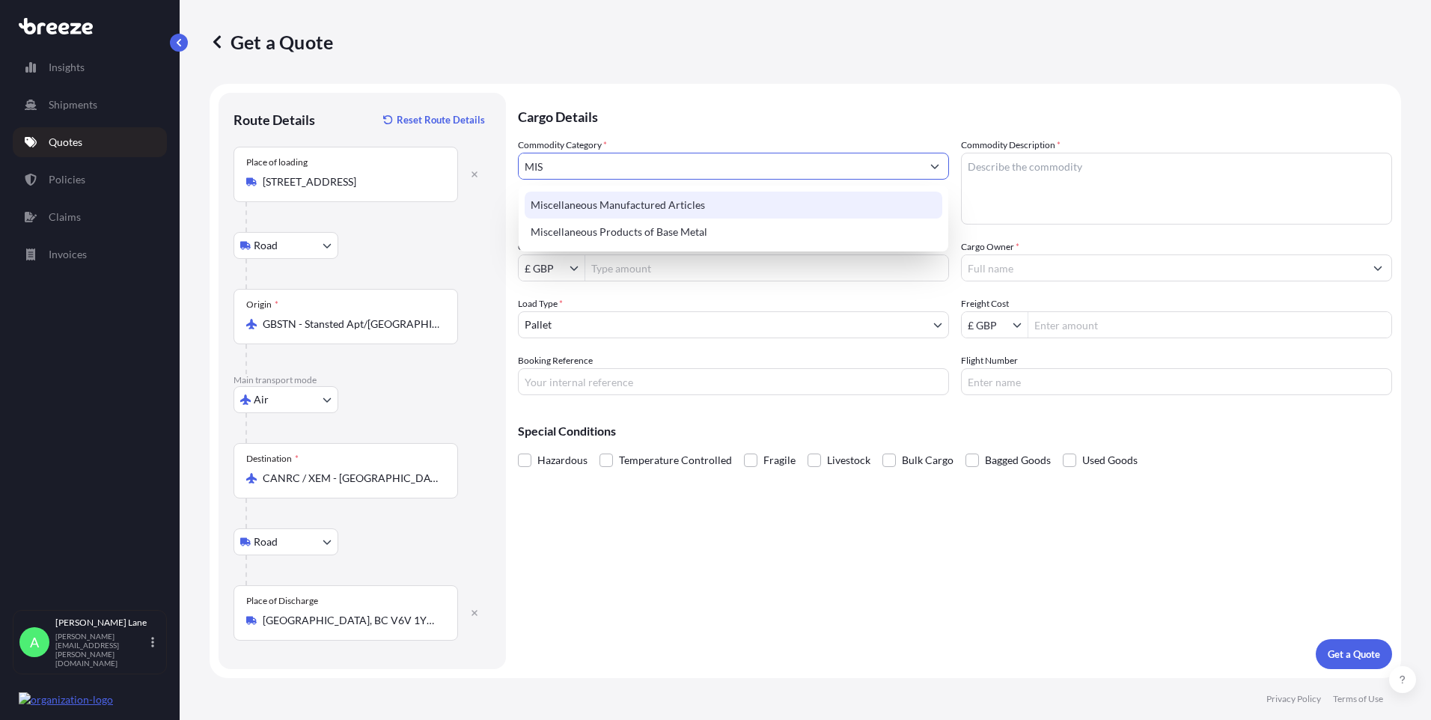
click at [626, 192] on div "Miscellaneous Manufactured Articles" at bounding box center [734, 205] width 418 height 27
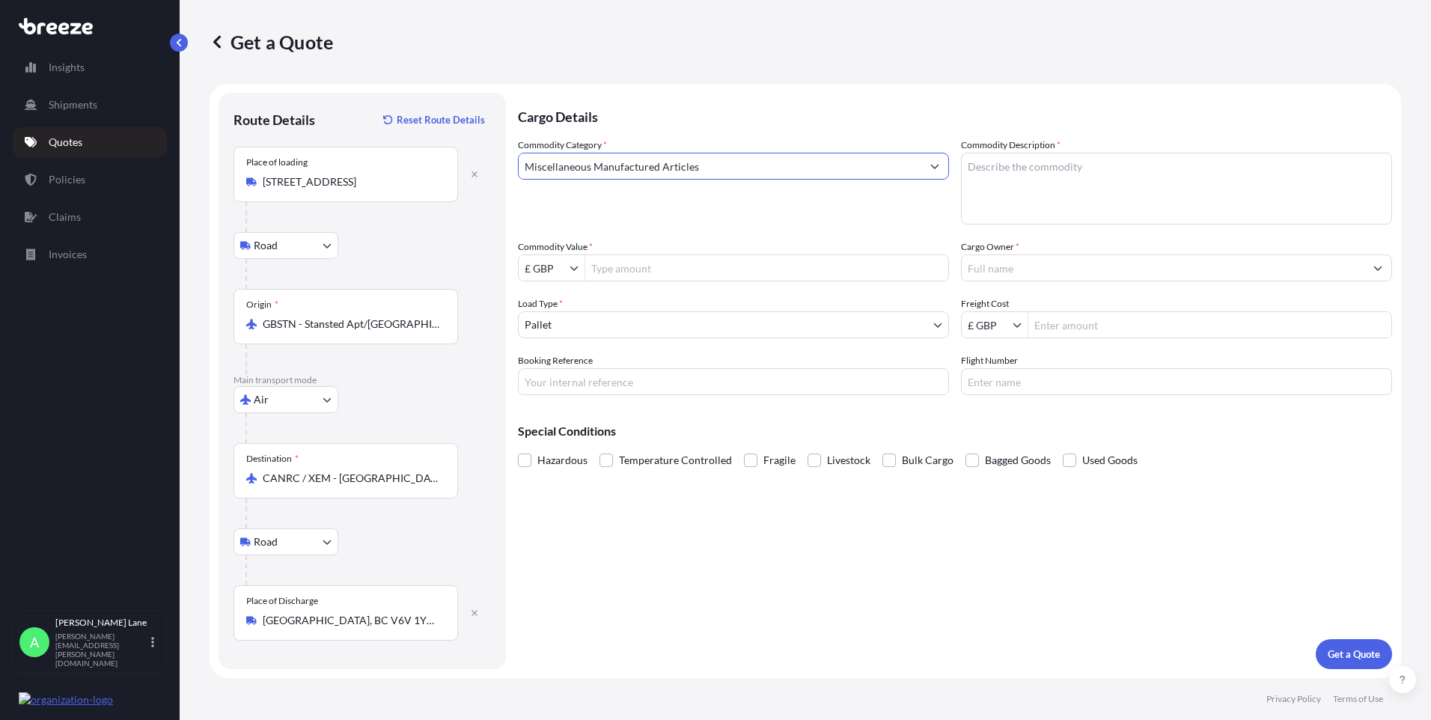
type input "Miscellaneous Manufactured Articles"
click at [643, 272] on input "Commodity Value *" at bounding box center [766, 267] width 363 height 27
type input "410"
click at [552, 266] on input "£ GBP" at bounding box center [544, 267] width 51 height 27
click at [555, 362] on div "$ USD" at bounding box center [552, 357] width 60 height 27
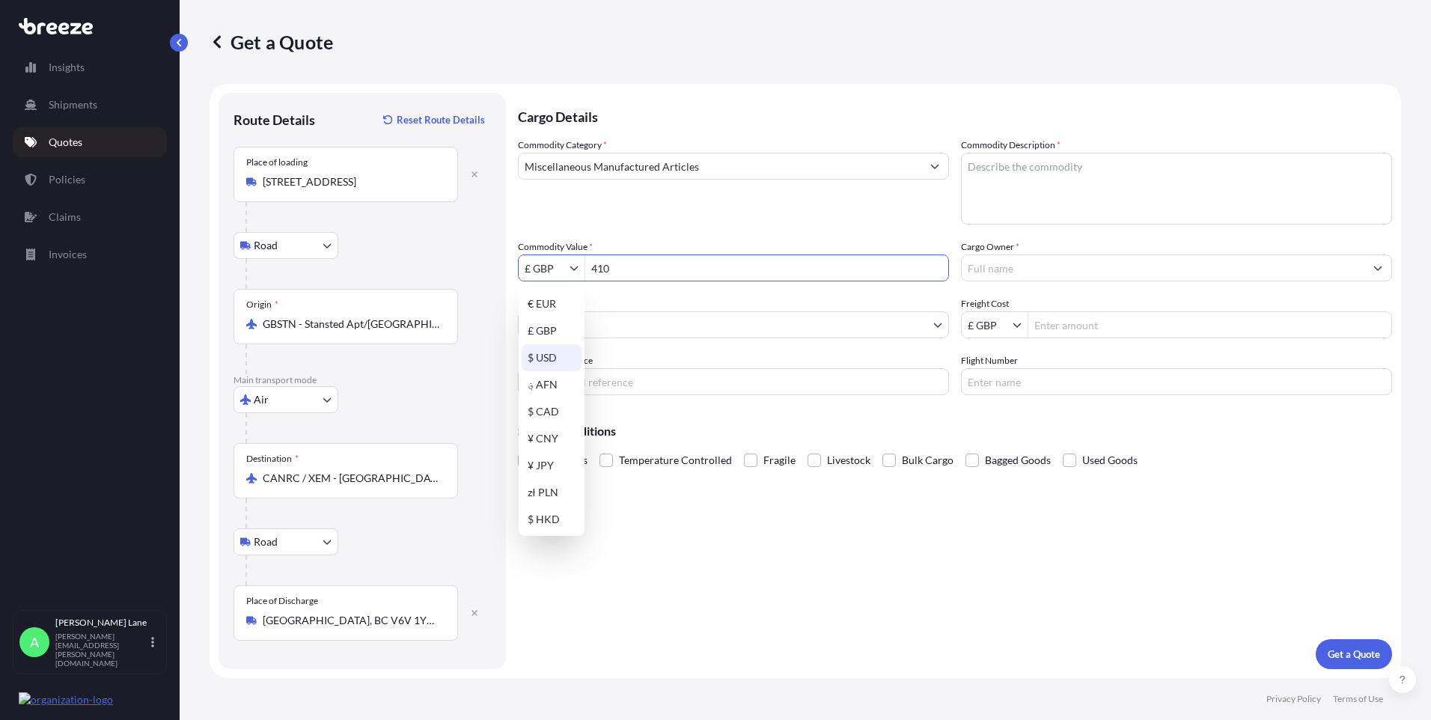
type input "$ USD"
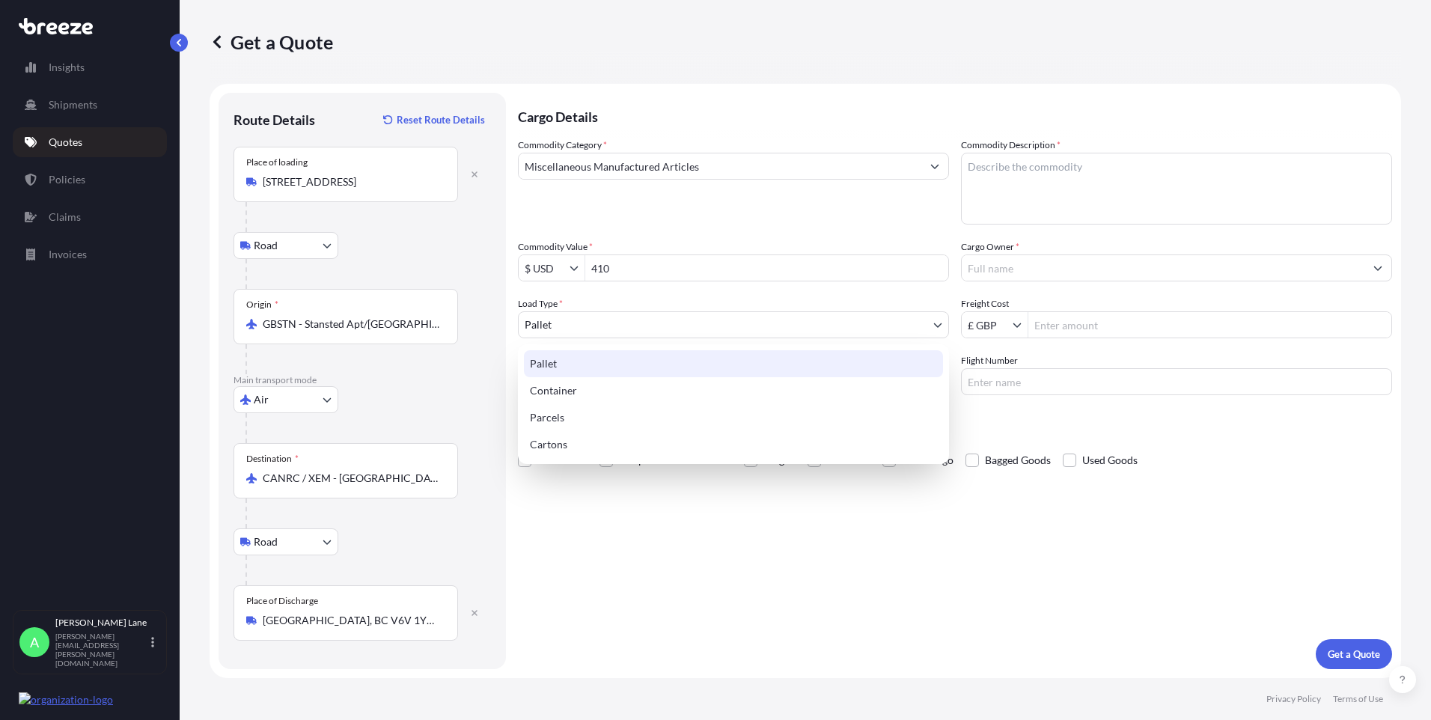
click at [596, 328] on body "410 9 options available. Insights Shipments Quotes Policies Claims Invoices A […" at bounding box center [715, 360] width 1431 height 720
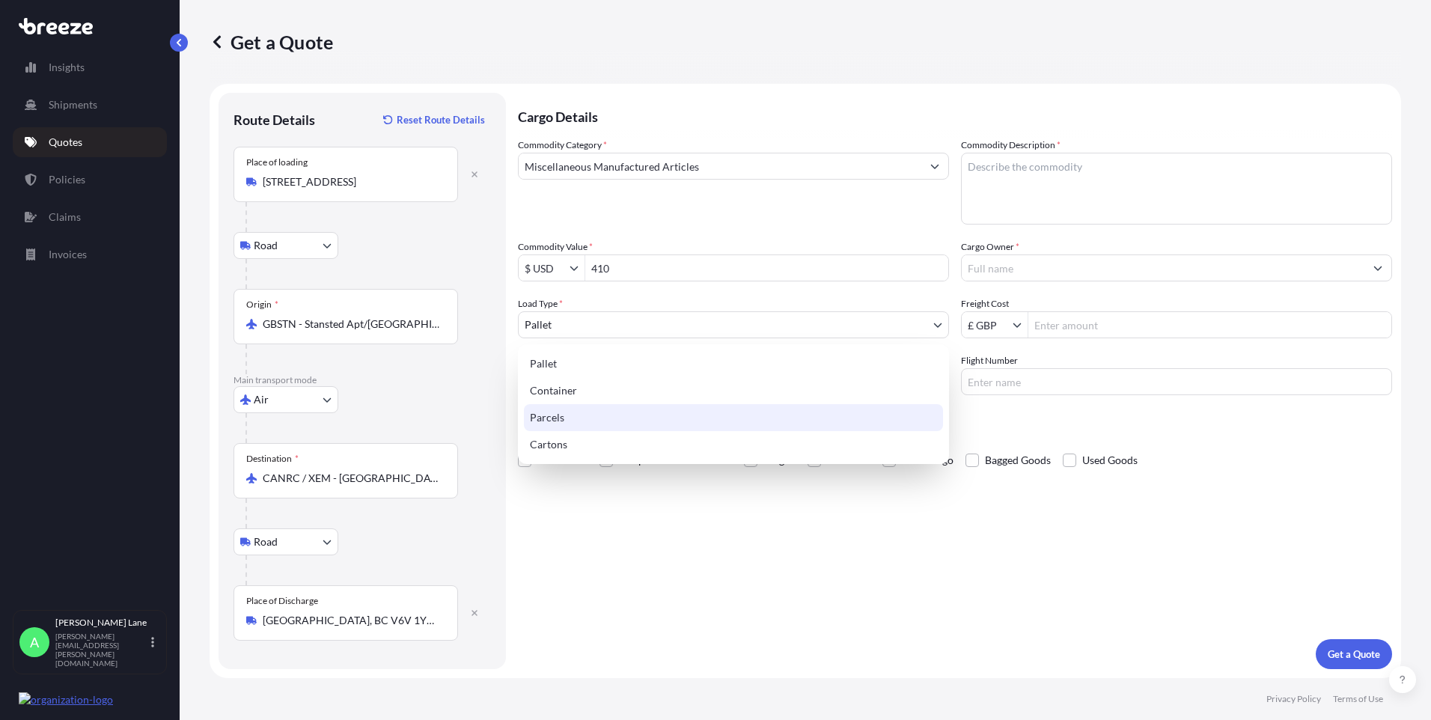
click at [569, 415] on div "Parcels" at bounding box center [733, 417] width 419 height 27
select select "3"
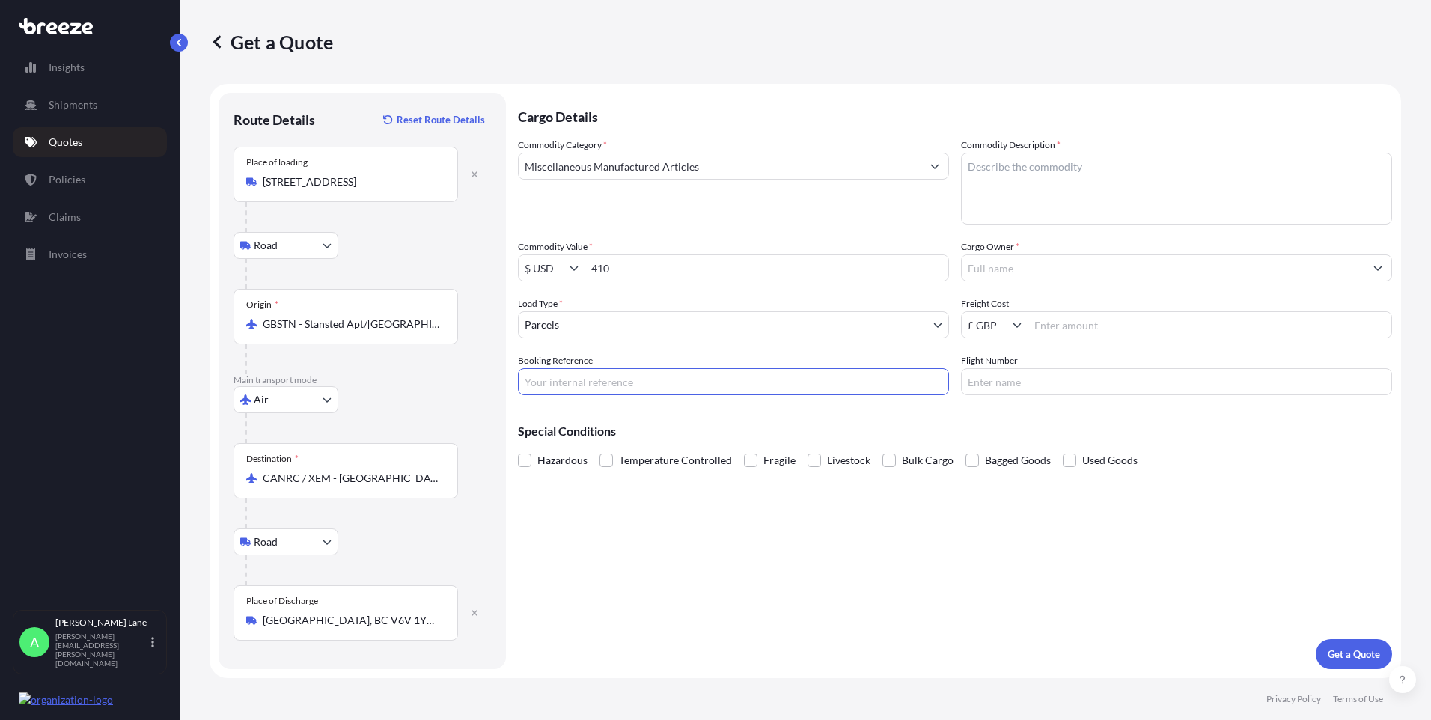
drag, startPoint x: 605, startPoint y: 379, endPoint x: 603, endPoint y: 388, distance: 9.1
click at [605, 379] on input "Booking Reference" at bounding box center [733, 381] width 431 height 27
paste input "1898424"
type input "1898424"
paste textarea "KART PARTS- SEE INVOICE"
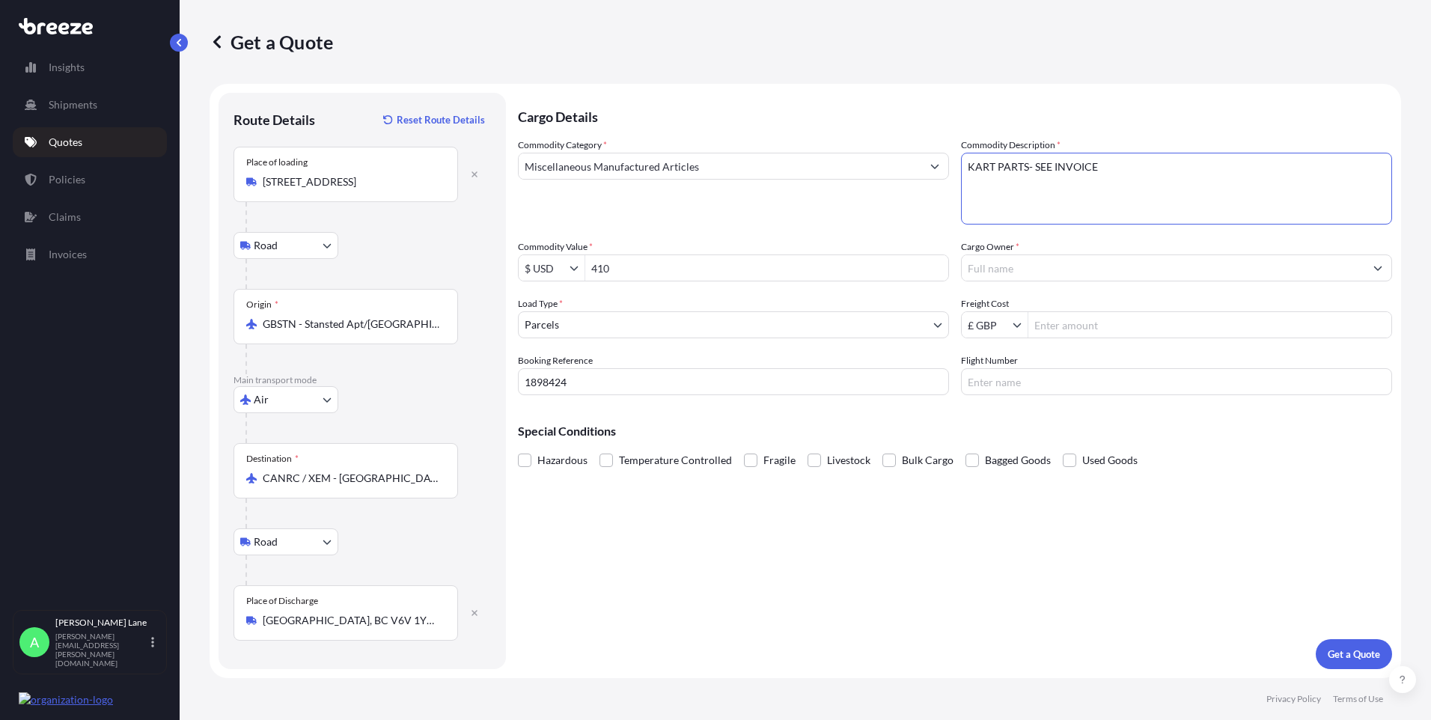
type textarea "KART PARTS- SEE INVOICE"
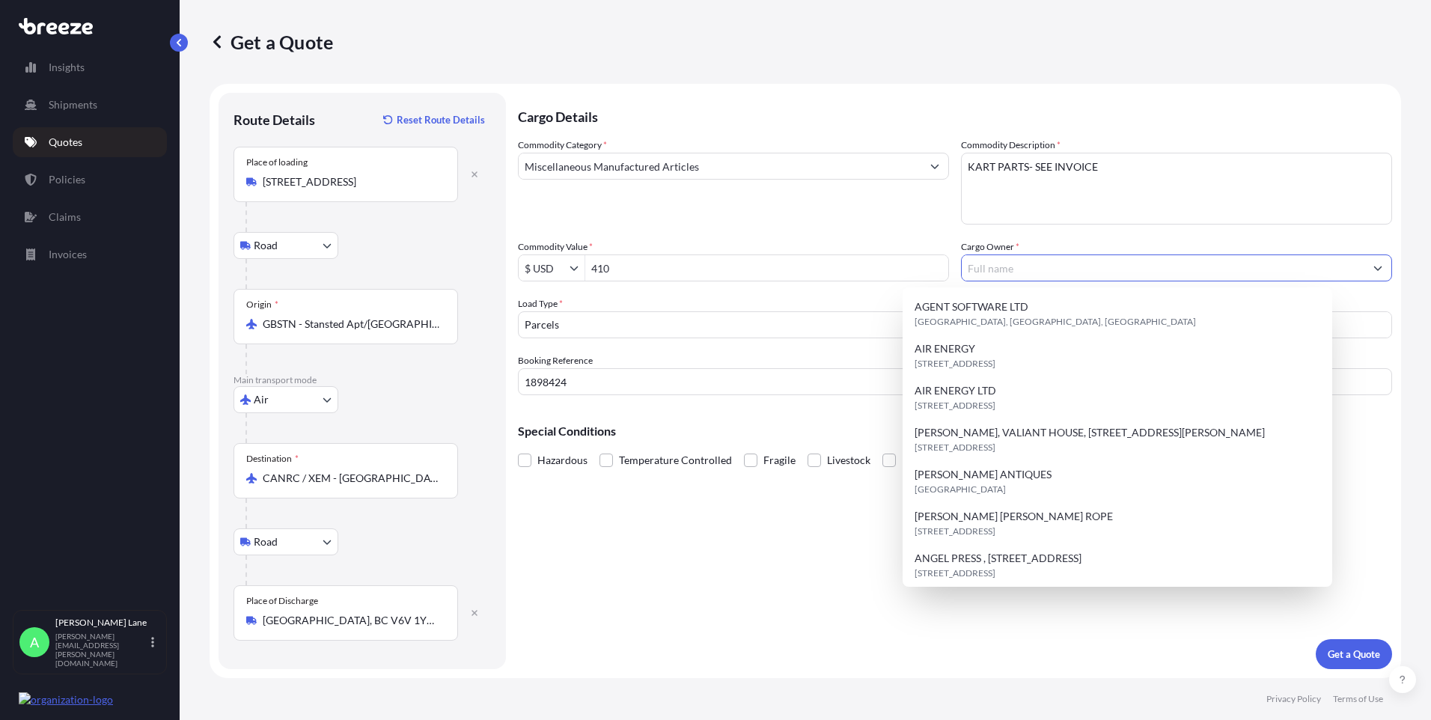
click at [1022, 263] on input "Cargo Owner *" at bounding box center [1163, 267] width 403 height 27
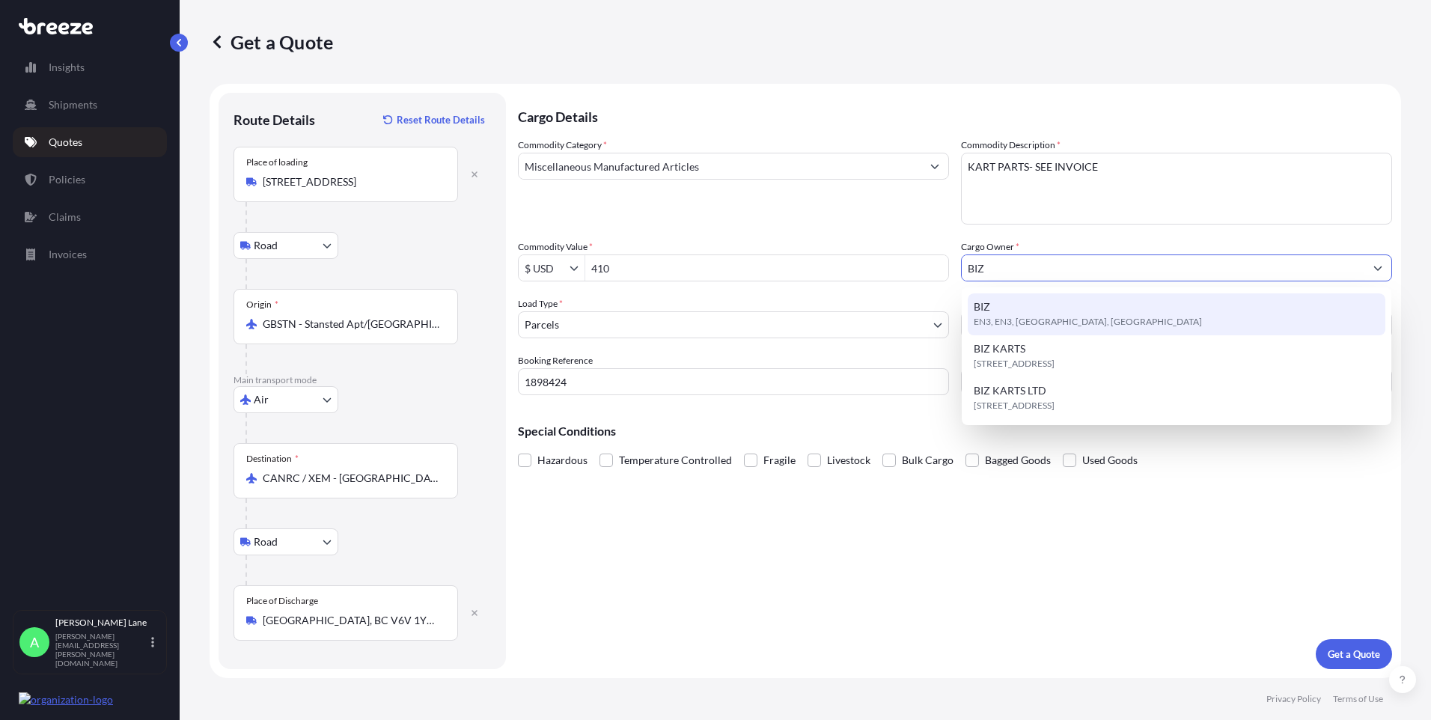
click at [1050, 324] on span "EN3, EN3, [GEOGRAPHIC_DATA], [GEOGRAPHIC_DATA]" at bounding box center [1088, 321] width 228 height 15
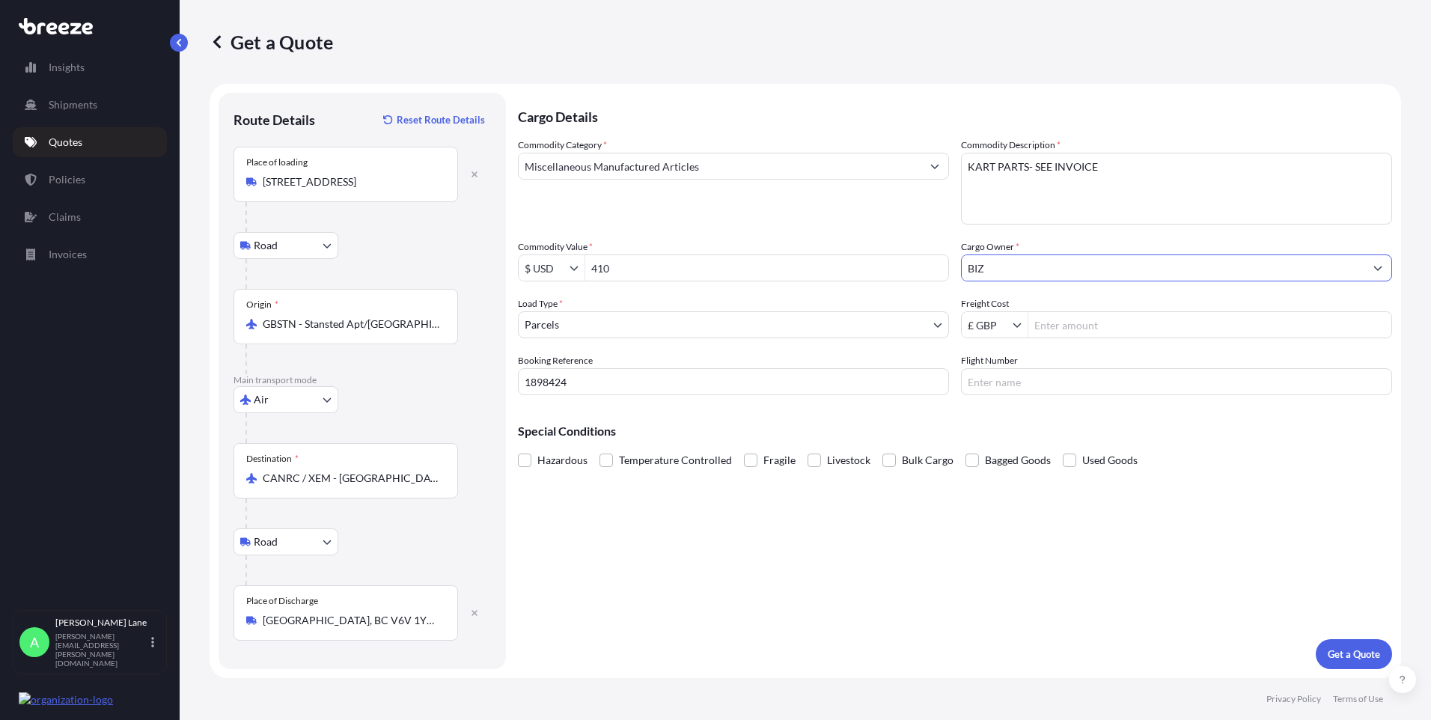
type input "BIZ"
click at [1069, 327] on input "Freight Cost" at bounding box center [1209, 324] width 363 height 27
type input "410"
click at [994, 328] on input "£ GBP" at bounding box center [987, 324] width 51 height 27
click at [1004, 417] on div "$ USD" at bounding box center [995, 414] width 60 height 27
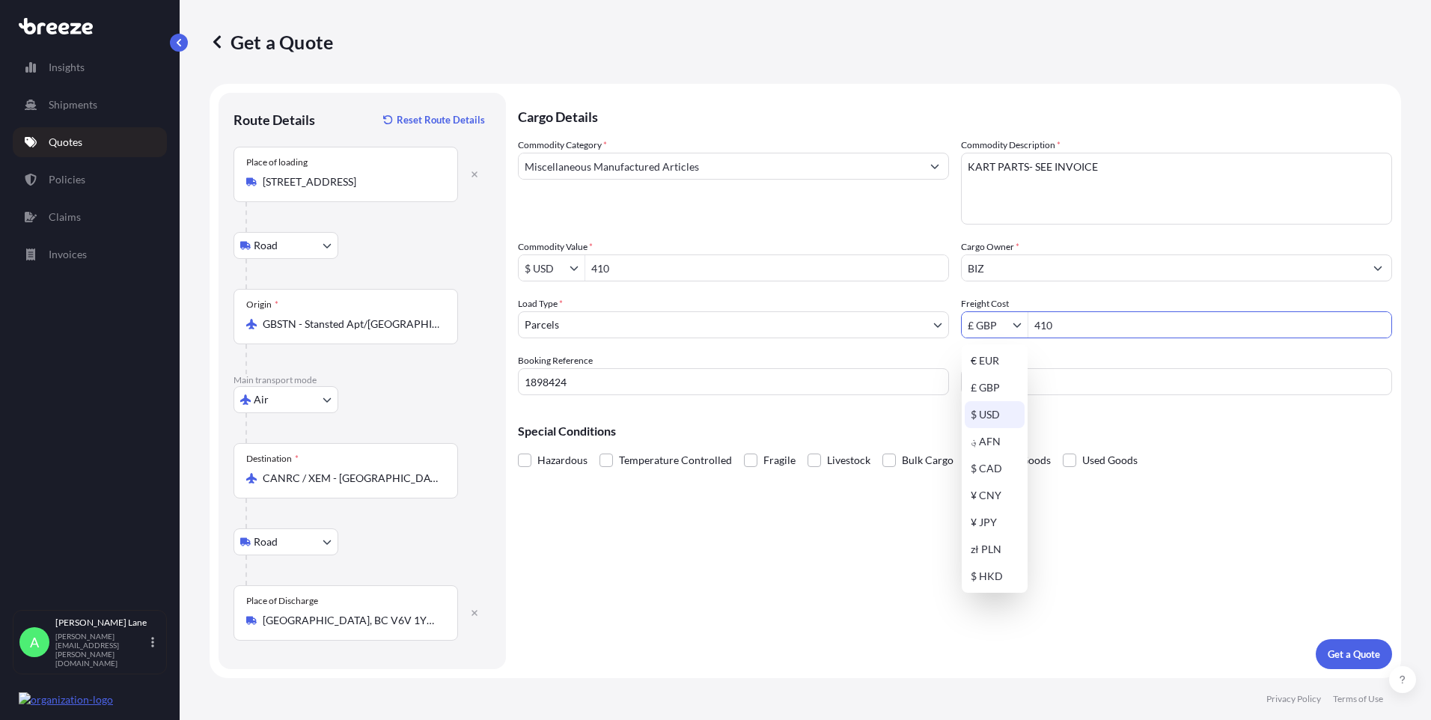
type input "$ USD"
click at [1019, 387] on input "Flight Number" at bounding box center [1176, 381] width 431 height 27
type input "FEDEX"
click at [881, 516] on div "Cargo Details Commodity Category * Miscellaneous Manufactured Articles Commodit…" at bounding box center [955, 381] width 874 height 576
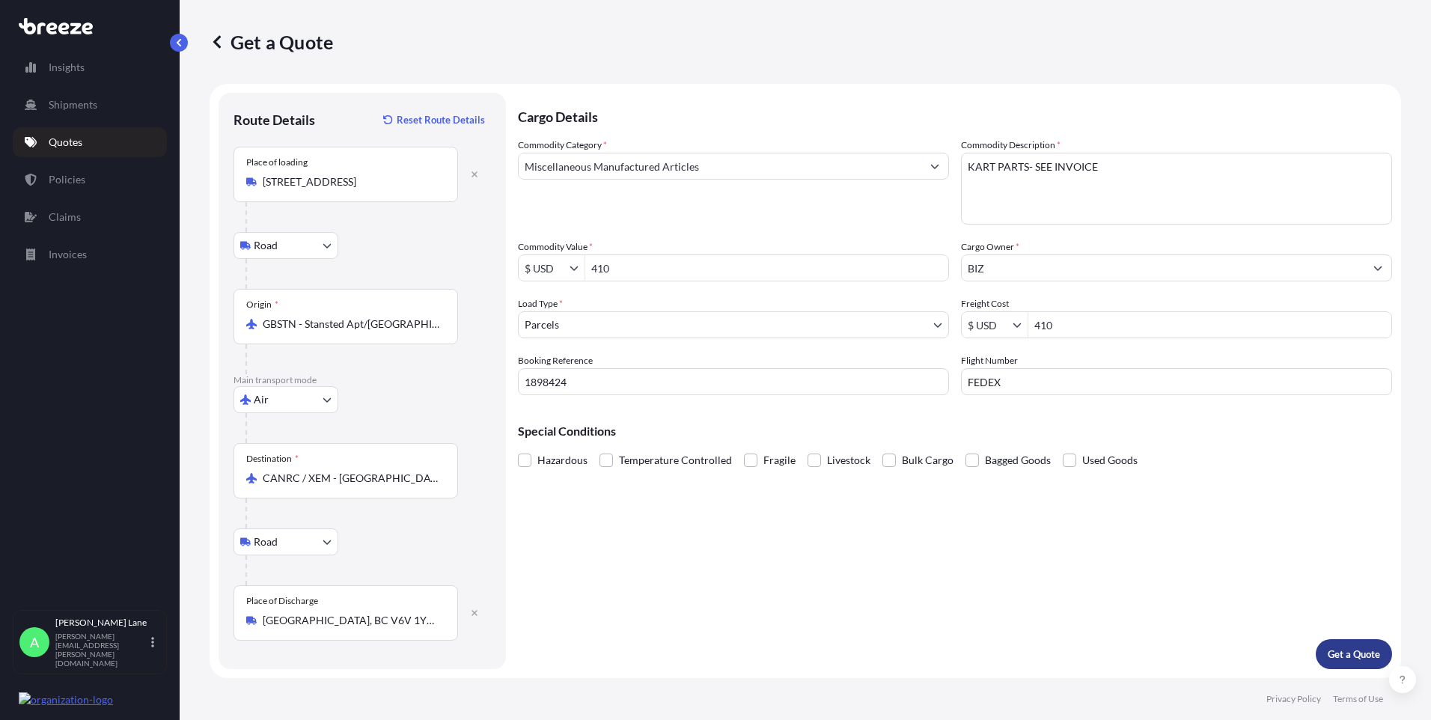
click at [1364, 654] on p "Get a Quote" at bounding box center [1354, 654] width 52 height 15
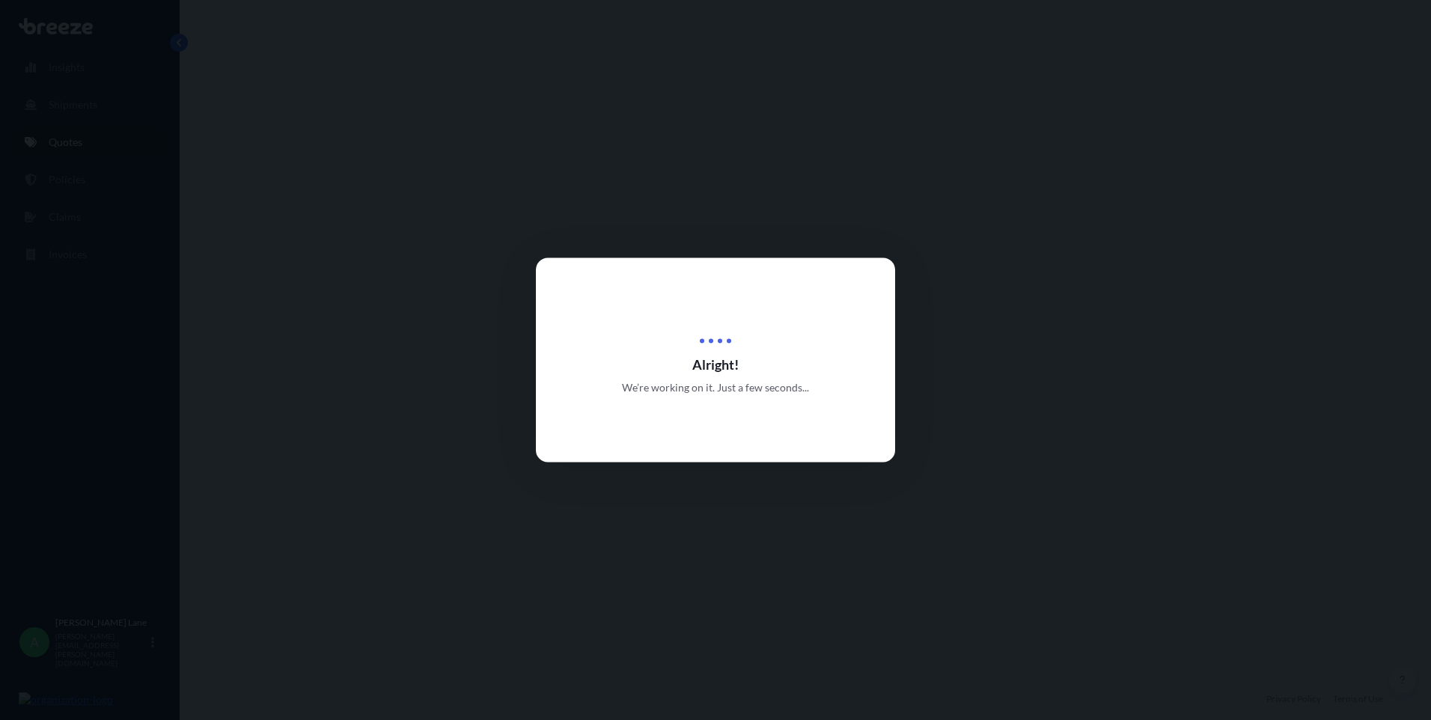
select select "Road"
select select "Air"
select select "Road"
select select "3"
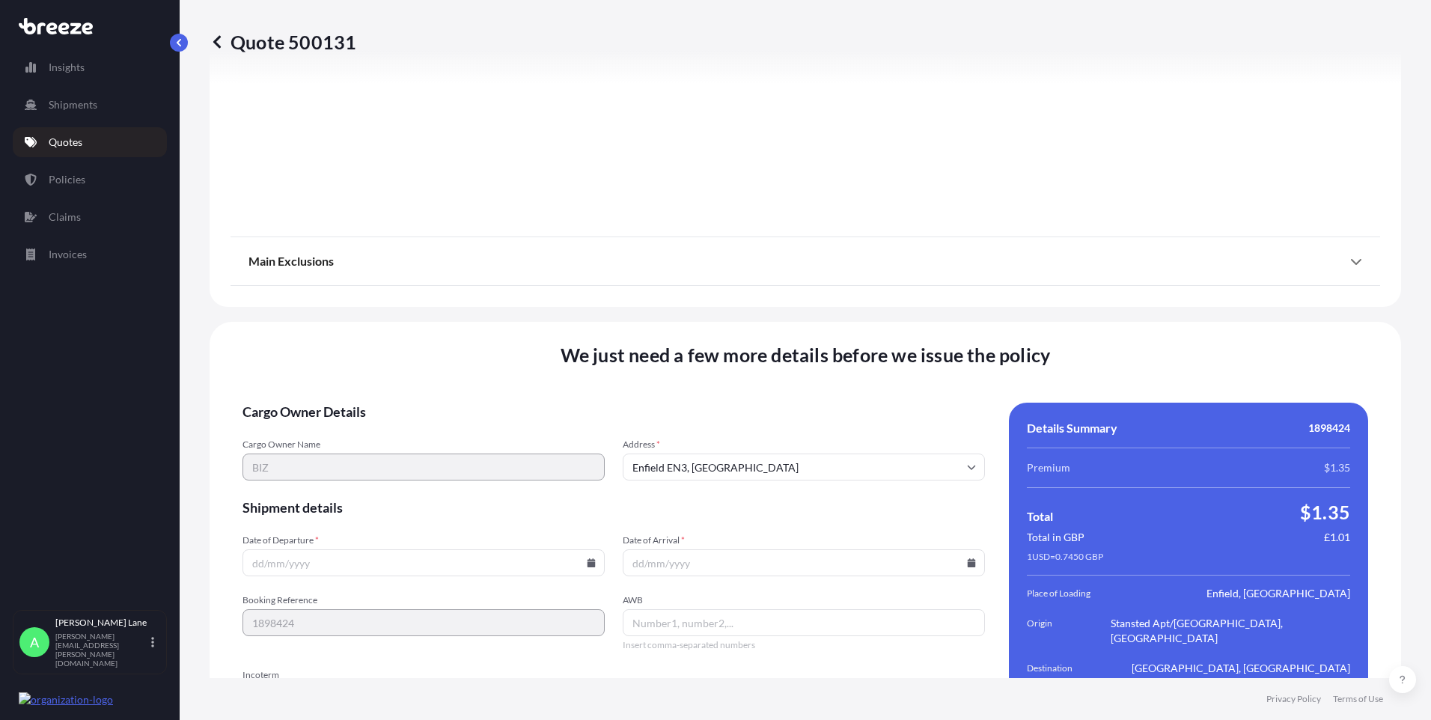
scroll to position [1905, 0]
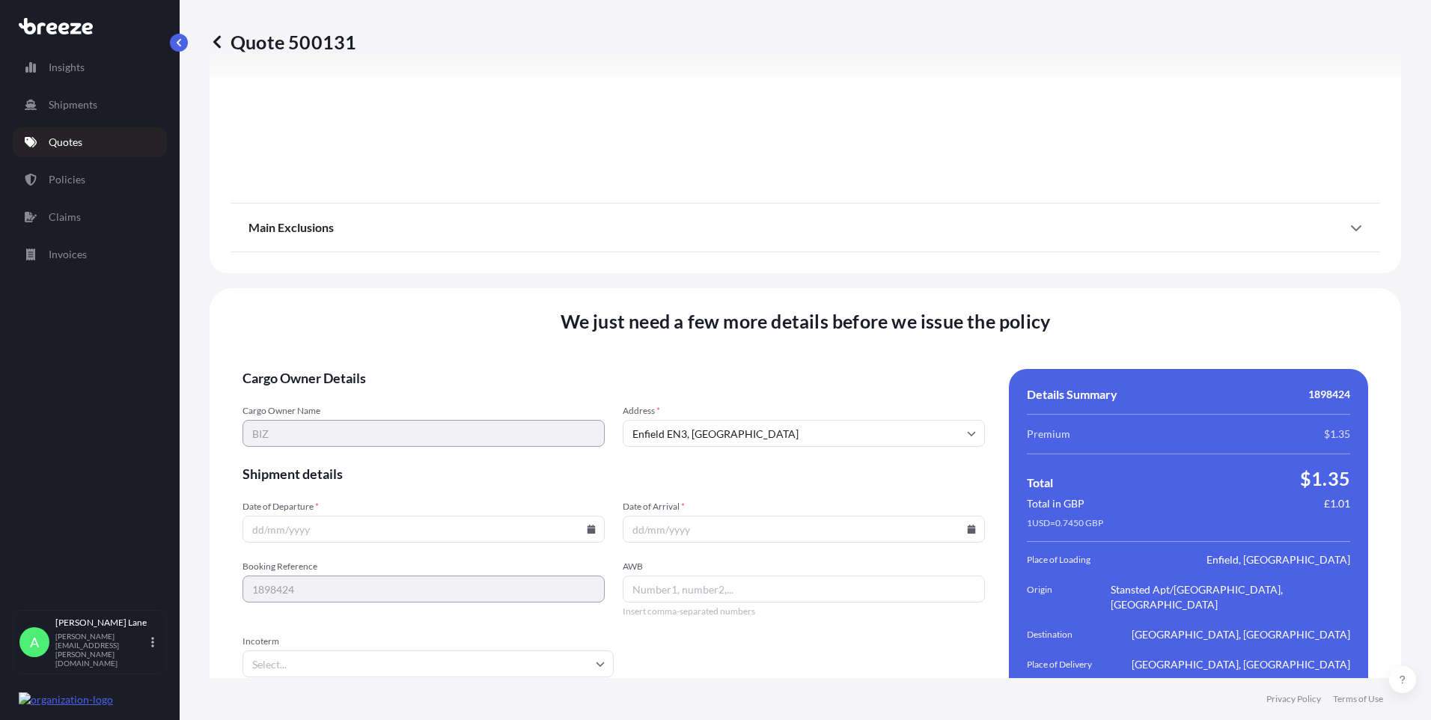
click at [590, 525] on icon at bounding box center [591, 529] width 8 height 9
click at [319, 440] on button "29" at bounding box center [317, 438] width 24 height 24
type input "[DATE]"
click at [317, 650] on input "Incoterm" at bounding box center [427, 663] width 371 height 27
drag, startPoint x: 311, startPoint y: 603, endPoint x: 629, endPoint y: 581, distance: 318.8
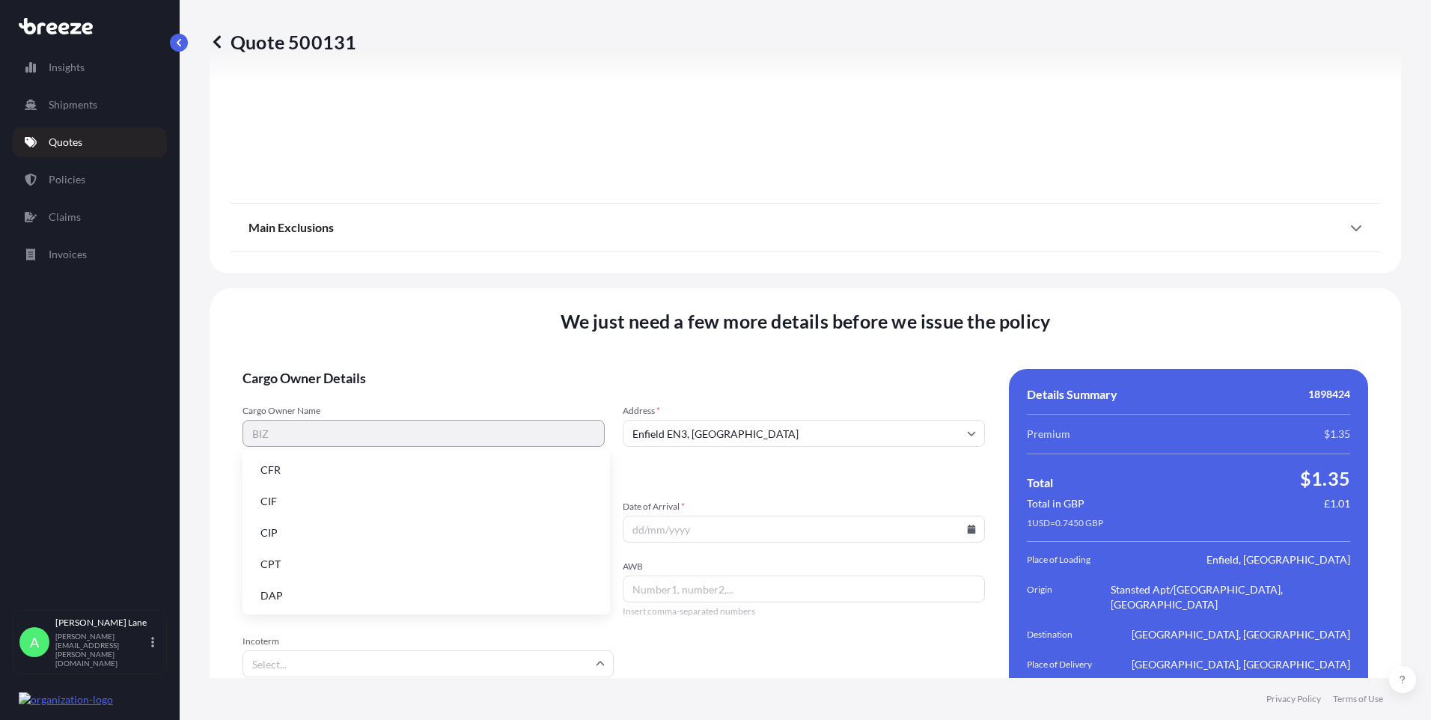
click at [312, 602] on li "DAP" at bounding box center [425, 595] width 355 height 28
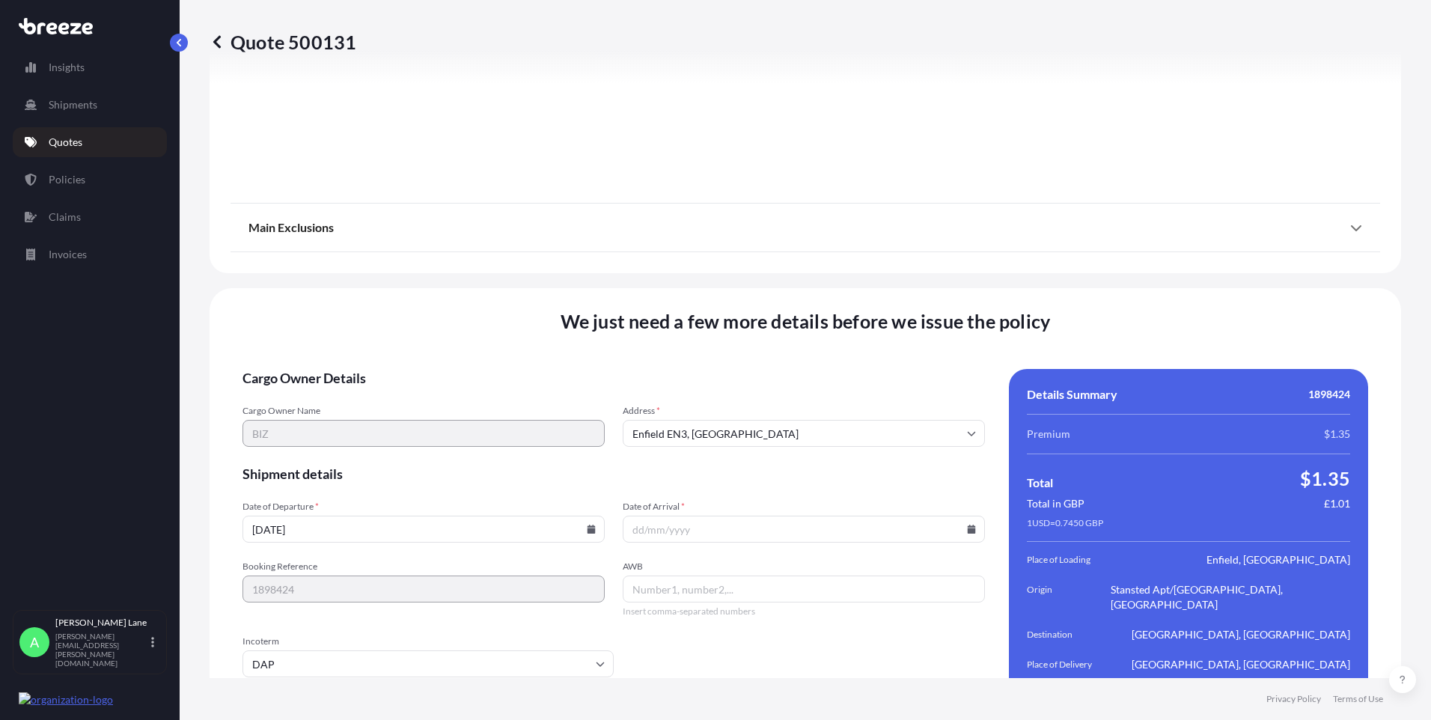
paste input "393684970657"
type input "393684970657"
click at [968, 525] on icon at bounding box center [972, 529] width 8 height 9
click at [905, 262] on button at bounding box center [900, 262] width 24 height 24
click at [831, 323] on button "3" at bounding box center [834, 324] width 24 height 24
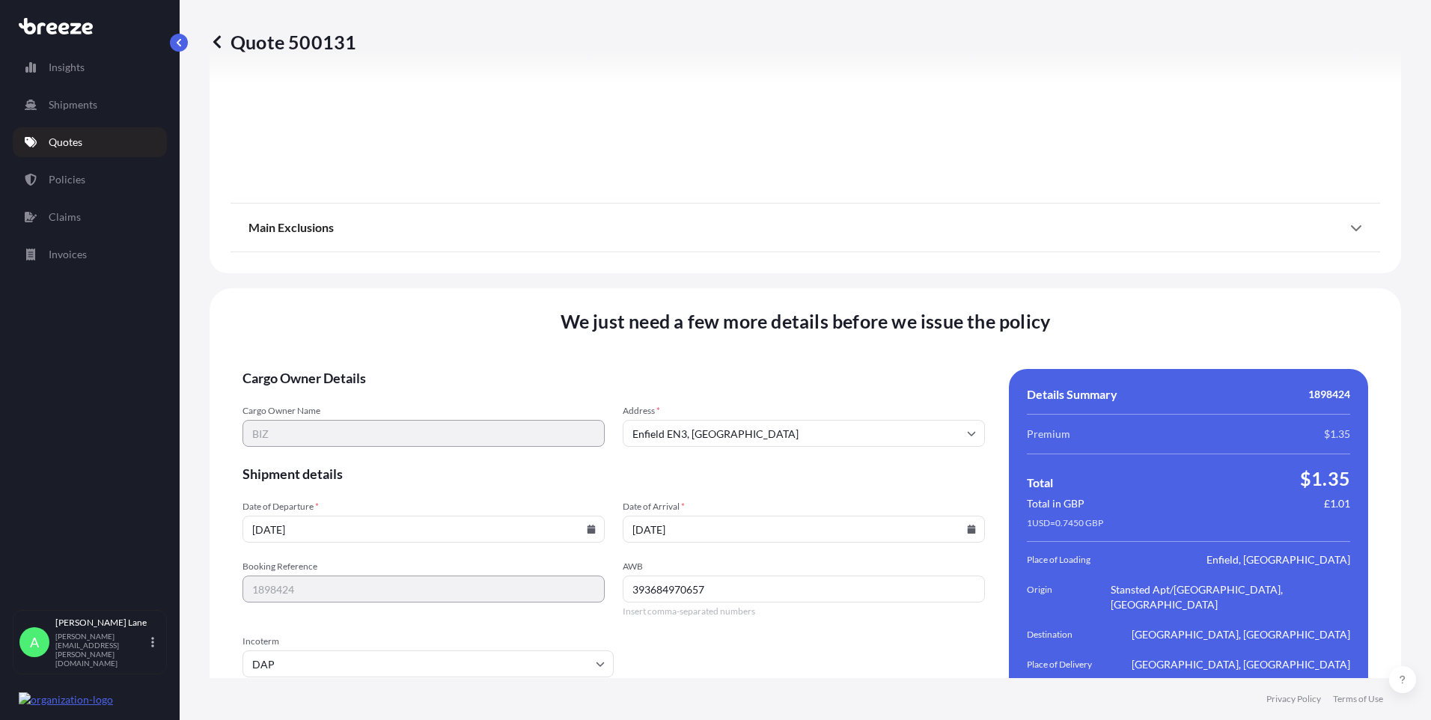
type input "[DATE]"
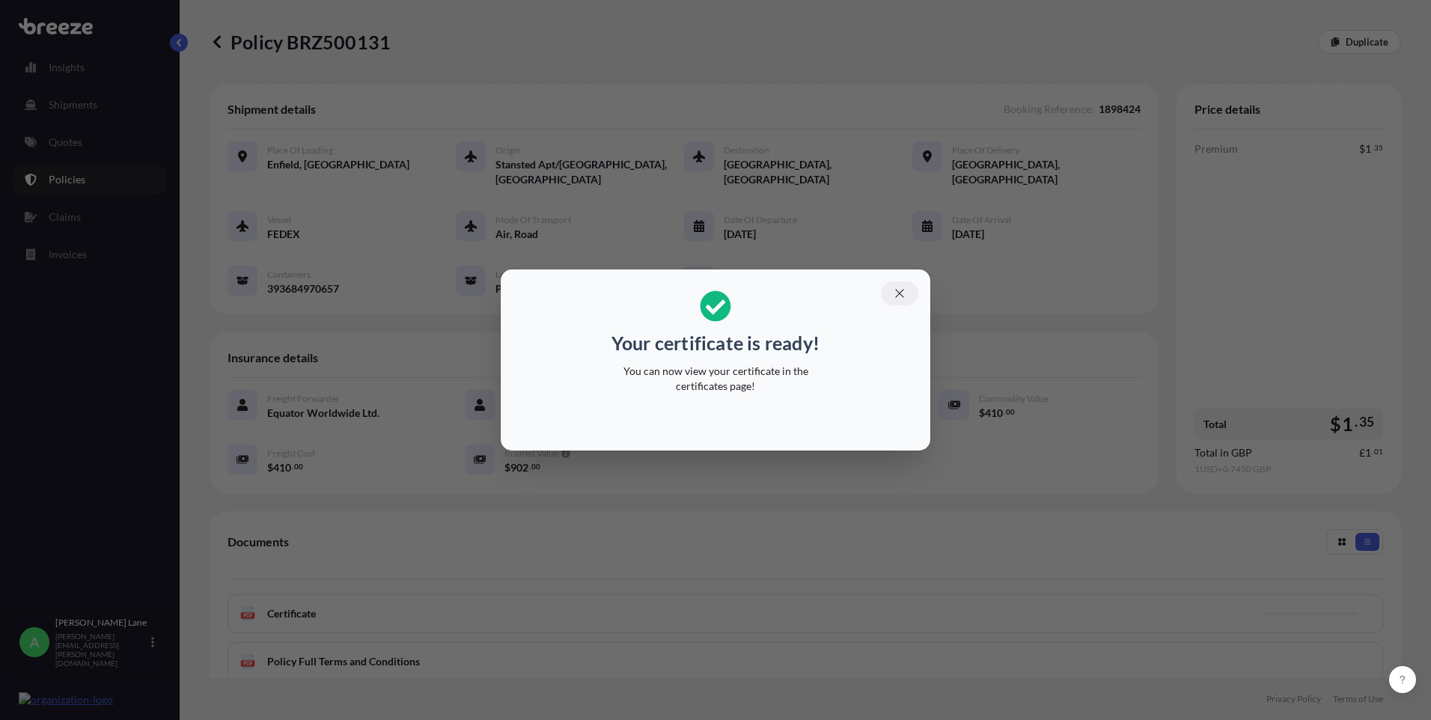
click at [903, 296] on icon "button" at bounding box center [899, 293] width 13 height 13
